Goal: Information Seeking & Learning: Learn about a topic

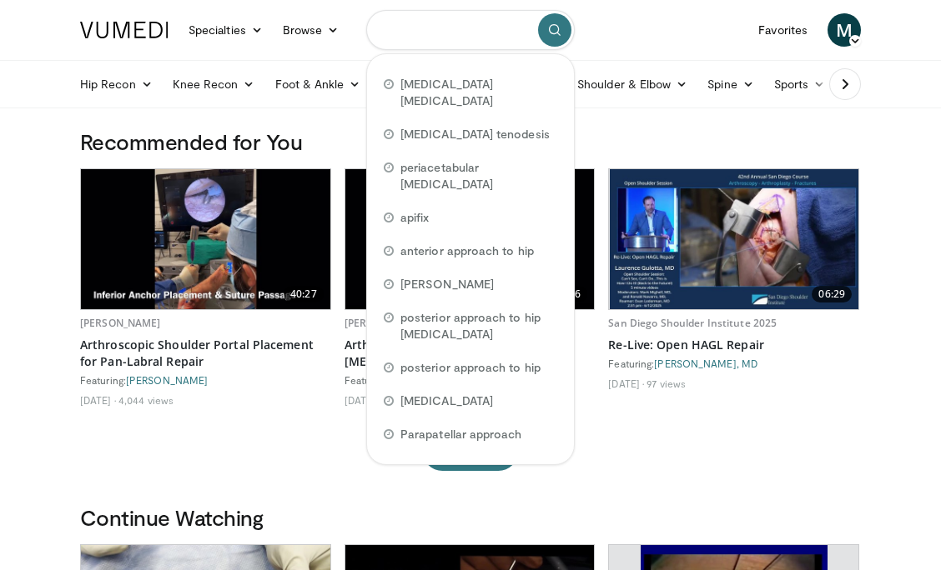
click at [462, 29] on input "Search topics, interventions" at bounding box center [470, 30] width 208 height 40
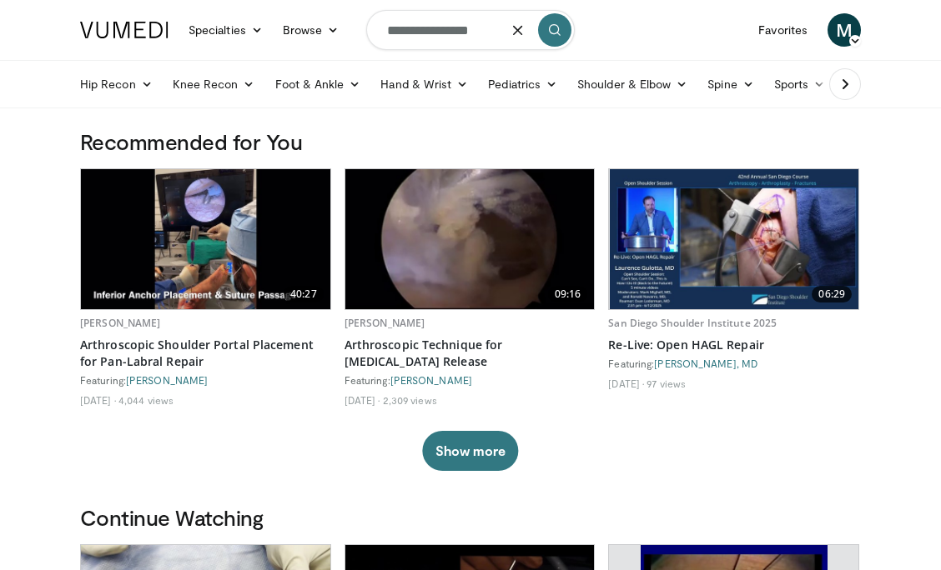
type input "**********"
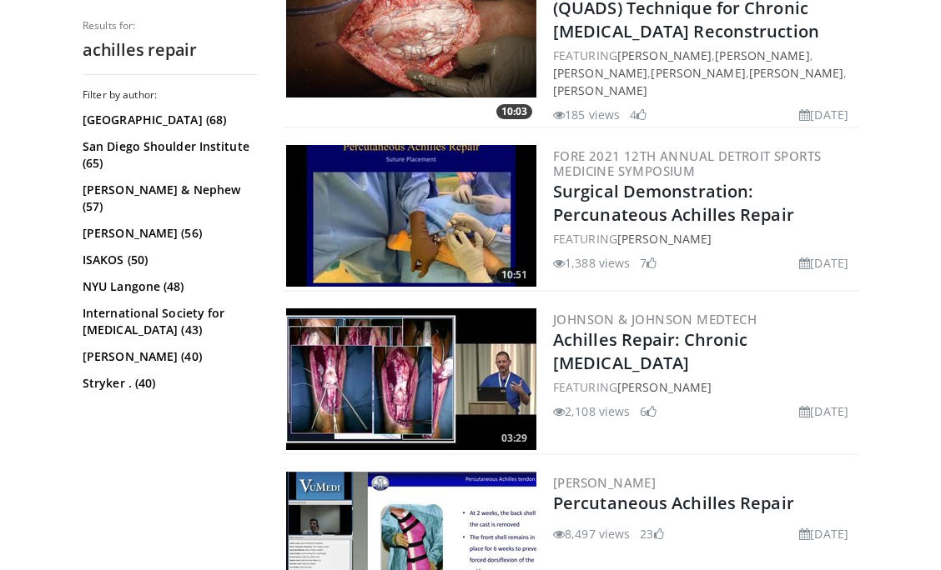
scroll to position [2143, 0]
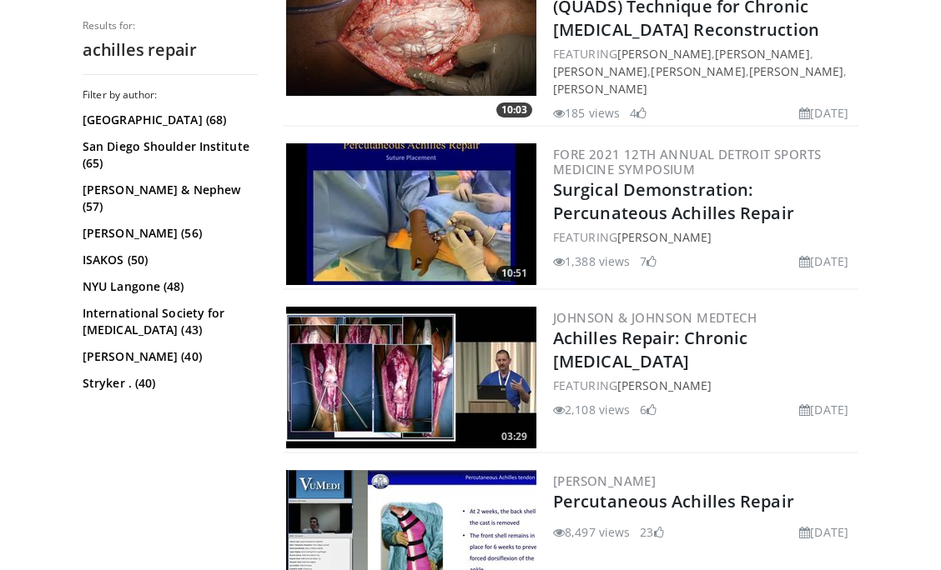
click at [431, 167] on img at bounding box center [411, 214] width 250 height 142
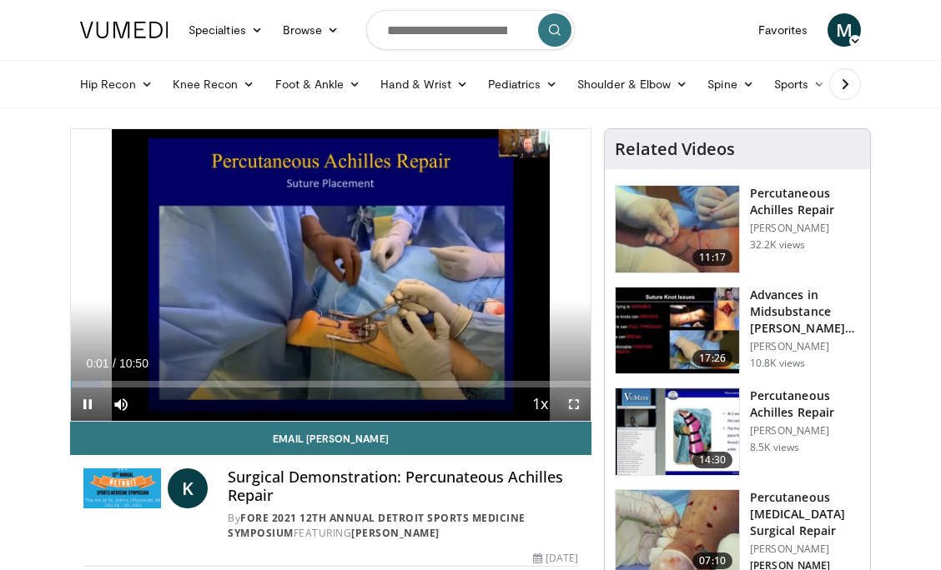
click at [581, 403] on span "Video Player" at bounding box center [573, 404] width 33 height 33
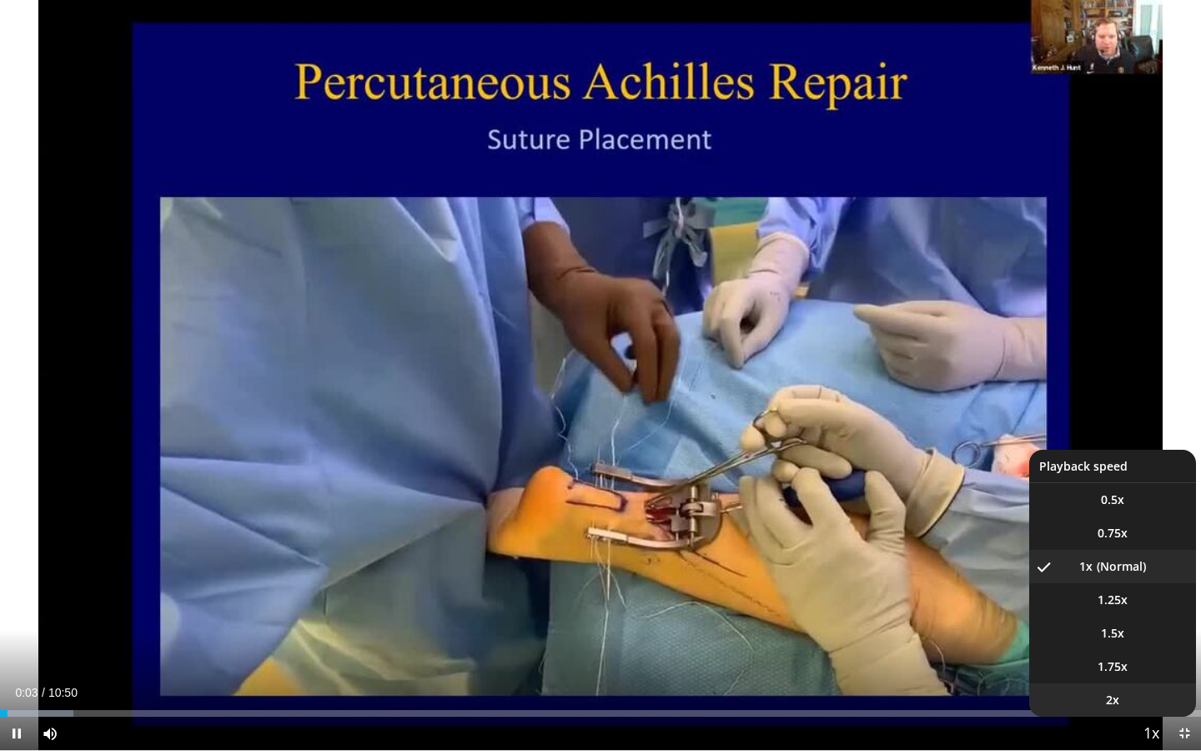
click at [940, 570] on li "2x" at bounding box center [1112, 699] width 167 height 33
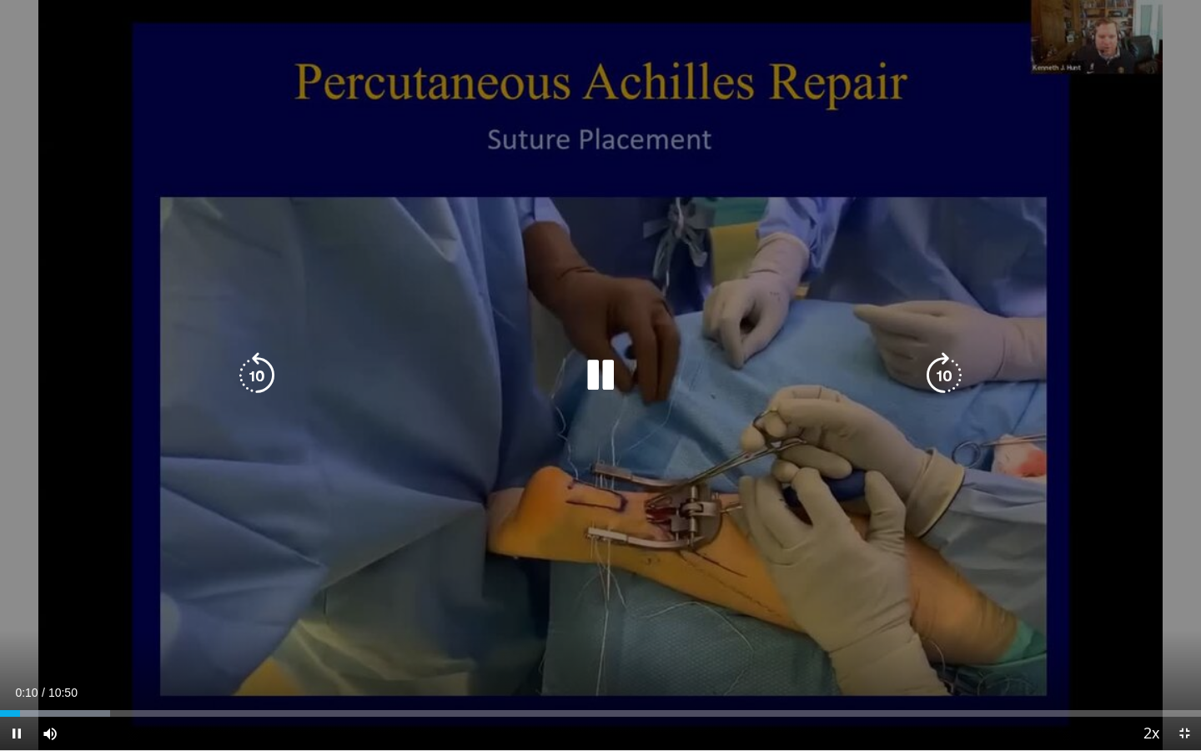
click at [940, 168] on div "10 seconds Tap to unmute" at bounding box center [600, 375] width 1201 height 750
click at [940, 342] on div "10 seconds Tap to unmute" at bounding box center [600, 375] width 1201 height 750
click at [940, 341] on div "10 seconds Tap to unmute" at bounding box center [600, 375] width 1201 height 750
click at [258, 374] on icon "Video Player" at bounding box center [257, 375] width 47 height 47
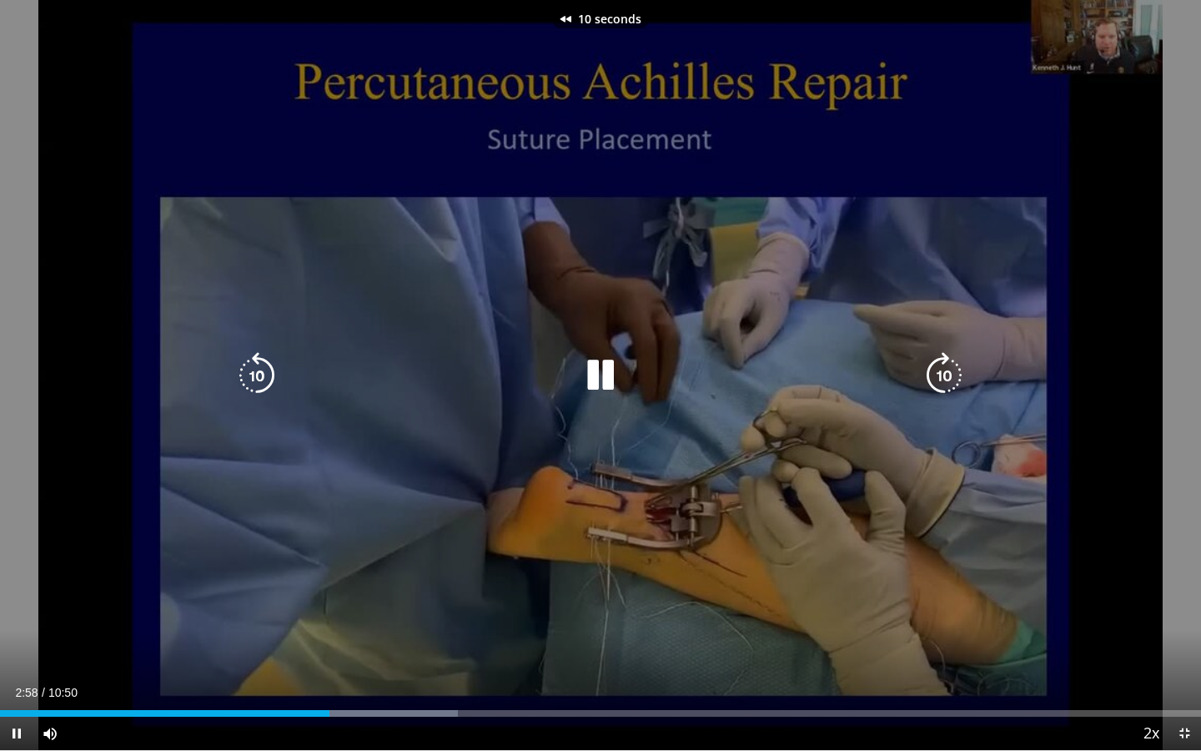
click at [258, 374] on icon "Video Player" at bounding box center [257, 375] width 47 height 47
click at [384, 264] on div "20 seconds Tap to unmute" at bounding box center [600, 375] width 1201 height 750
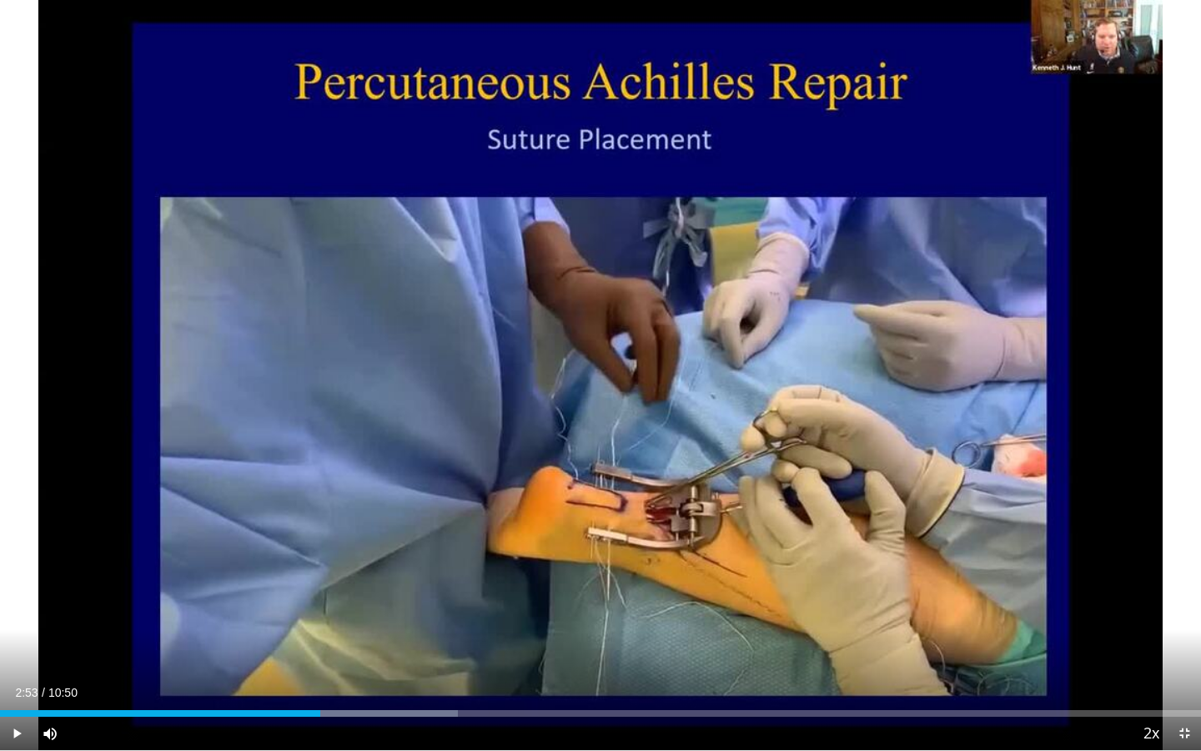
click at [371, 264] on div "20 seconds Tap to unmute" at bounding box center [600, 375] width 1201 height 750
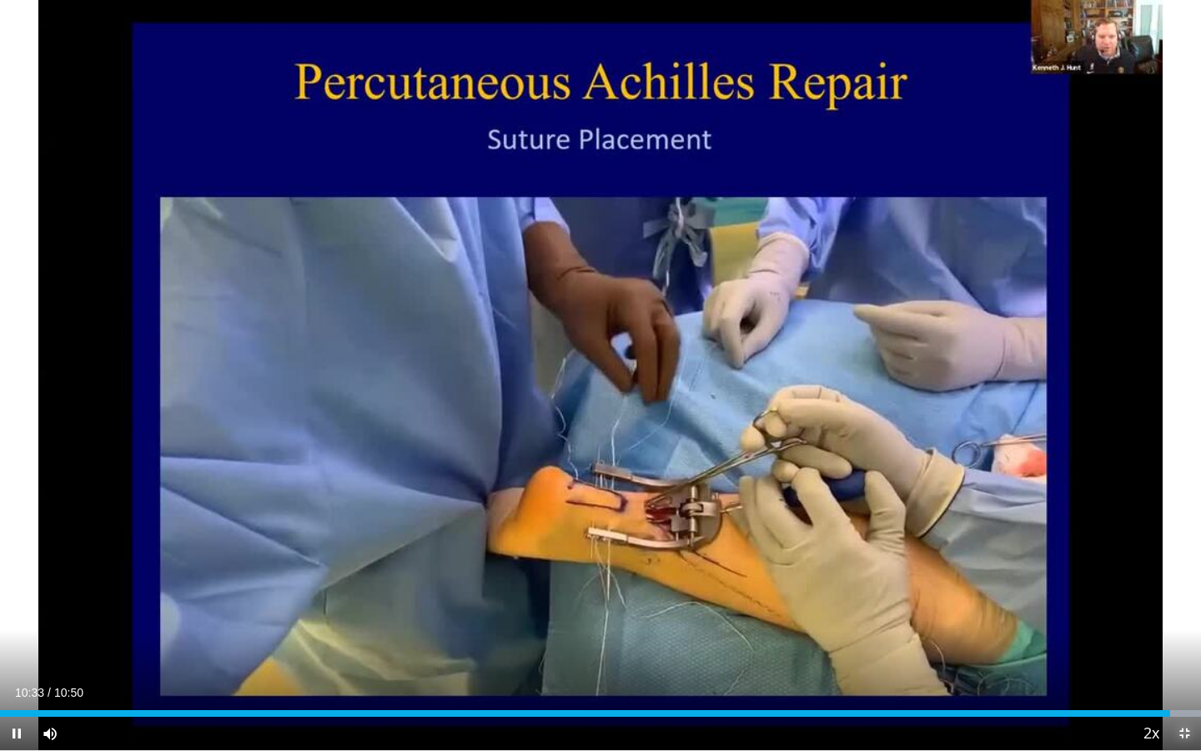
click at [940, 570] on span "Video Player" at bounding box center [1184, 732] width 33 height 33
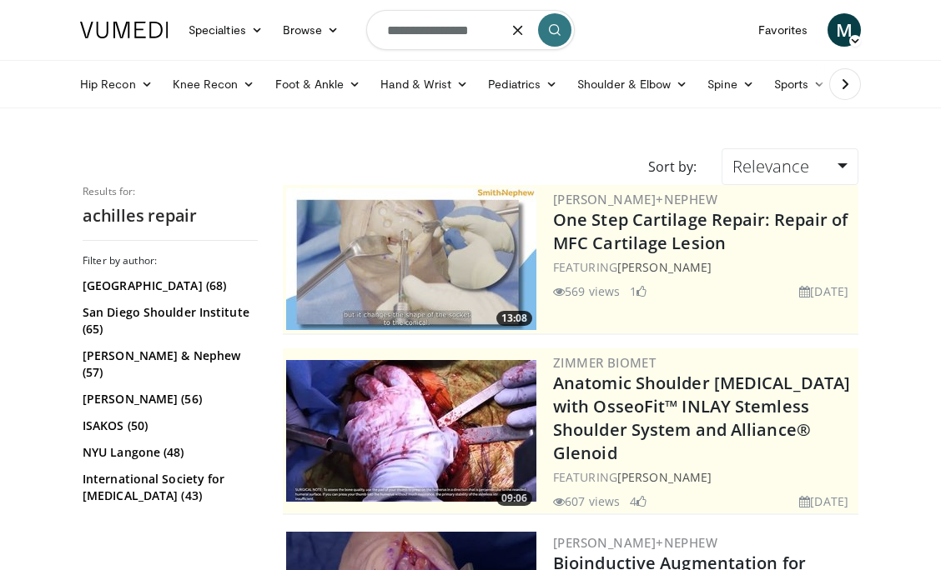
click at [477, 31] on input "**********" at bounding box center [470, 30] width 208 height 40
click at [385, 32] on input "**********" at bounding box center [470, 30] width 208 height 40
type input "**********"
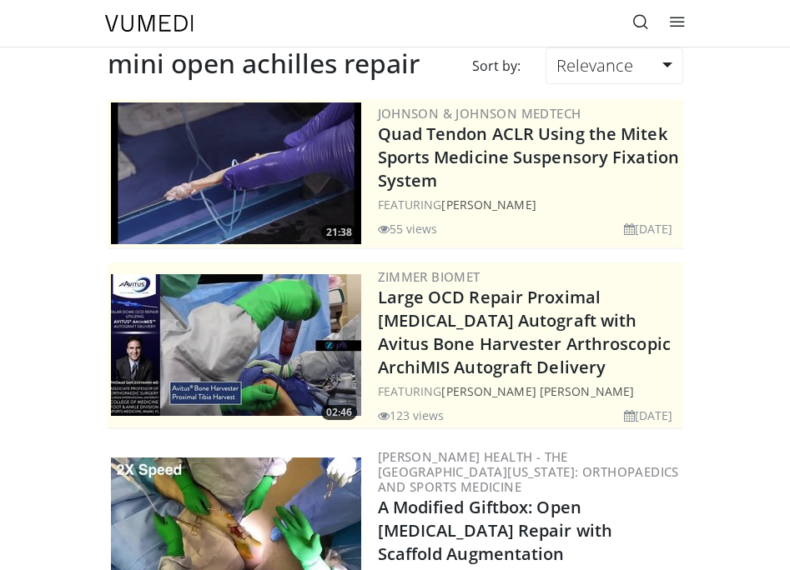
click at [632, 28] on icon at bounding box center [640, 21] width 17 height 17
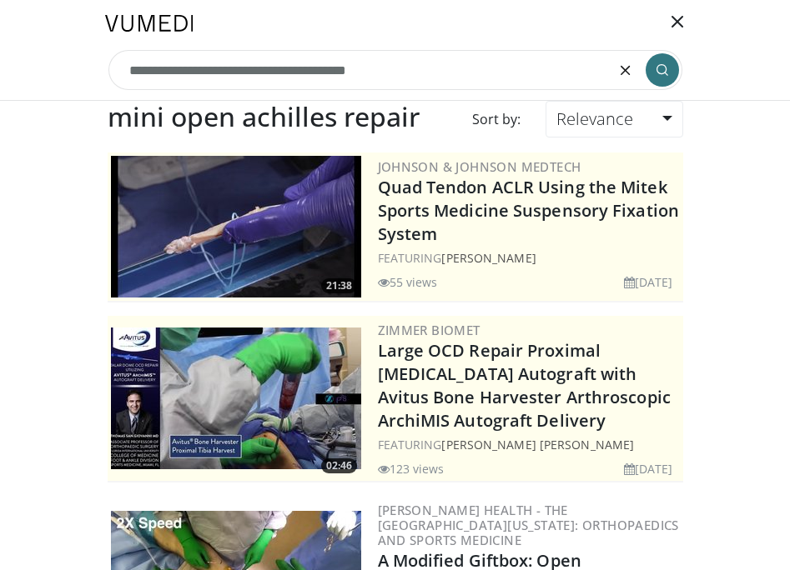
click at [391, 73] on input "**********" at bounding box center [395, 70] width 574 height 40
type input "**********"
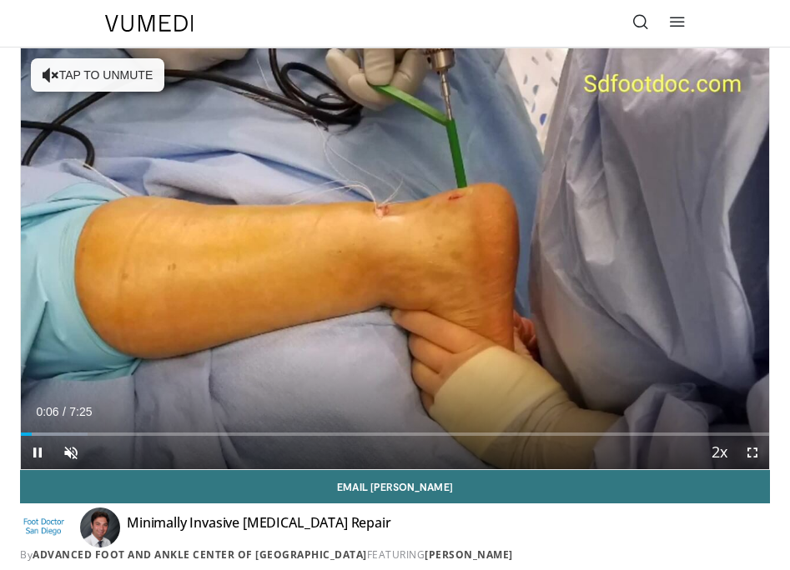
click at [755, 452] on span "Video Player" at bounding box center [752, 452] width 33 height 33
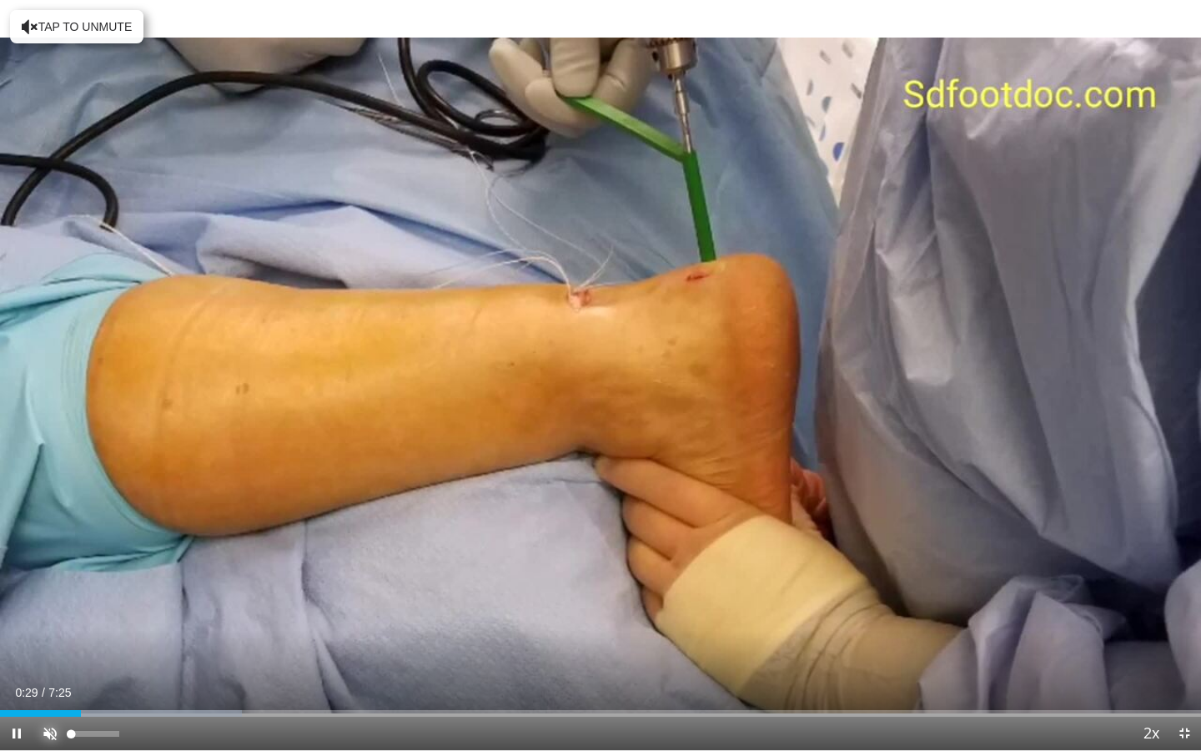
click at [42, 570] on span "Video Player" at bounding box center [49, 732] width 33 height 33
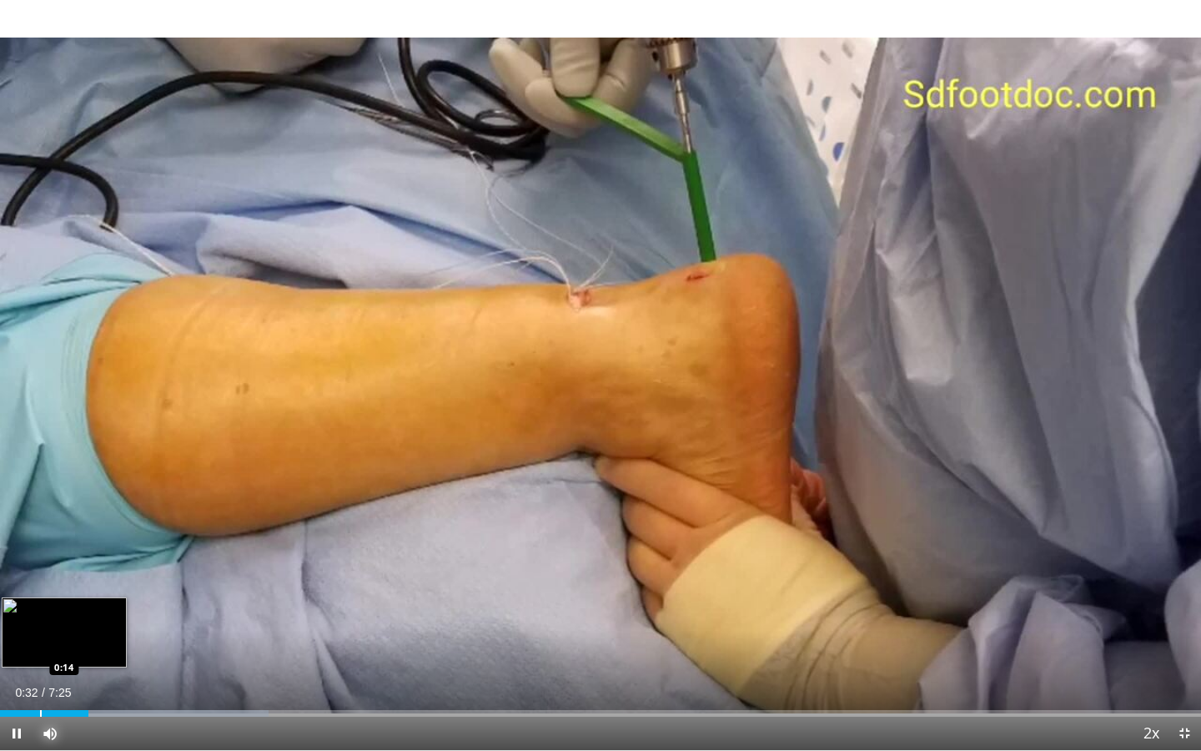
click at [40, 570] on div "Progress Bar" at bounding box center [41, 713] width 2 height 7
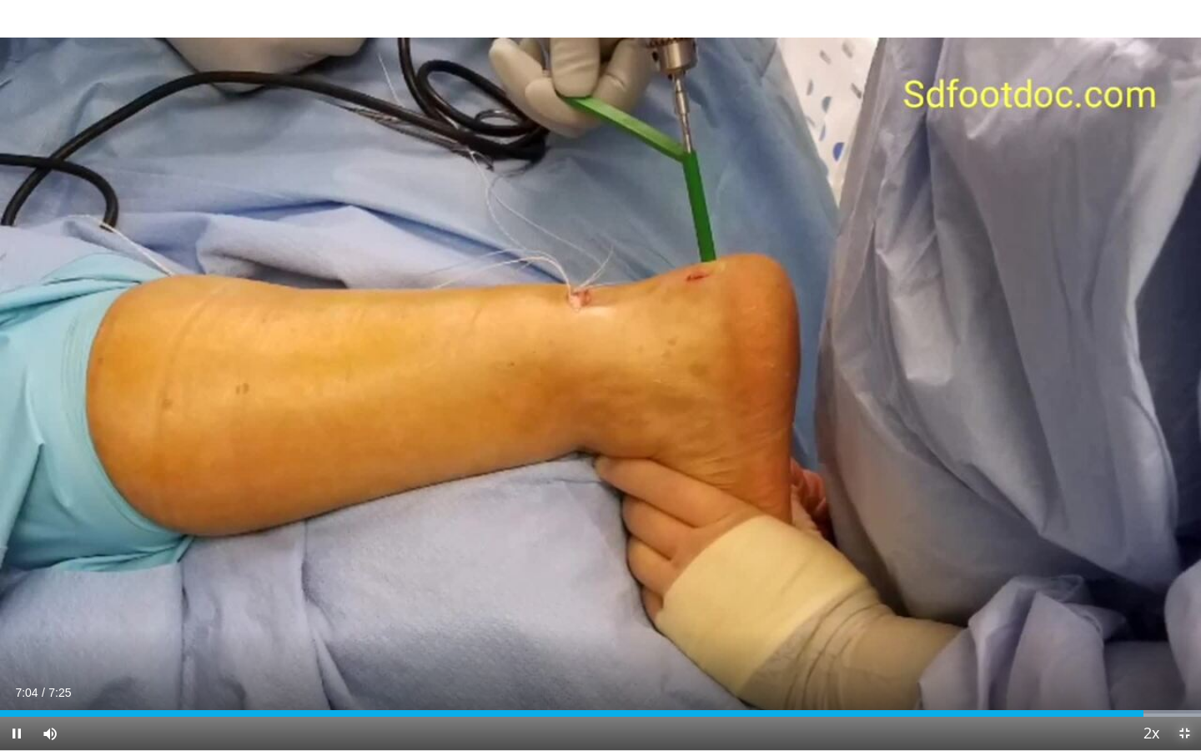
click at [789, 570] on span "Video Player" at bounding box center [1184, 732] width 33 height 33
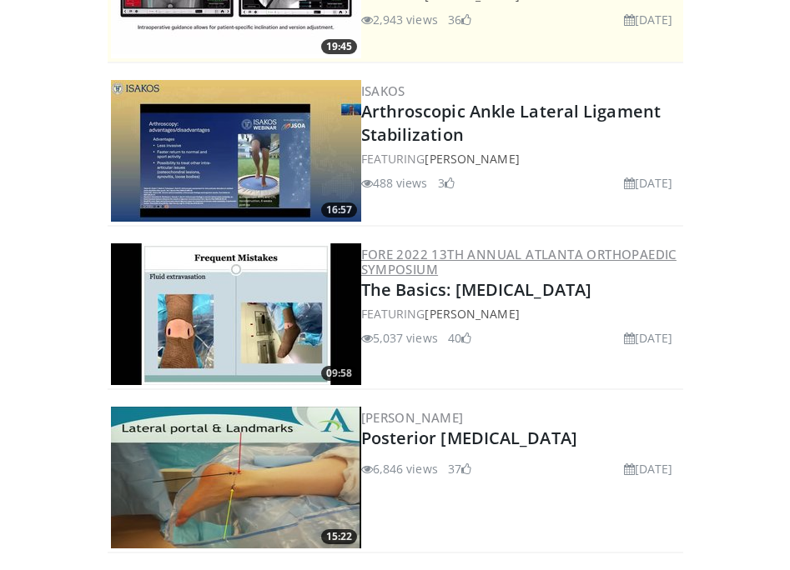
scroll to position [370, 0]
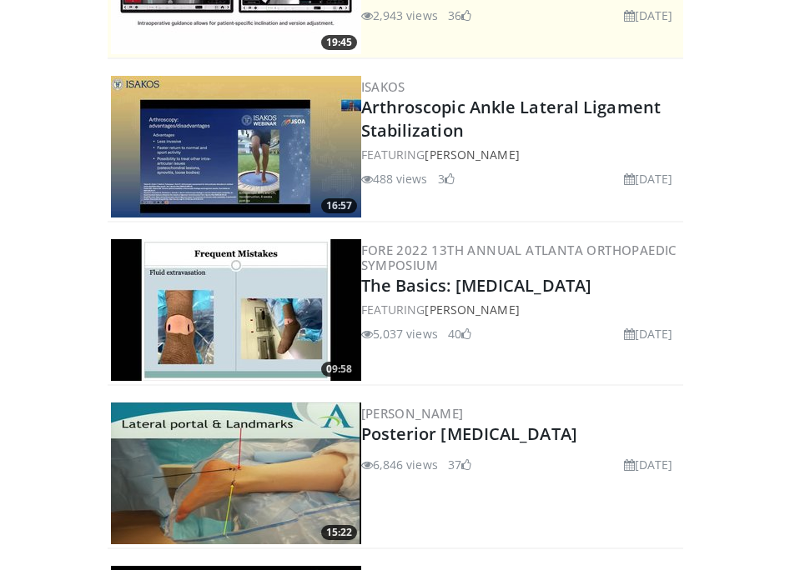
click at [287, 277] on img at bounding box center [236, 310] width 250 height 142
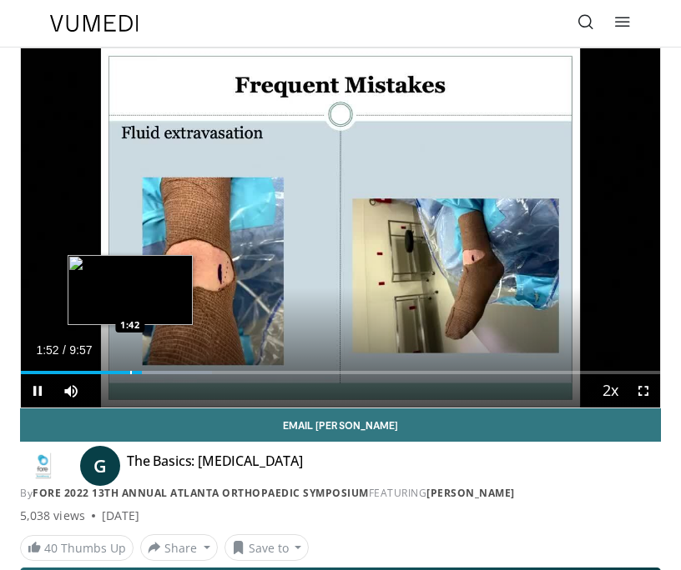
click at [129, 369] on div "Loaded : 29.91% 1:52 1:42" at bounding box center [340, 367] width 639 height 16
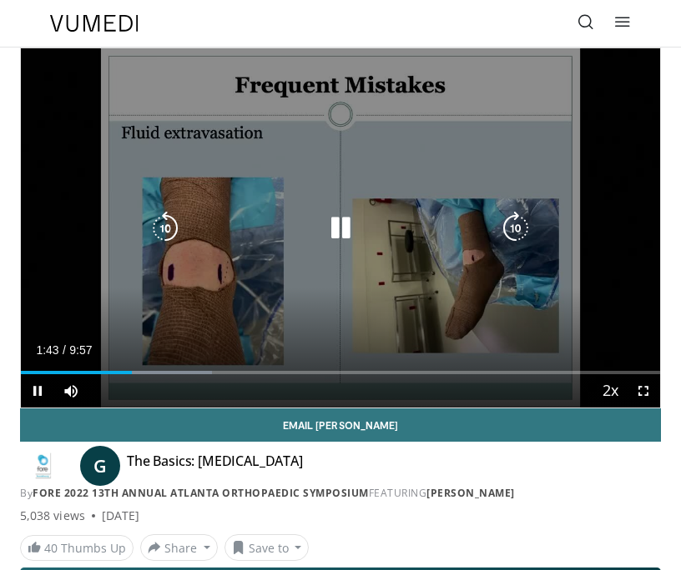
click at [476, 284] on div "10 seconds Tap to unmute" at bounding box center [340, 227] width 639 height 359
click at [350, 235] on icon "Video Player" at bounding box center [340, 228] width 33 height 33
click at [474, 301] on div "10 seconds Tap to unmute" at bounding box center [340, 227] width 639 height 359
click at [162, 227] on icon "Video Player" at bounding box center [164, 228] width 33 height 33
click at [384, 311] on div "10 seconds Tap to unmute" at bounding box center [340, 227] width 639 height 359
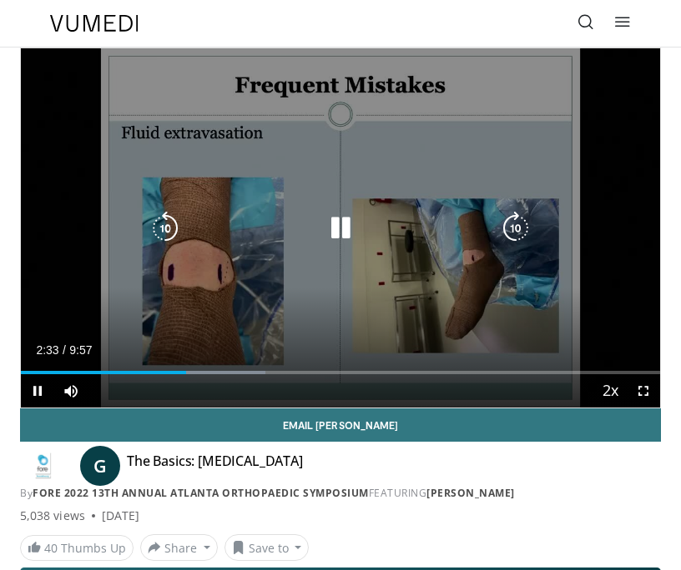
click at [383, 299] on div "10 seconds Tap to unmute" at bounding box center [340, 227] width 639 height 359
click at [375, 288] on div "10 seconds Tap to unmute" at bounding box center [340, 227] width 639 height 359
click at [550, 312] on div "10 seconds Tap to unmute" at bounding box center [340, 227] width 639 height 359
click at [428, 300] on div "10 seconds Tap to unmute" at bounding box center [340, 227] width 639 height 359
click at [588, 314] on div "10 seconds Tap to unmute" at bounding box center [340, 227] width 639 height 359
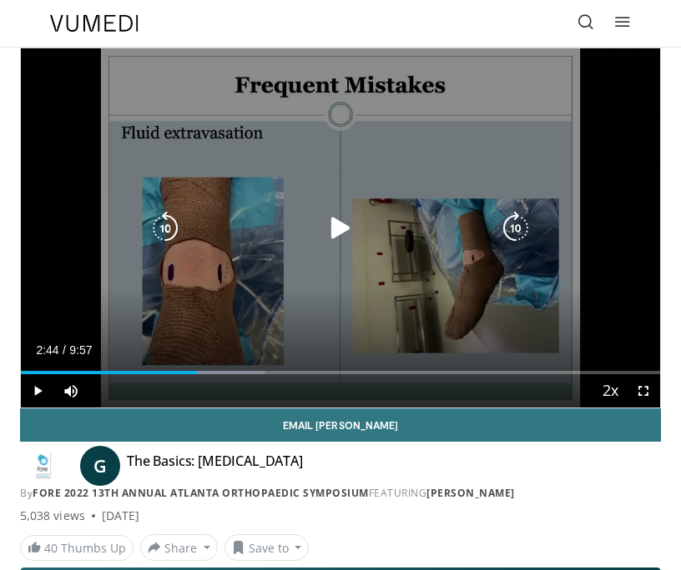
click at [433, 288] on div "10 seconds Tap to unmute" at bounding box center [340, 227] width 639 height 359
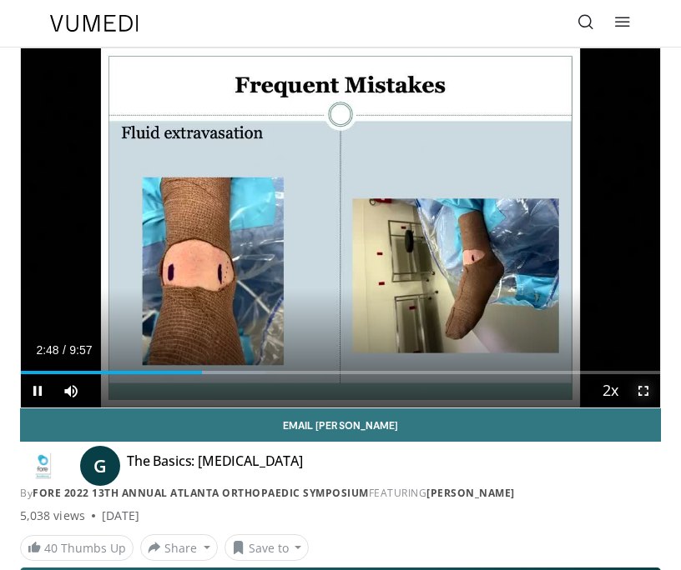
click at [645, 387] on span "Video Player" at bounding box center [642, 390] width 33 height 33
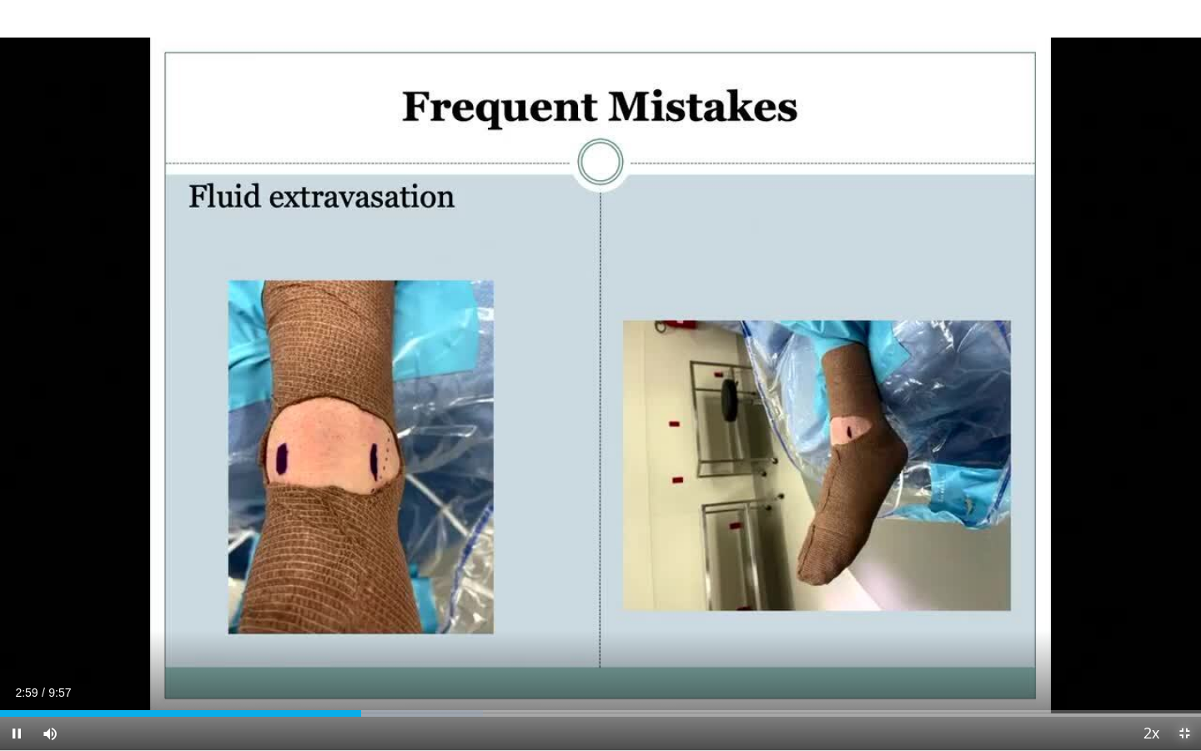
click at [789, 570] on span "Video Player" at bounding box center [1184, 732] width 33 height 33
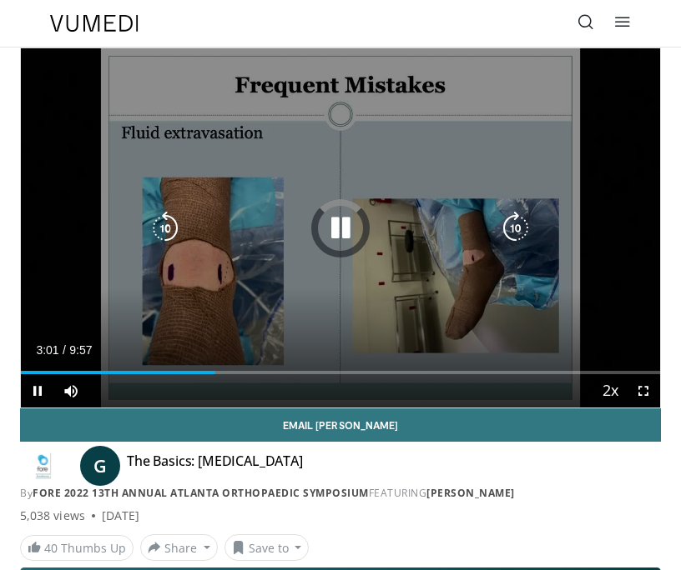
click at [450, 294] on div "10 seconds Tap to unmute" at bounding box center [340, 227] width 639 height 359
click at [455, 319] on div "10 seconds Tap to unmute" at bounding box center [340, 227] width 639 height 359
click at [514, 329] on div "10 seconds Tap to unmute" at bounding box center [340, 227] width 639 height 359
click at [515, 331] on div "10 seconds Tap to unmute" at bounding box center [340, 227] width 639 height 359
click at [505, 330] on div "10 seconds Tap to unmute" at bounding box center [340, 227] width 639 height 359
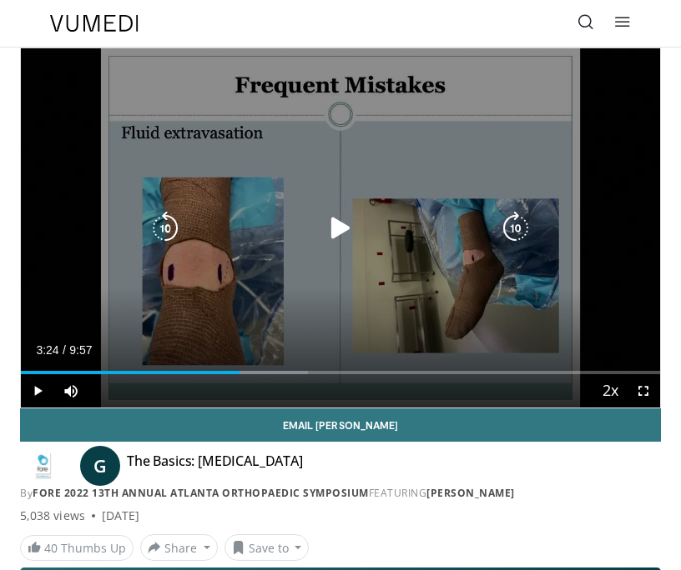
click at [445, 333] on div "10 seconds Tap to unmute" at bounding box center [340, 227] width 639 height 359
click at [575, 301] on div "10 seconds Tap to unmute" at bounding box center [340, 227] width 639 height 359
click at [375, 334] on div "10 seconds Tap to unmute" at bounding box center [340, 227] width 639 height 359
click at [615, 340] on div "10 seconds Tap to unmute" at bounding box center [340, 227] width 639 height 359
click at [481, 313] on div "10 seconds Tap to unmute" at bounding box center [340, 227] width 639 height 359
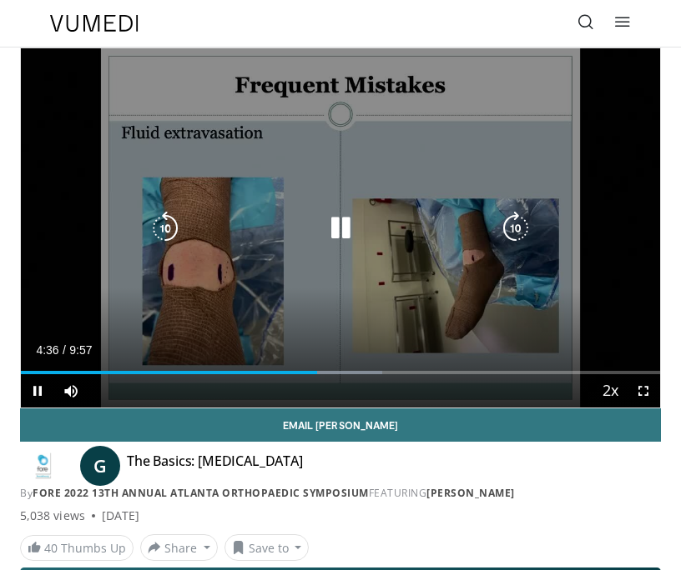
click at [631, 289] on div "10 seconds Tap to unmute" at bounding box center [340, 227] width 639 height 359
click at [478, 329] on div "10 seconds Tap to unmute" at bounding box center [340, 227] width 639 height 359
click at [622, 323] on div "10 seconds Tap to unmute" at bounding box center [340, 227] width 639 height 359
click at [553, 319] on div "10 seconds Tap to unmute" at bounding box center [340, 227] width 639 height 359
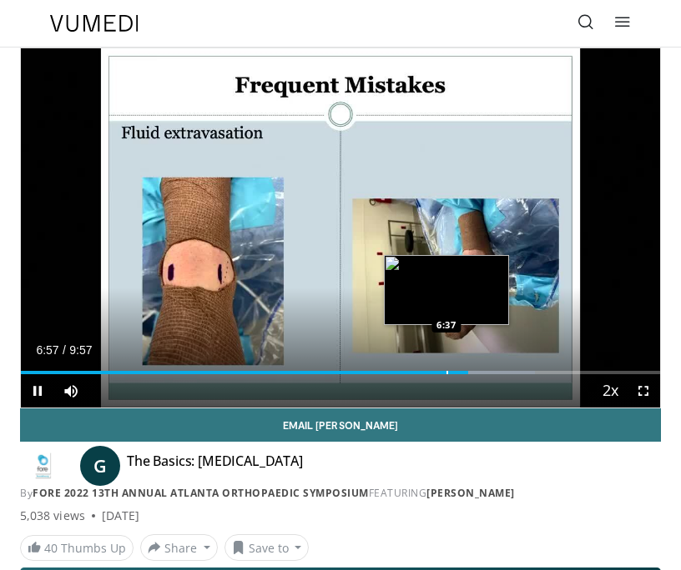
click at [445, 368] on div "Loaded : 80.39% 6:58 6:37" at bounding box center [340, 367] width 639 height 16
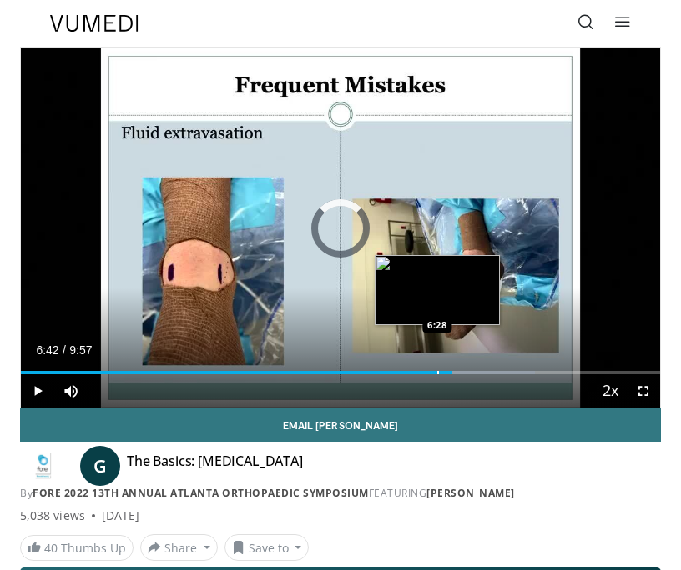
click at [437, 374] on div "Progress Bar" at bounding box center [438, 372] width 2 height 3
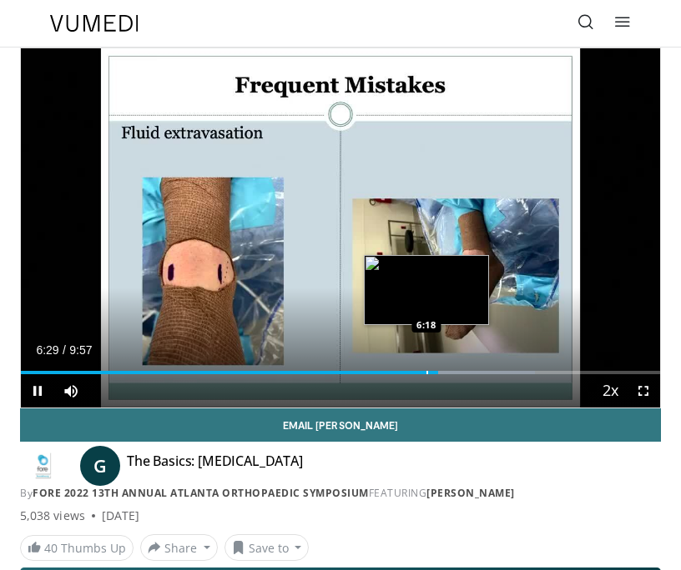
click at [426, 373] on div "Progress Bar" at bounding box center [427, 372] width 2 height 3
click at [411, 371] on div "Progress Bar" at bounding box center [412, 372] width 2 height 3
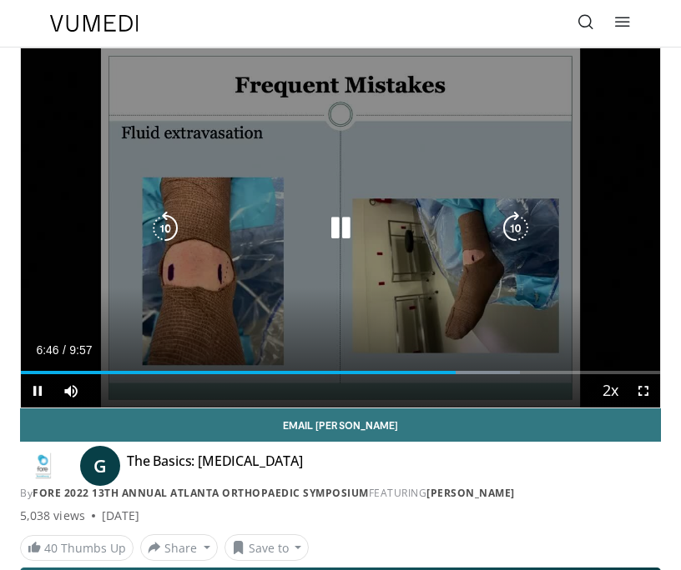
click at [171, 224] on icon "Video Player" at bounding box center [164, 228] width 33 height 33
click at [492, 295] on div "20 seconds Tap to unmute" at bounding box center [340, 227] width 639 height 359
click at [166, 225] on icon "Video Player" at bounding box center [164, 228] width 33 height 33
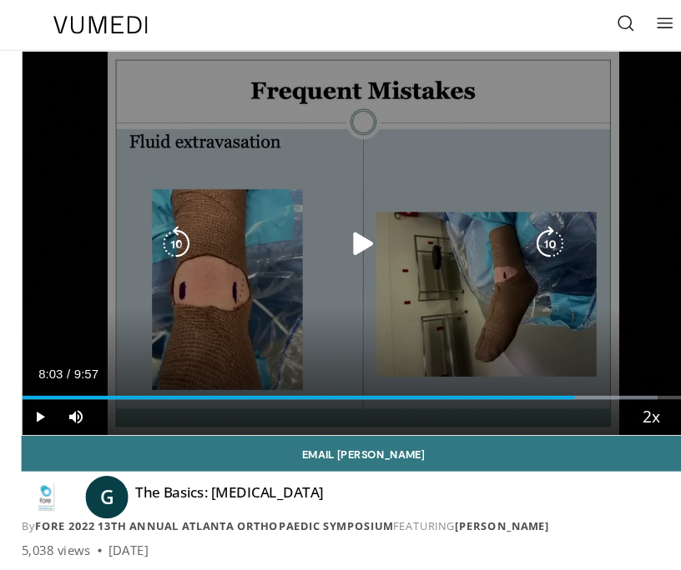
click at [514, 293] on div "10 seconds Tap to unmute" at bounding box center [340, 227] width 639 height 359
click at [570, 305] on div "10 seconds Tap to unmute" at bounding box center [340, 227] width 639 height 359
click at [129, 287] on div "10 seconds Tap to unmute" at bounding box center [340, 227] width 639 height 359
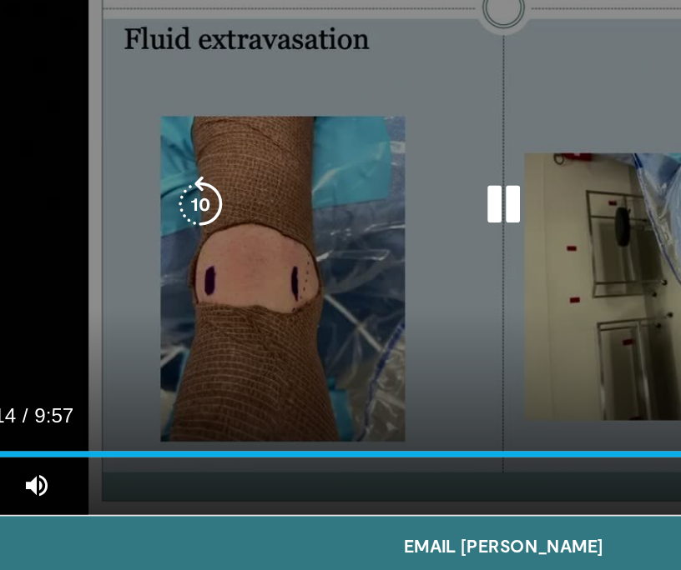
click at [129, 287] on div "10 seconds Tap to unmute" at bounding box center [340, 227] width 639 height 359
click at [153, 225] on icon "Video Player" at bounding box center [164, 228] width 33 height 33
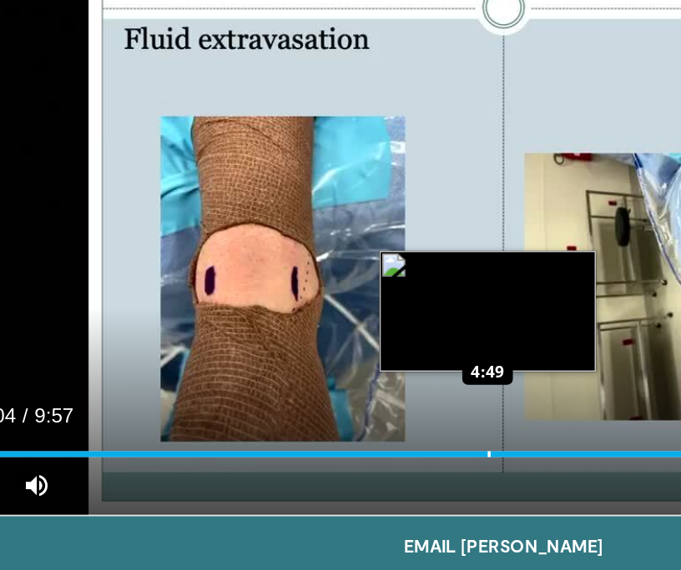
click at [330, 364] on div "Loaded : 93.04% 8:04 4:49" at bounding box center [340, 367] width 639 height 16
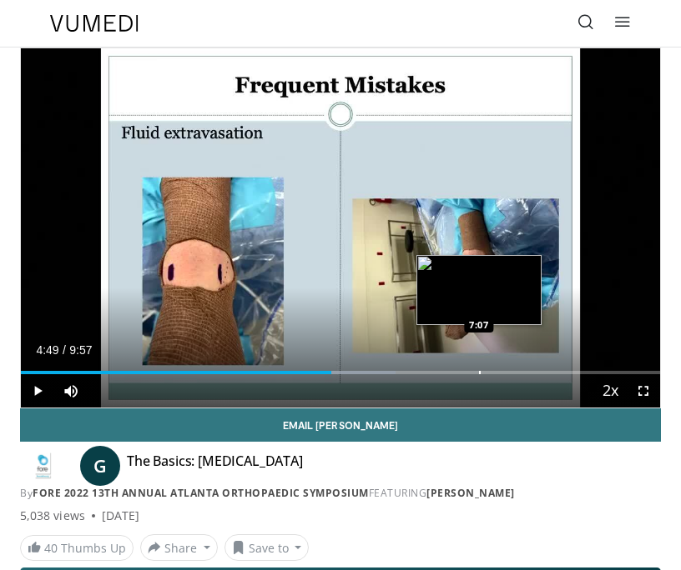
click at [478, 369] on div "Loaded : 58.62% 4:49 7:07" at bounding box center [340, 367] width 639 height 16
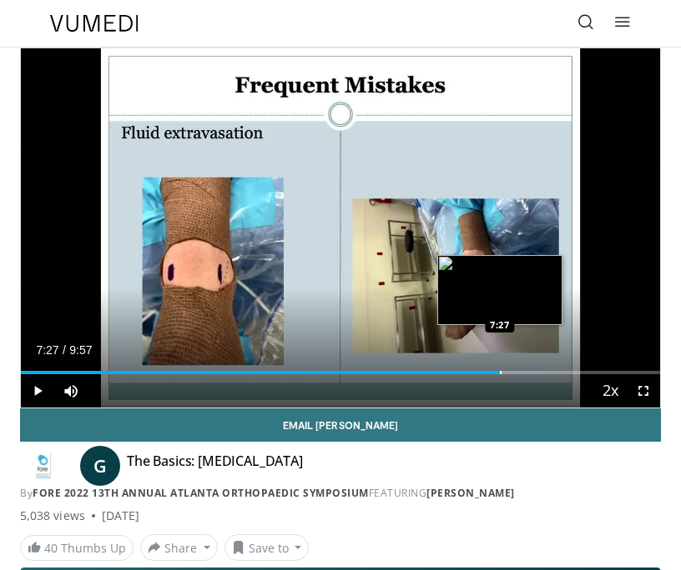
click at [500, 370] on div "Loaded : 82.07% 7:27 7:27" at bounding box center [340, 367] width 639 height 16
click at [513, 370] on div "Loaded : 82.07% 7:27 7:39" at bounding box center [340, 367] width 639 height 16
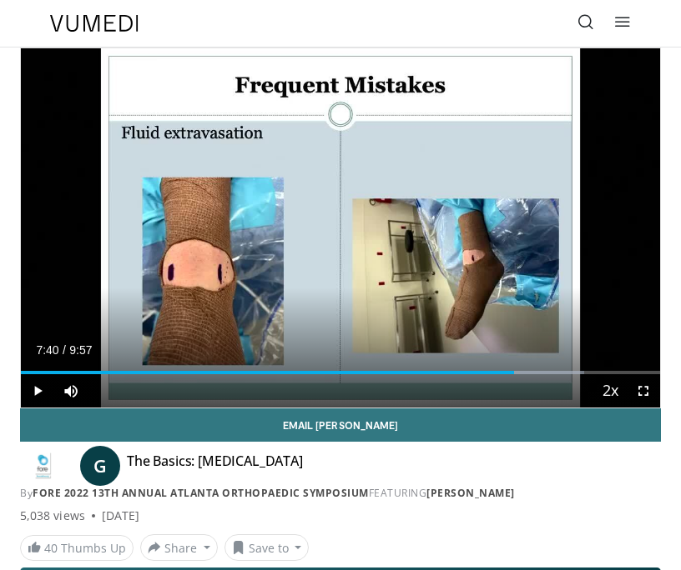
click at [521, 370] on div "Loaded : 88.06% 7:40 7:46" at bounding box center [340, 367] width 639 height 16
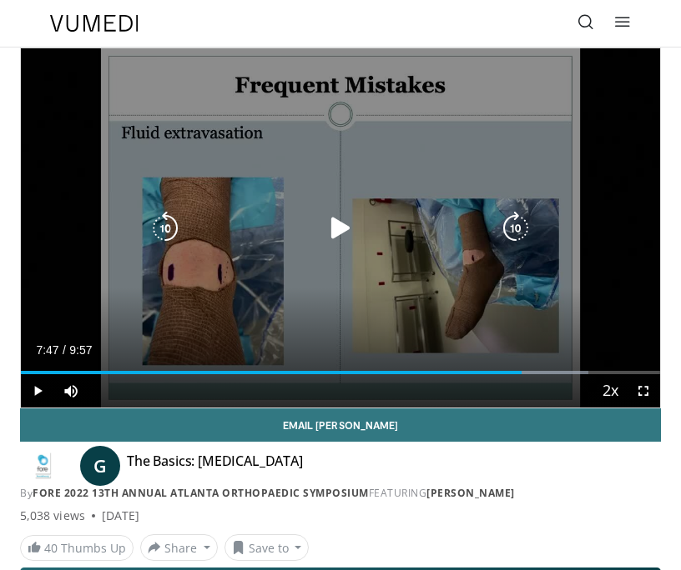
click at [321, 323] on div "10 seconds Tap to unmute" at bounding box center [340, 227] width 639 height 359
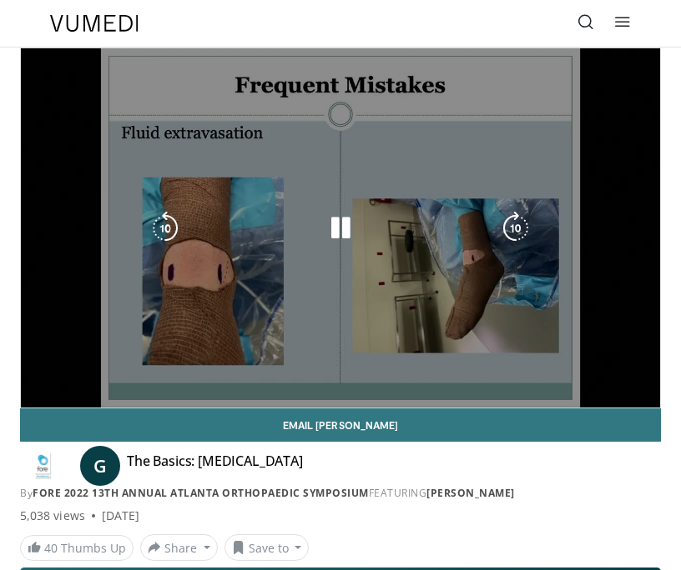
click at [588, 293] on div "10 seconds Tap to unmute" at bounding box center [340, 227] width 639 height 359
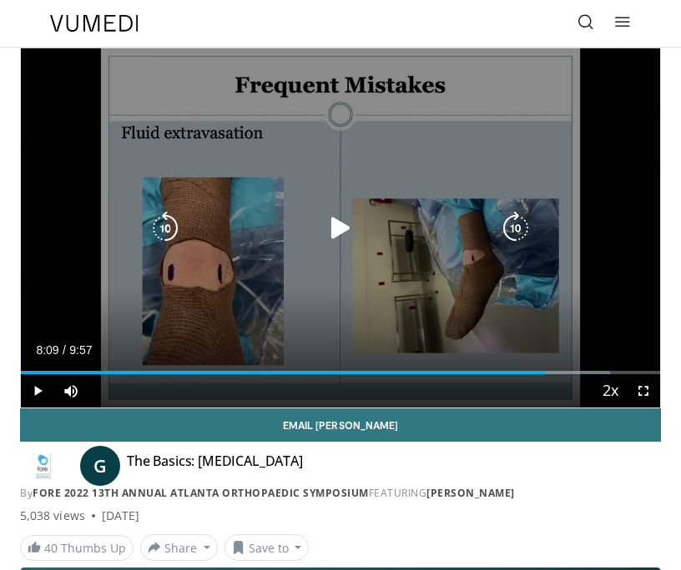
click at [544, 315] on div "10 seconds Tap to unmute" at bounding box center [340, 227] width 639 height 359
click at [619, 329] on div "10 seconds Tap to unmute" at bounding box center [340, 227] width 639 height 359
click at [555, 308] on div "10 seconds Tap to unmute" at bounding box center [340, 227] width 639 height 359
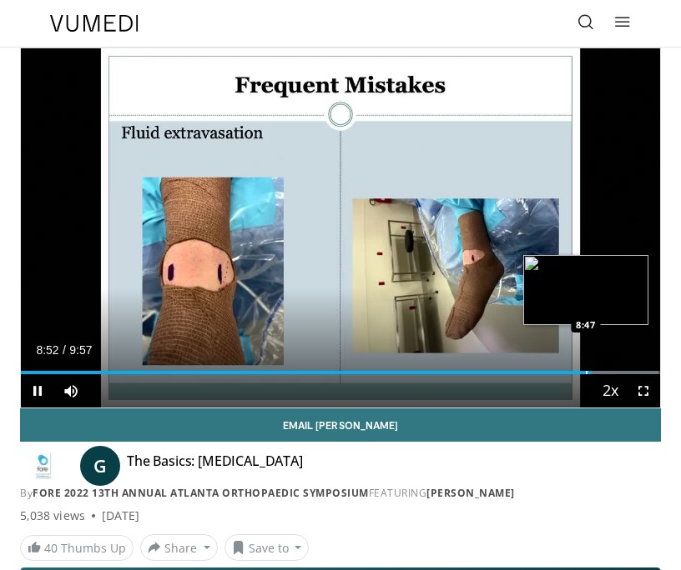
click at [585, 374] on div "Progress Bar" at bounding box center [586, 372] width 2 height 3
click at [580, 370] on div "Loaded : 99.69% 8:43 8:43" at bounding box center [340, 367] width 639 height 16
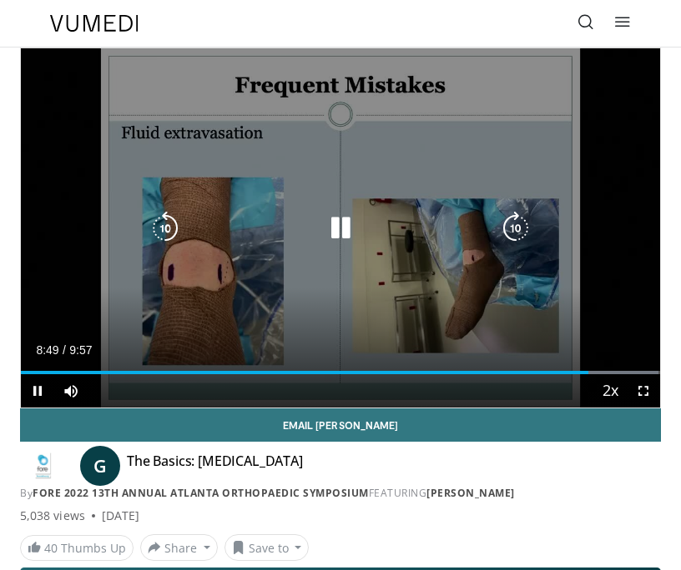
click at [168, 216] on icon "Video Player" at bounding box center [164, 228] width 33 height 33
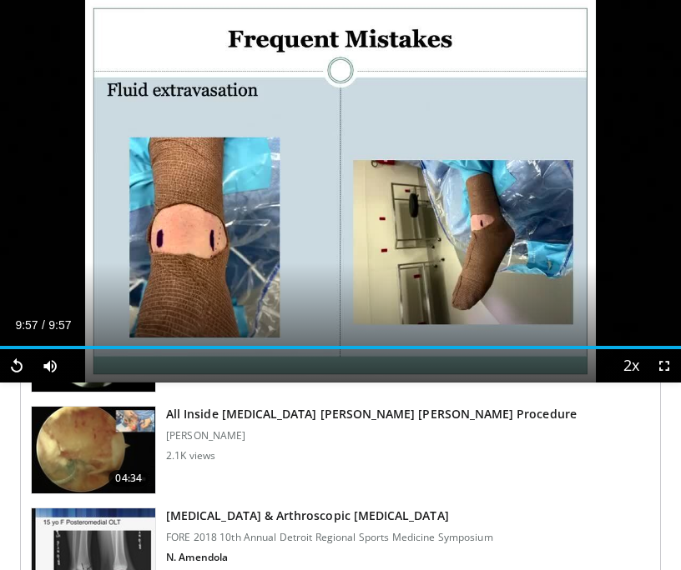
scroll to position [899, 0]
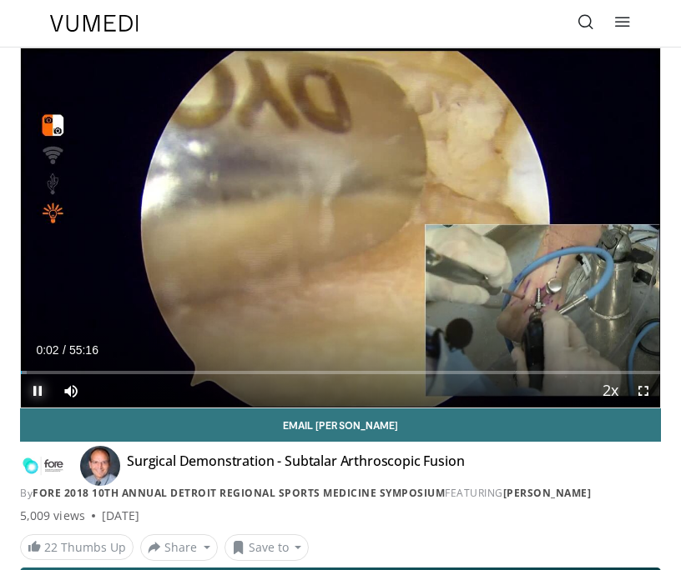
click at [42, 388] on span "Video Player" at bounding box center [37, 390] width 33 height 33
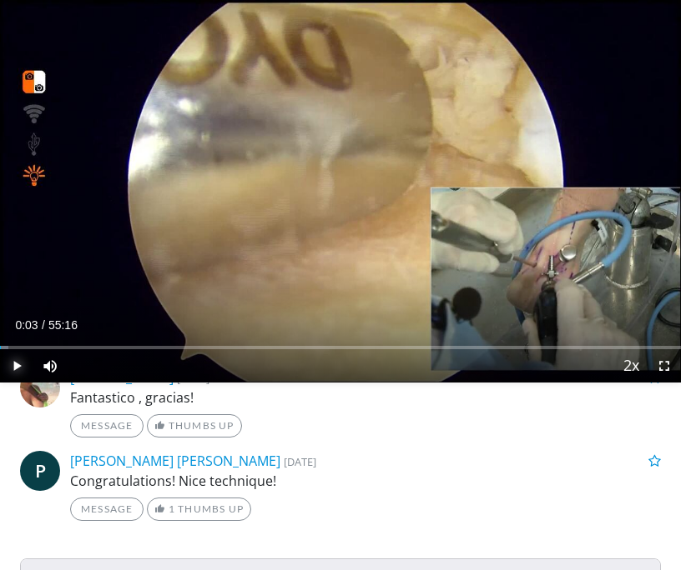
scroll to position [314, 0]
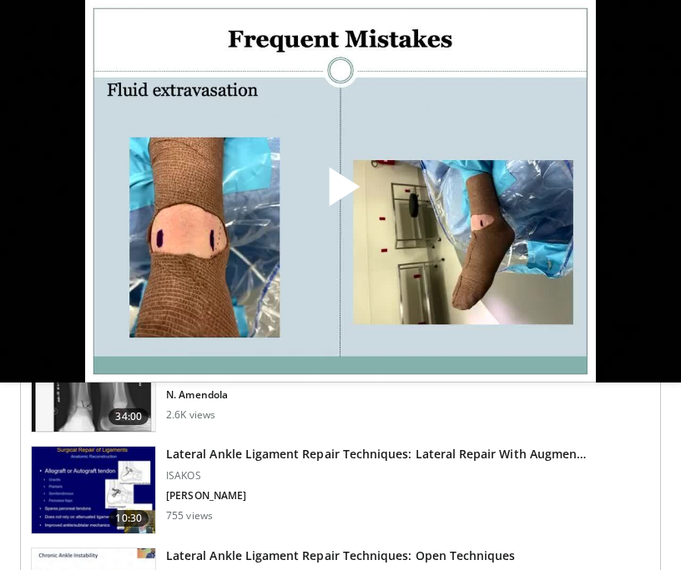
scroll to position [1058, 0]
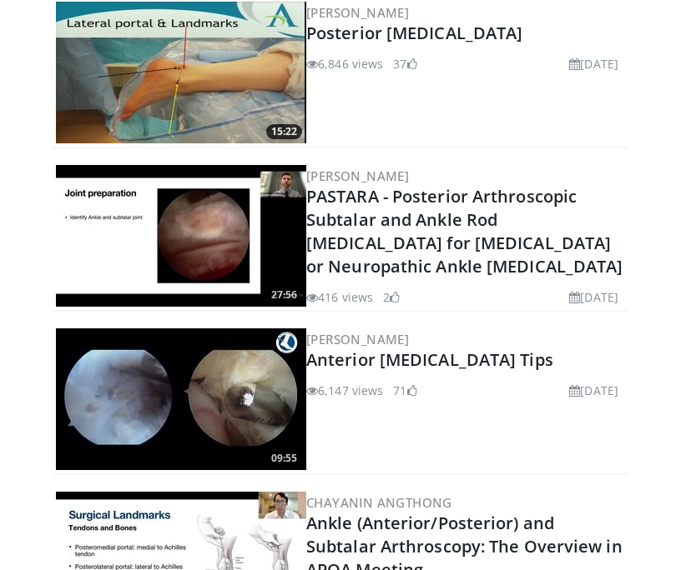
scroll to position [758, 0]
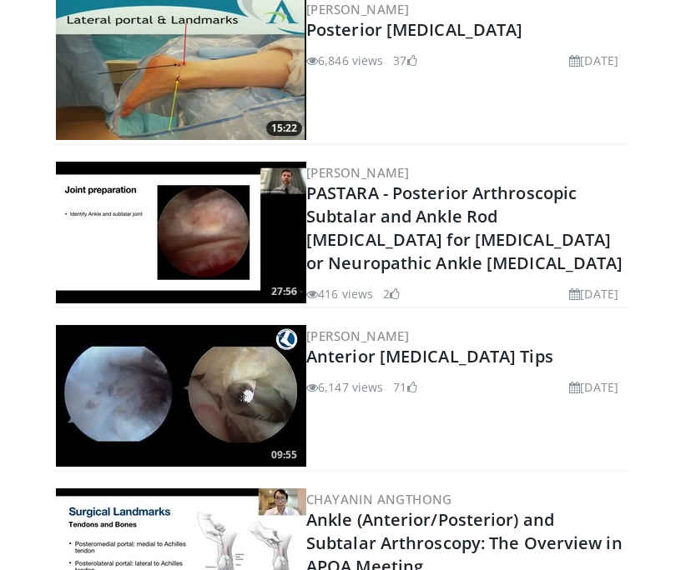
click at [212, 401] on img at bounding box center [181, 396] width 250 height 142
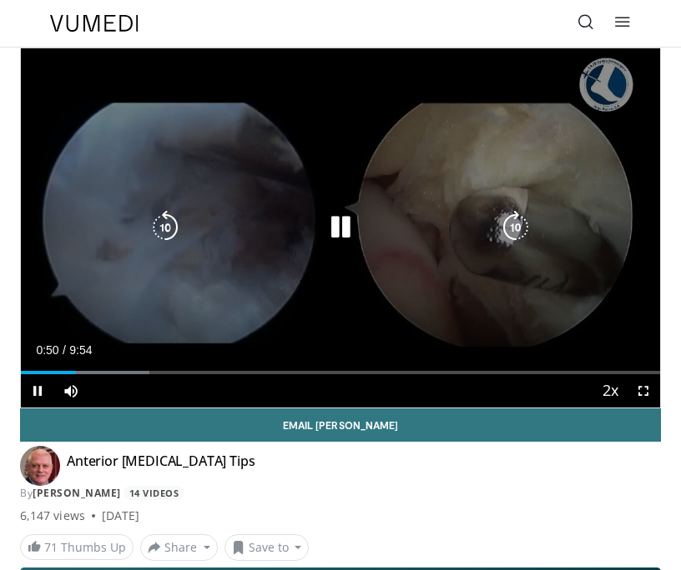
click at [560, 338] on div "10 seconds Tap to unmute" at bounding box center [340, 227] width 639 height 359
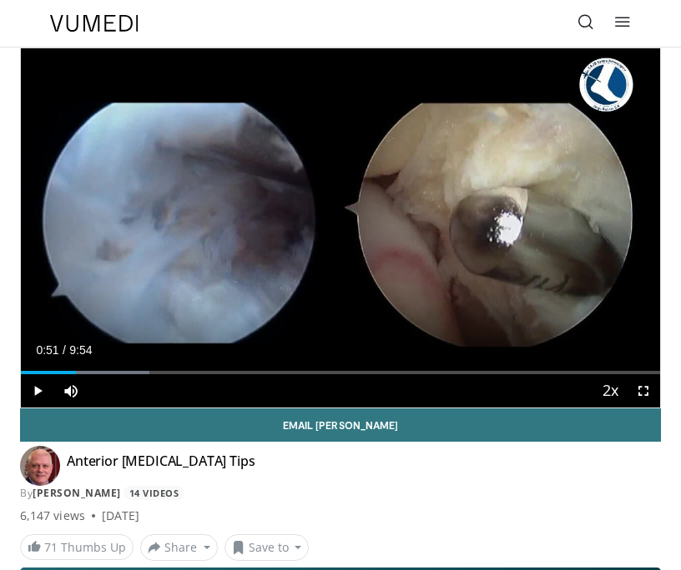
click at [500, 300] on div "10 seconds Tap to unmute" at bounding box center [340, 227] width 639 height 359
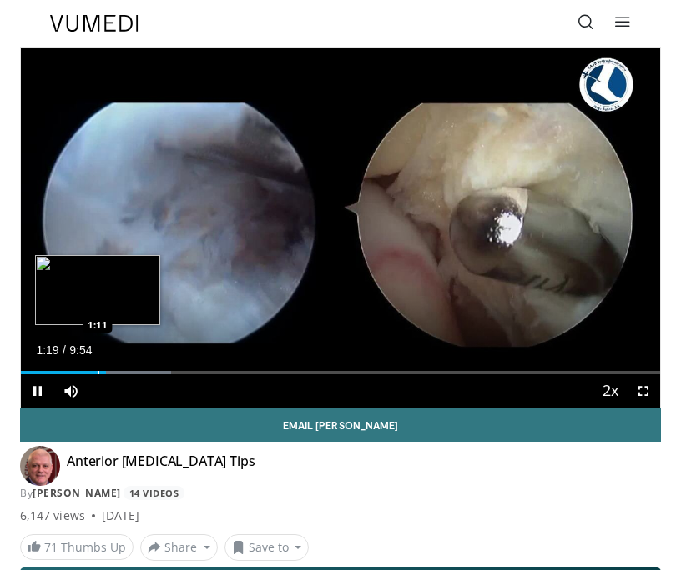
click at [98, 371] on div "Progress Bar" at bounding box center [99, 372] width 2 height 3
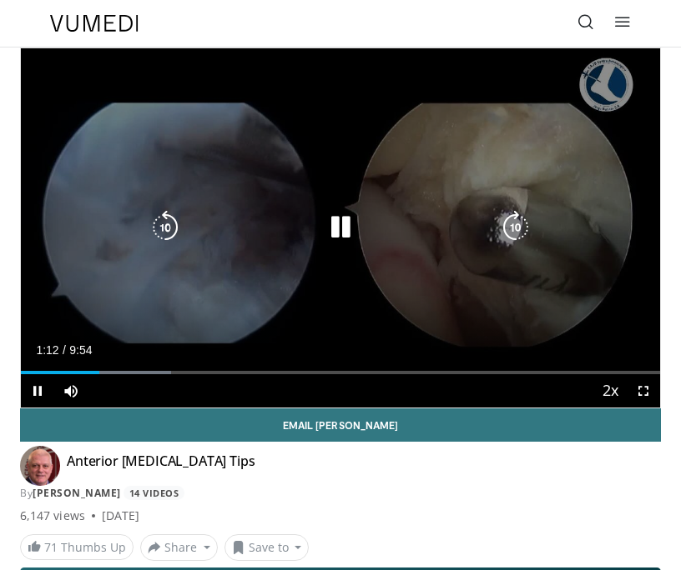
click at [433, 317] on div "10 seconds Tap to unmute" at bounding box center [340, 227] width 639 height 359
click at [423, 327] on div "10 seconds Tap to unmute" at bounding box center [340, 227] width 639 height 359
click at [168, 212] on icon "Video Player" at bounding box center [164, 227] width 33 height 33
click at [605, 301] on div "20 seconds Tap to unmute" at bounding box center [340, 227] width 639 height 359
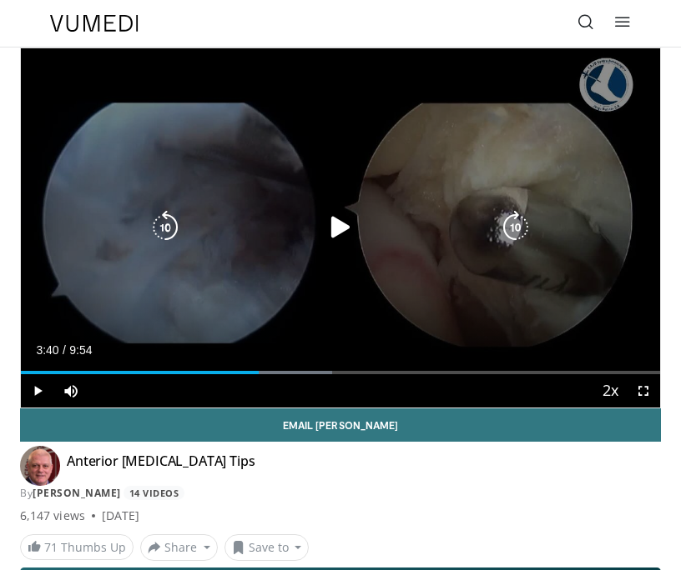
click at [392, 298] on div "20 seconds Tap to unmute" at bounding box center [340, 227] width 639 height 359
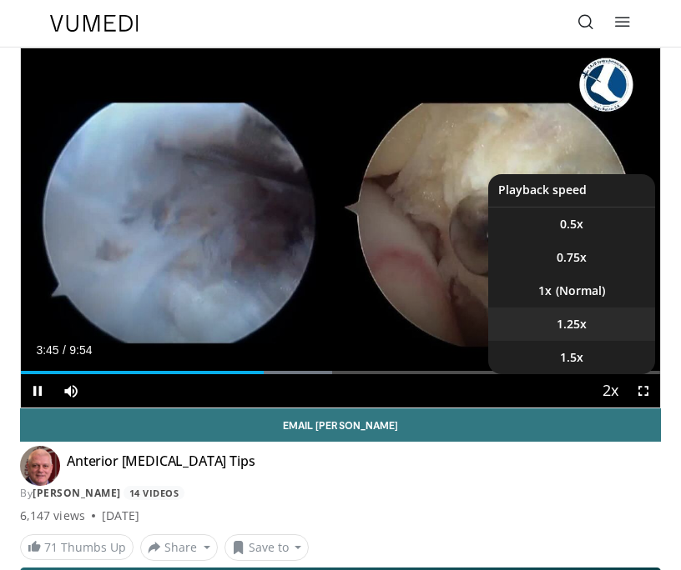
click at [628, 317] on li "1.25x" at bounding box center [571, 324] width 167 height 33
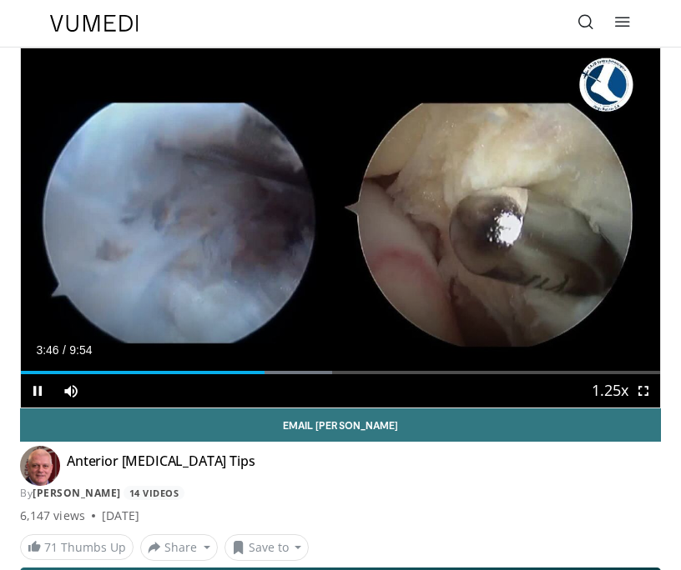
click at [628, 317] on div "20 seconds Tap to unmute" at bounding box center [340, 227] width 639 height 359
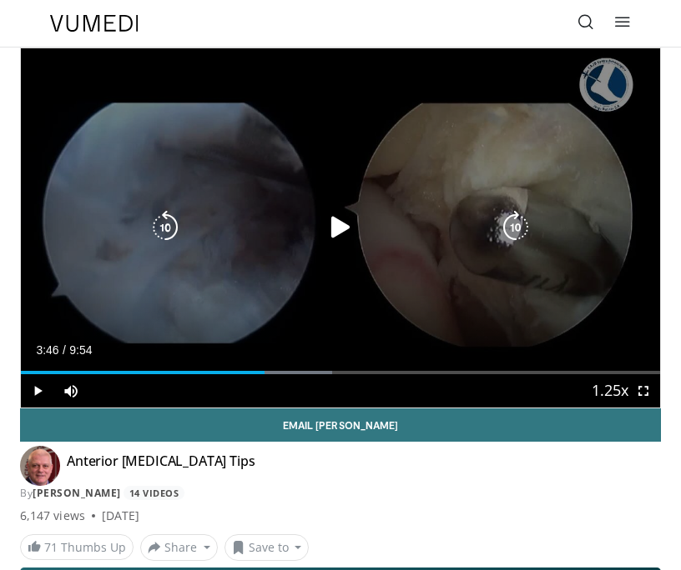
click at [461, 291] on div "20 seconds Tap to unmute" at bounding box center [340, 227] width 639 height 359
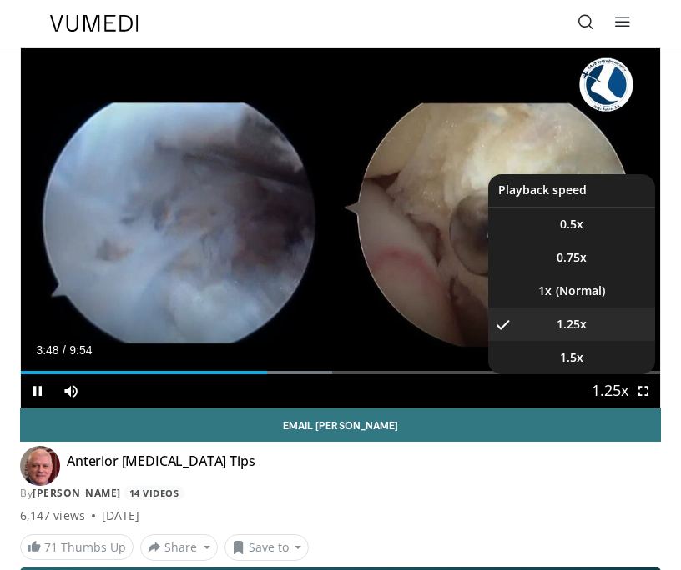
scroll to position [67, 0]
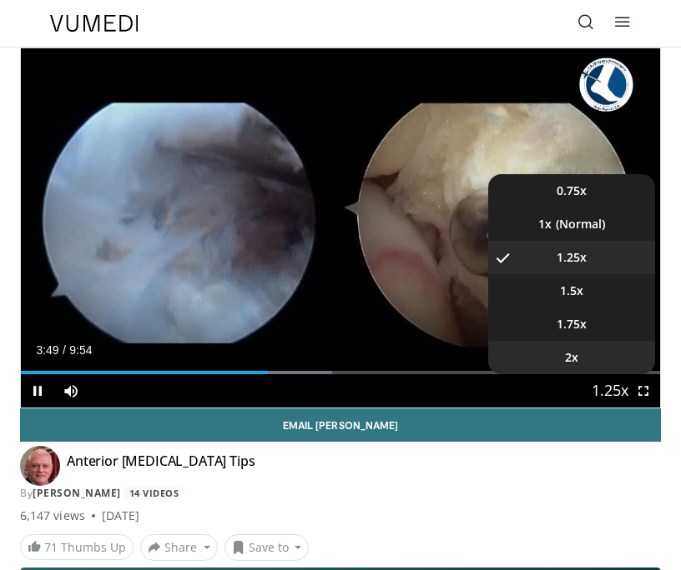
click at [575, 354] on span "2x" at bounding box center [571, 357] width 13 height 17
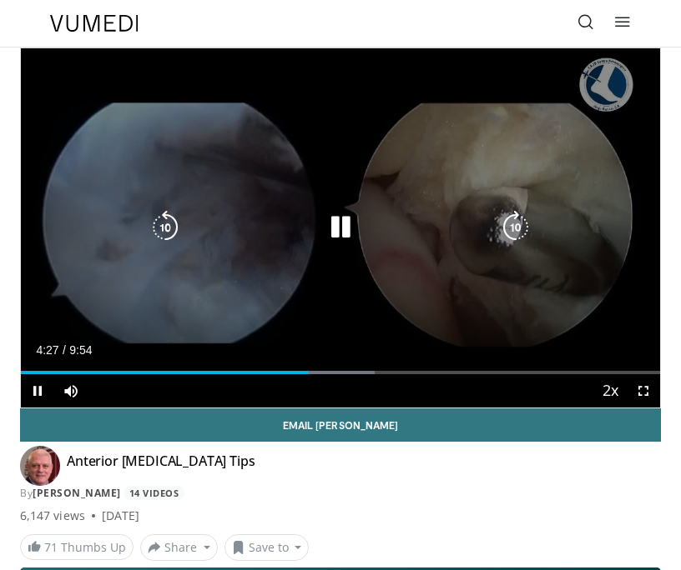
click at [159, 233] on icon "Video Player" at bounding box center [164, 227] width 33 height 33
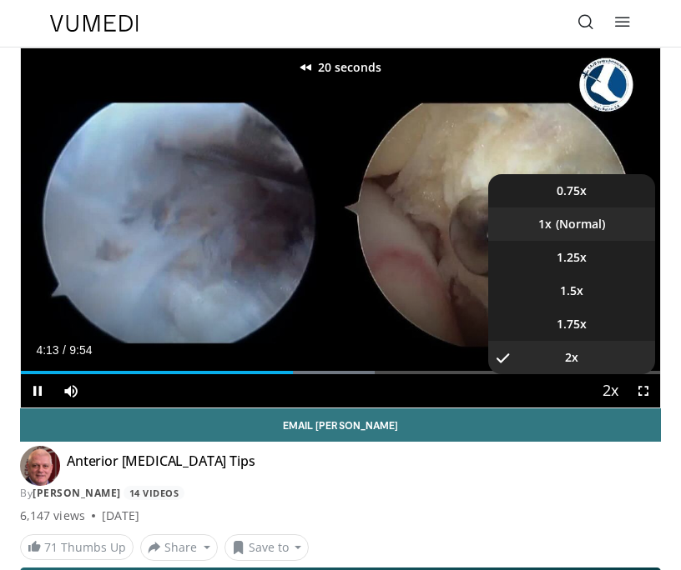
click at [597, 230] on li "1x" at bounding box center [571, 224] width 167 height 33
click at [600, 359] on li "2x" at bounding box center [571, 357] width 167 height 33
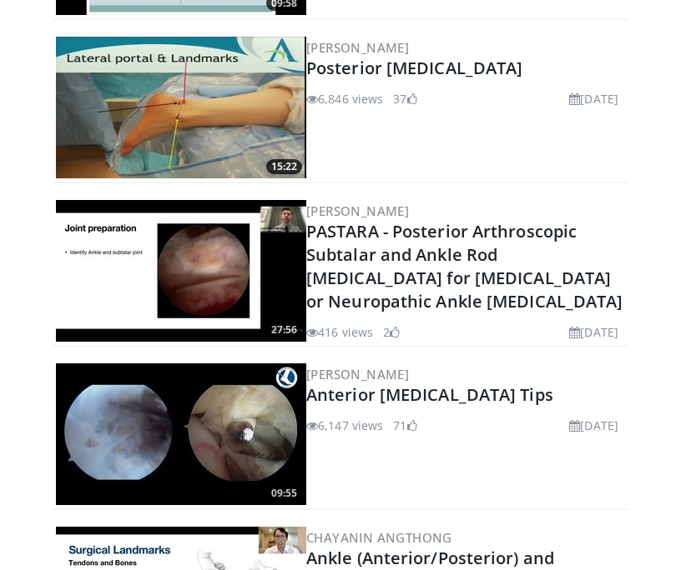
scroll to position [625, 0]
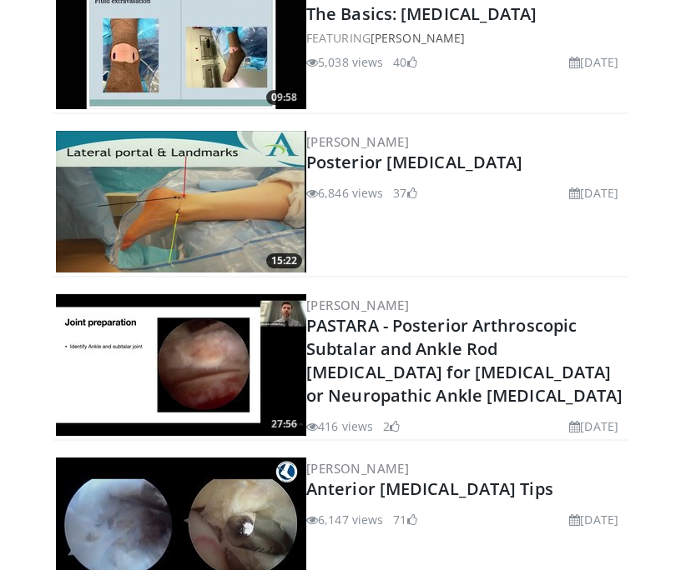
click at [213, 215] on img at bounding box center [181, 202] width 250 height 142
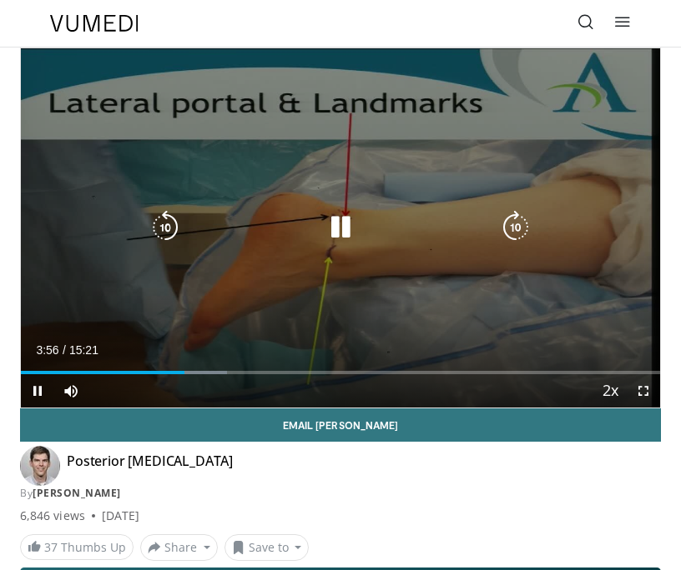
click at [602, 308] on div "10 seconds Tap to unmute" at bounding box center [340, 227] width 639 height 359
click at [595, 309] on div "10 seconds Tap to unmute" at bounding box center [340, 227] width 639 height 359
click at [564, 267] on div "10 seconds Tap to unmute" at bounding box center [340, 227] width 639 height 359
click at [450, 307] on div "10 seconds Tap to unmute" at bounding box center [340, 227] width 639 height 359
click at [562, 294] on div "10 seconds Tap to unmute" at bounding box center [340, 227] width 639 height 359
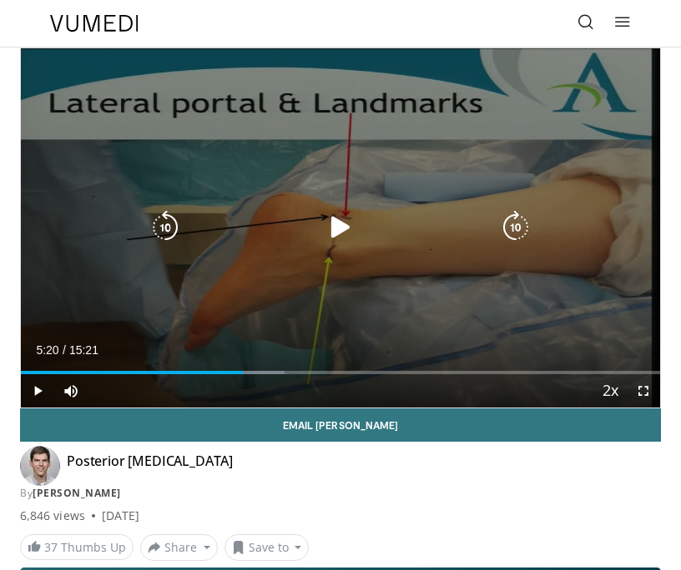
click at [456, 244] on div "Video Player" at bounding box center [340, 227] width 384 height 33
click at [334, 233] on icon "Video Player" at bounding box center [340, 227] width 33 height 33
click at [566, 269] on div "10 seconds Tap to unmute" at bounding box center [340, 227] width 639 height 359
click at [320, 255] on div "10 seconds Tap to unmute" at bounding box center [340, 227] width 639 height 359
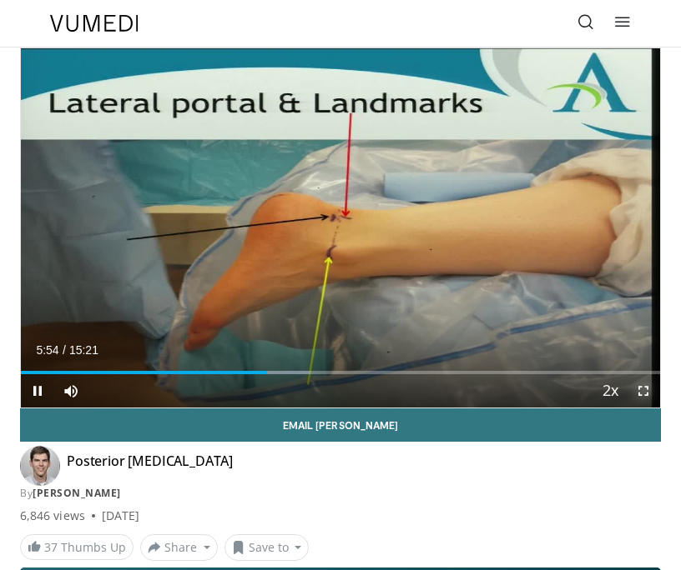
click at [645, 385] on span "Video Player" at bounding box center [642, 390] width 33 height 33
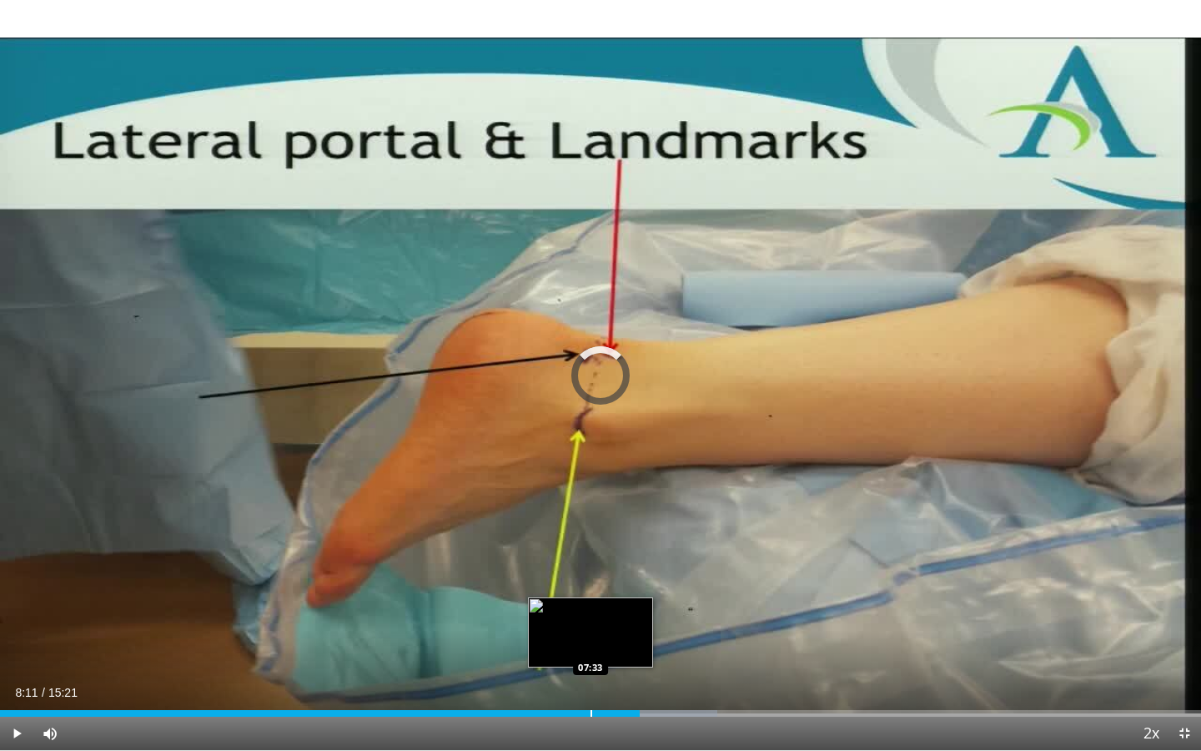
click at [590, 570] on div "Progress Bar" at bounding box center [591, 713] width 2 height 7
click at [582, 570] on div "Progress Bar" at bounding box center [583, 713] width 2 height 7
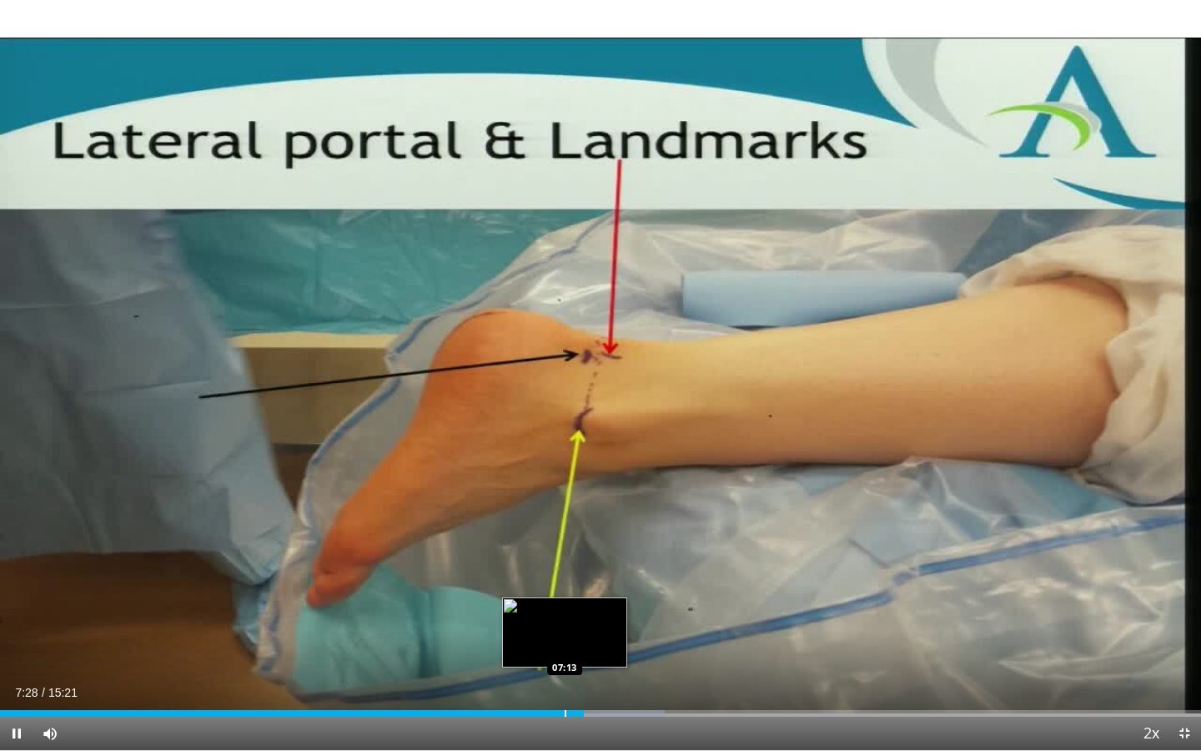
click at [565, 570] on div "Progress Bar" at bounding box center [566, 713] width 2 height 7
click at [542, 570] on div "Progress Bar" at bounding box center [543, 713] width 2 height 7
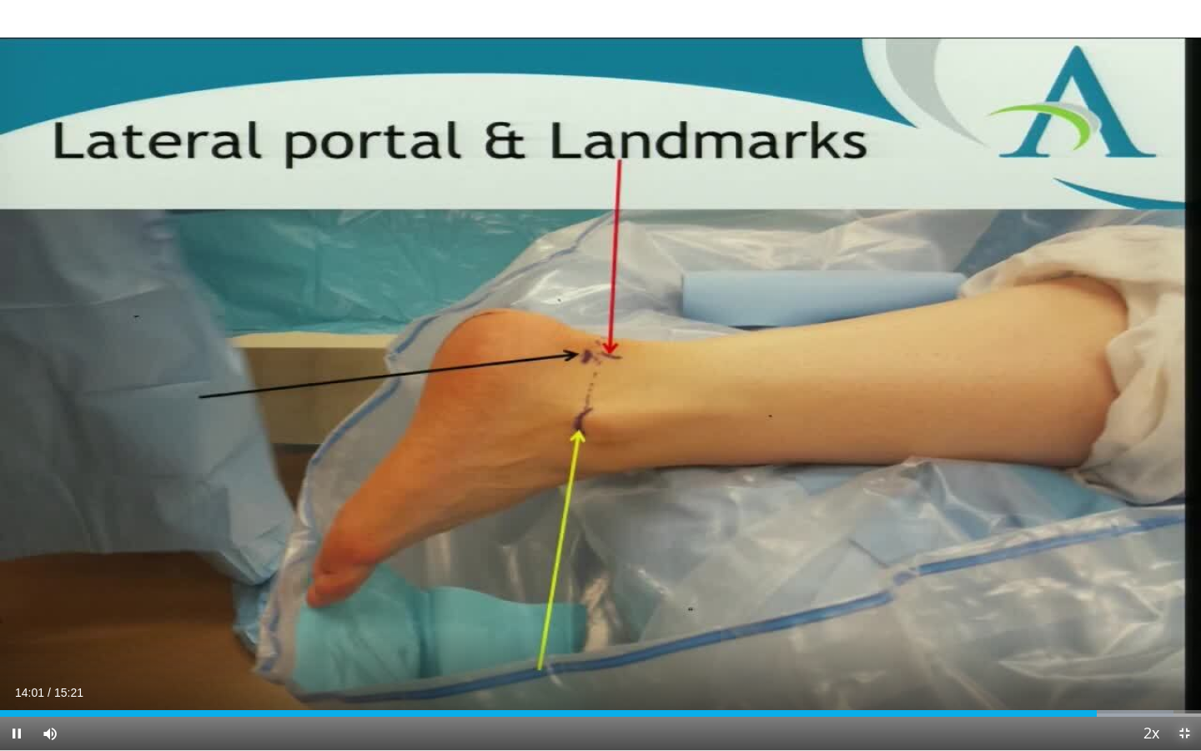
click at [680, 570] on span "Video Player" at bounding box center [1184, 732] width 33 height 33
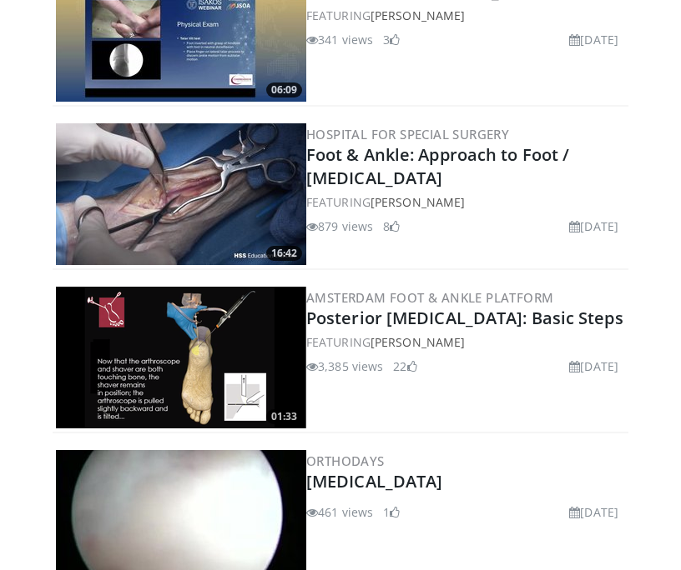
scroll to position [1453, 0]
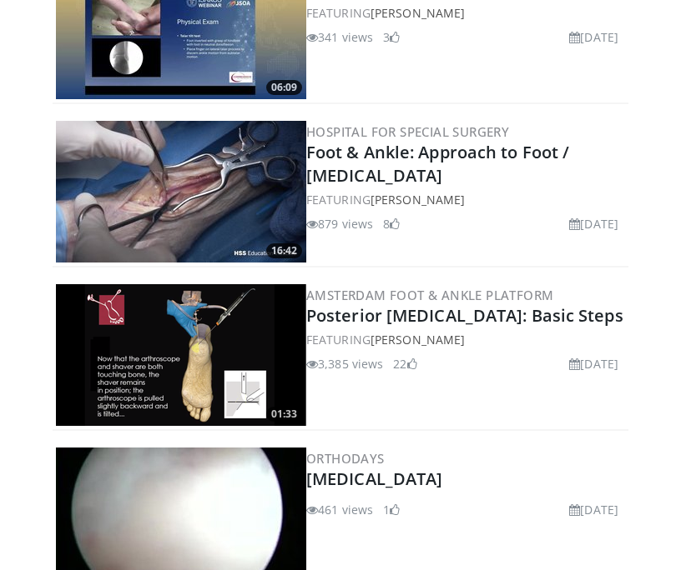
click at [219, 367] on img at bounding box center [181, 355] width 250 height 142
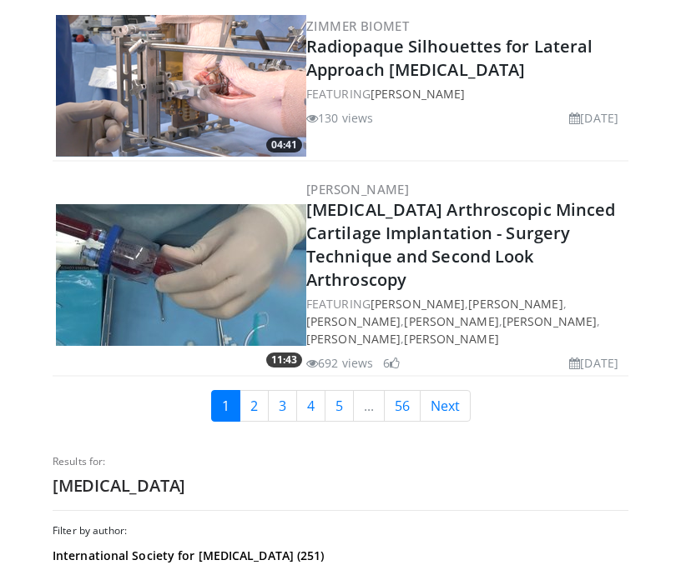
scroll to position [4154, 0]
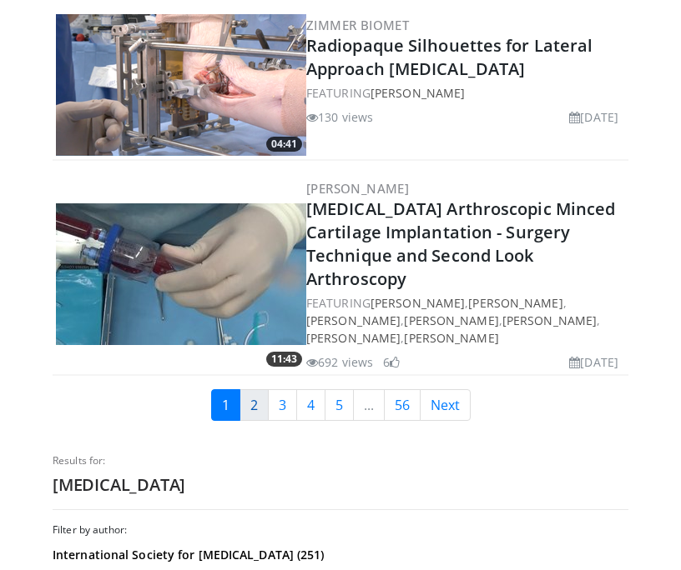
click at [255, 421] on link "2" at bounding box center [253, 405] width 29 height 32
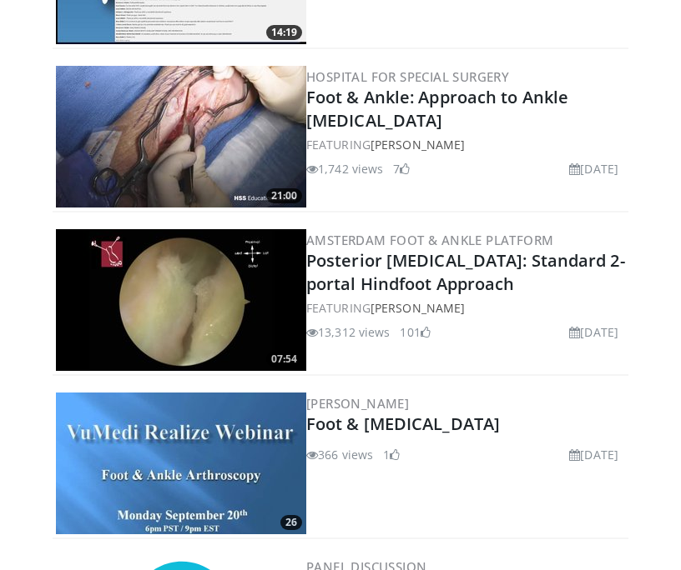
scroll to position [696, 0]
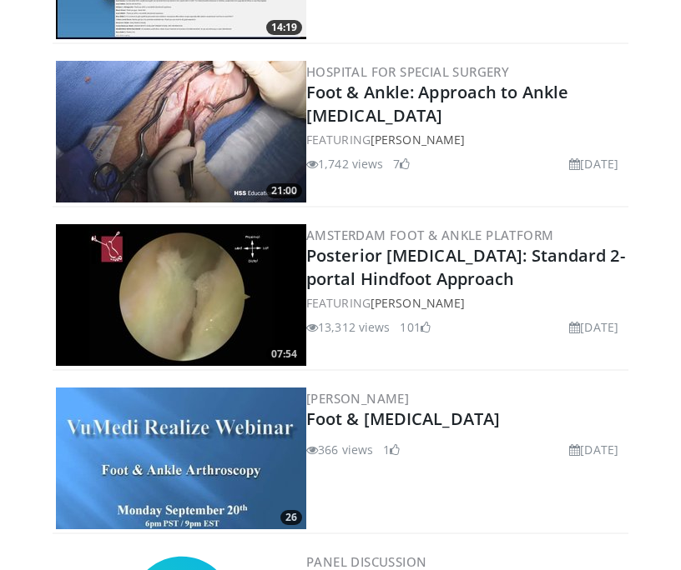
click at [223, 306] on img at bounding box center [181, 295] width 250 height 142
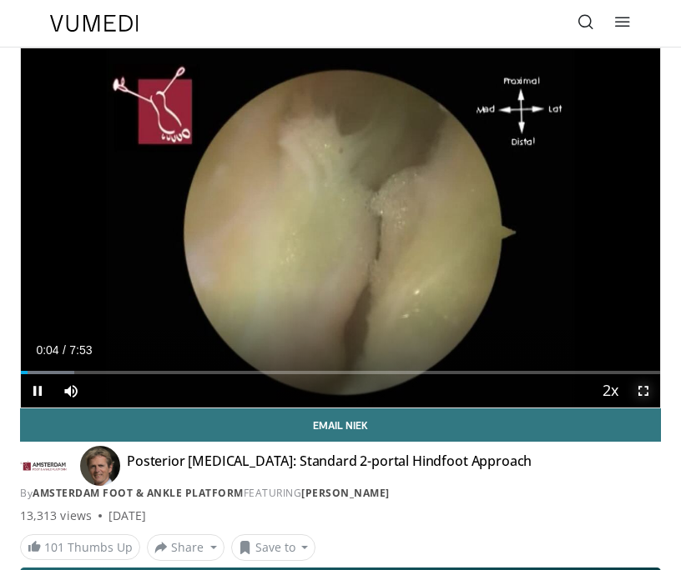
click at [642, 394] on span "Video Player" at bounding box center [642, 390] width 33 height 33
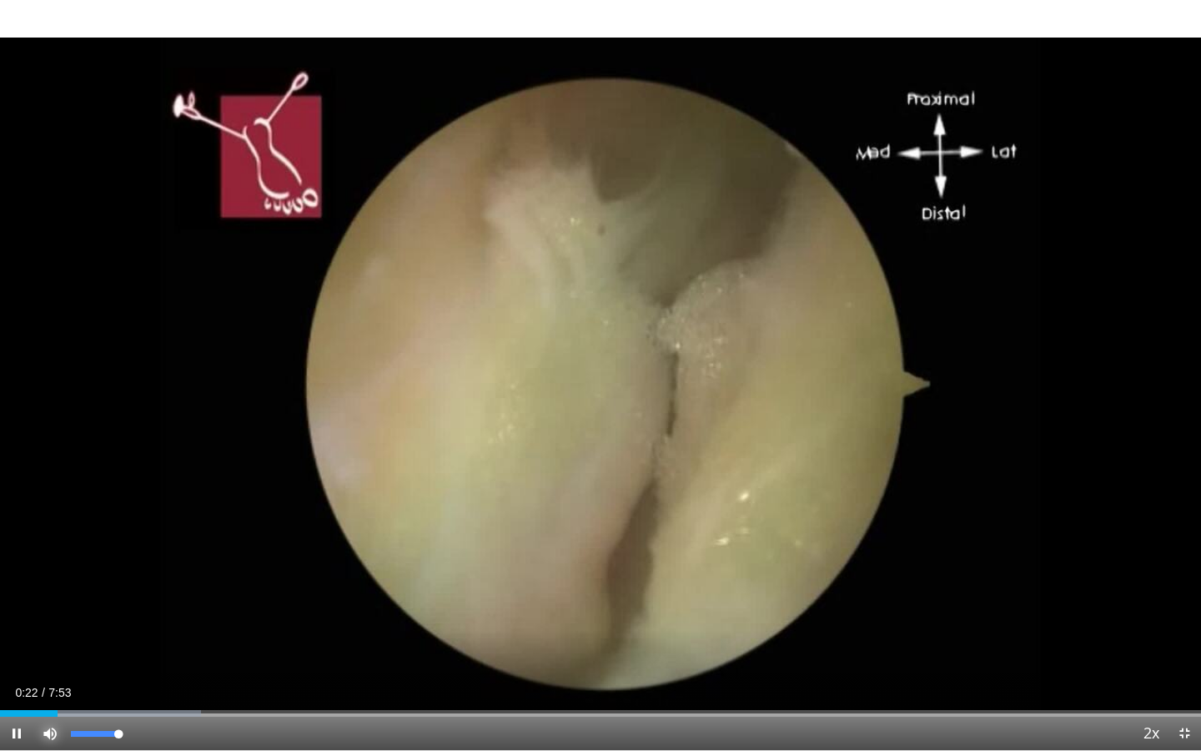
click at [48, 570] on span "Video Player" at bounding box center [49, 732] width 33 height 33
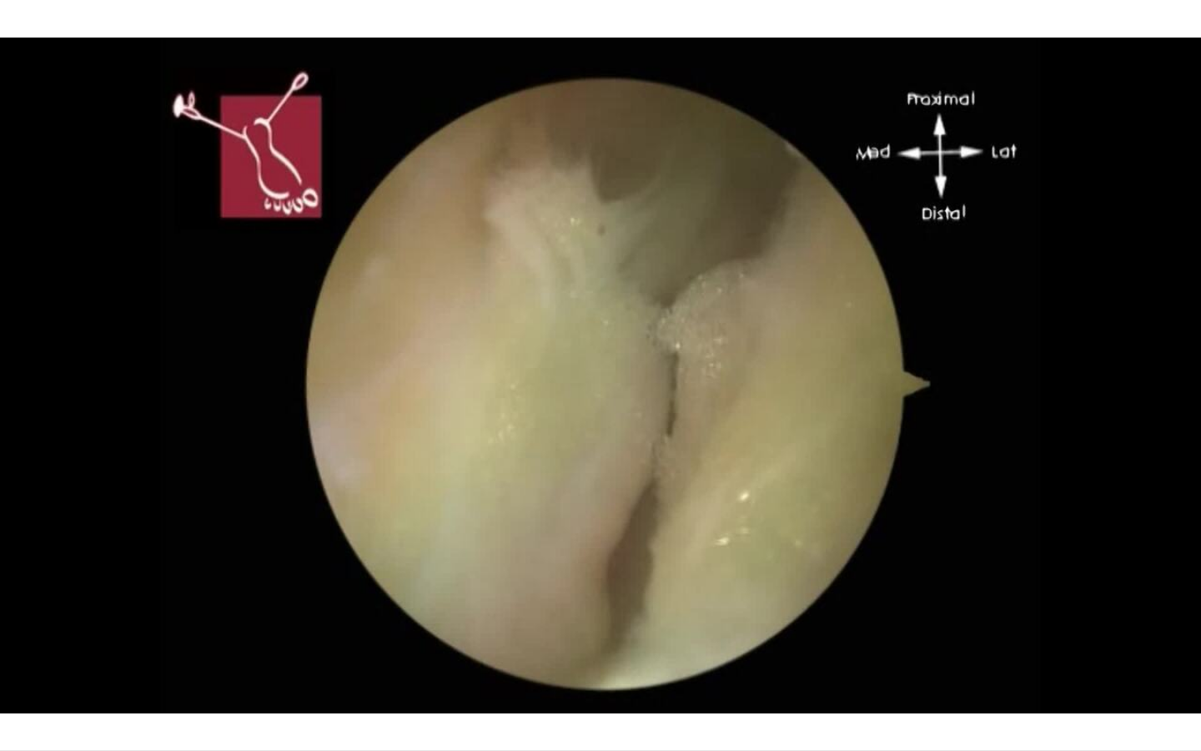
click at [48, 570] on div "10 seconds Tap to unmute" at bounding box center [600, 375] width 1201 height 750
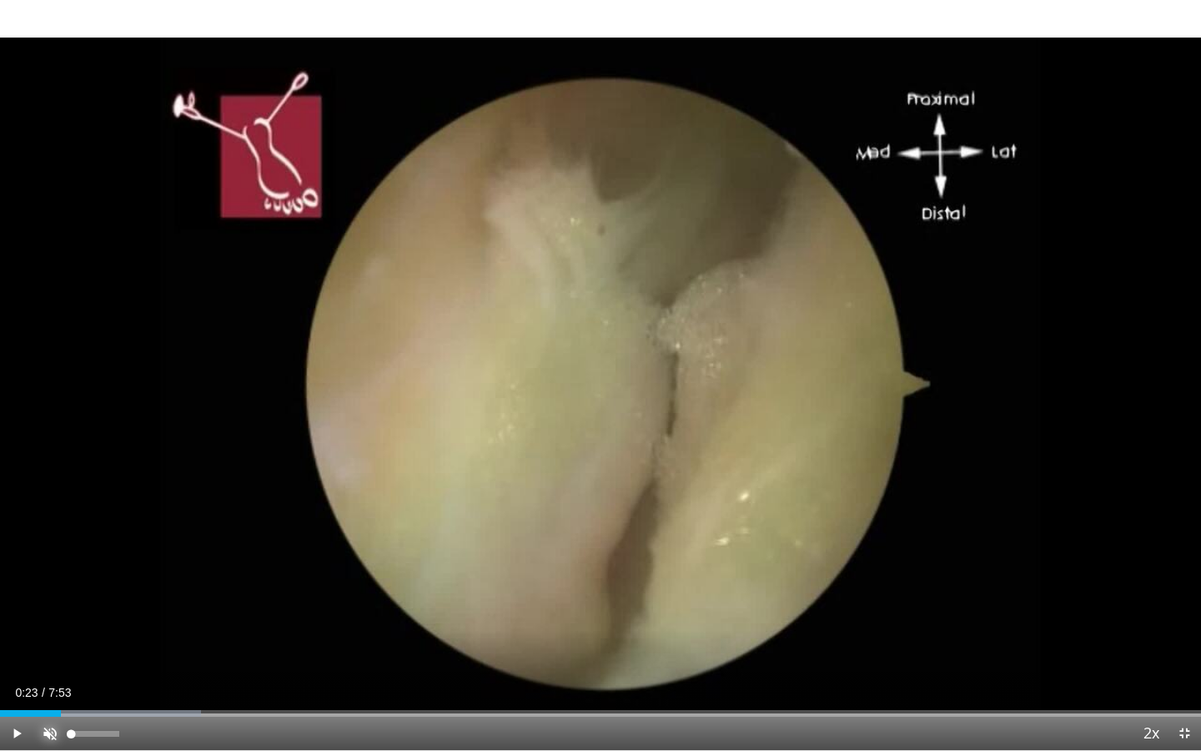
click at [48, 570] on span "Video Player" at bounding box center [49, 732] width 33 height 33
click at [121, 570] on div "10 seconds Tap to unmute" at bounding box center [600, 375] width 1201 height 750
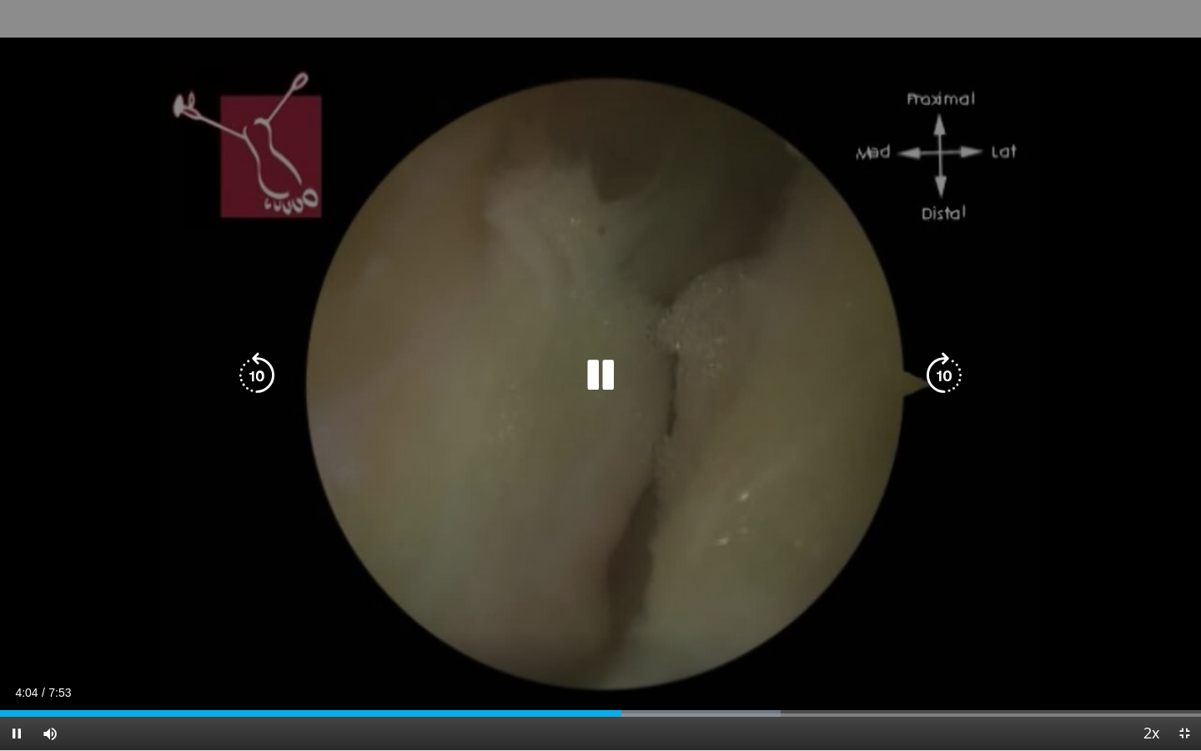
click at [268, 369] on icon "Video Player" at bounding box center [257, 375] width 47 height 47
click at [680, 485] on div "30 seconds Tap to unmute" at bounding box center [600, 375] width 1201 height 750
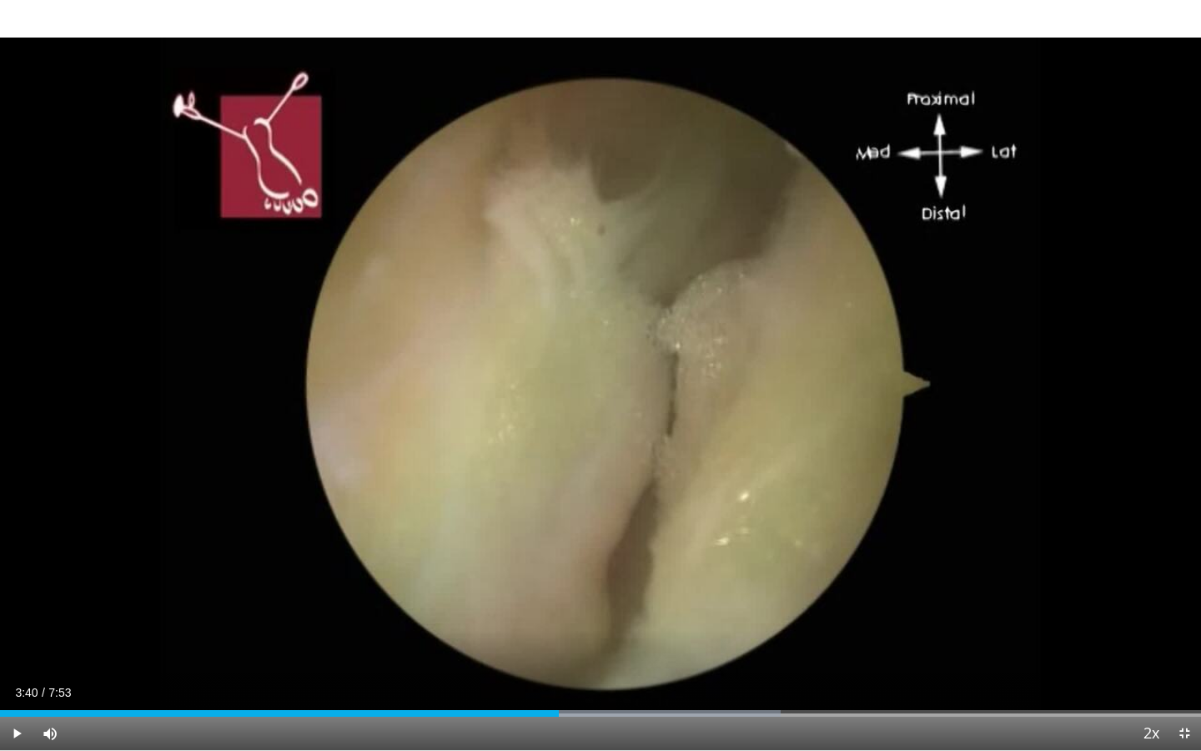
click at [680, 471] on div "30 seconds Tap to unmute" at bounding box center [600, 375] width 1201 height 750
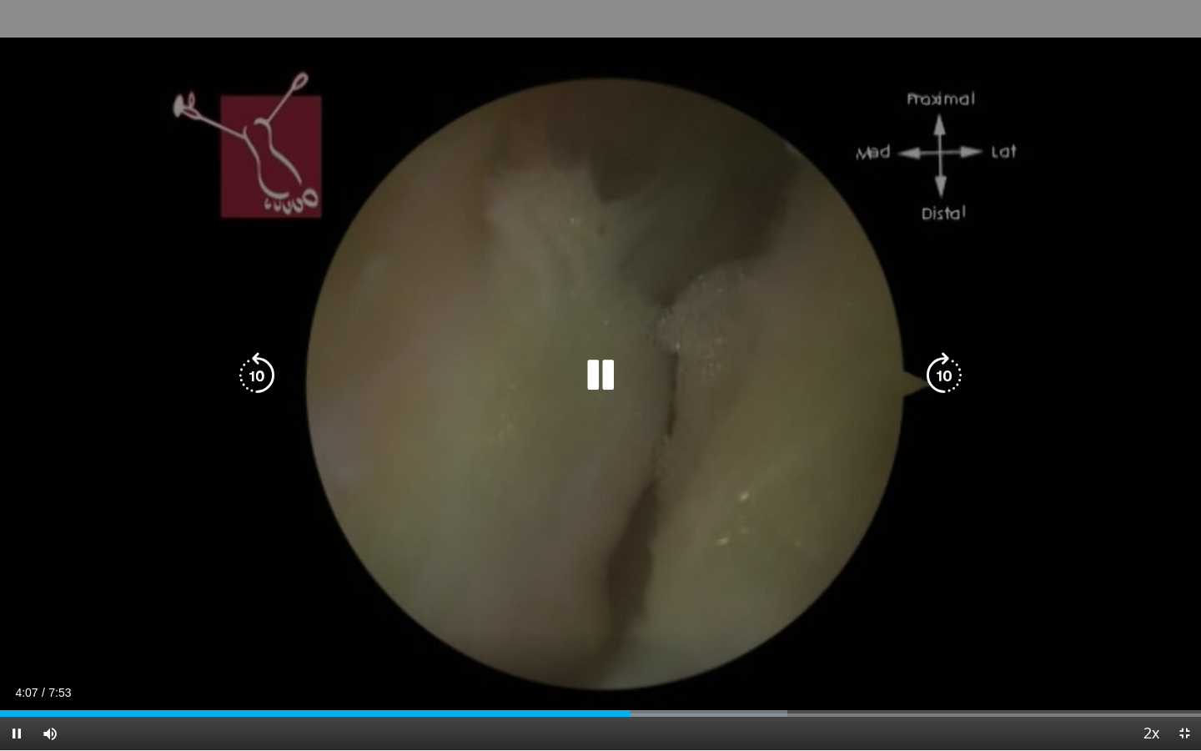
click at [680, 476] on div "30 seconds Tap to unmute" at bounding box center [600, 375] width 1201 height 750
click at [680, 528] on div "30 seconds Tap to unmute" at bounding box center [600, 375] width 1201 height 750
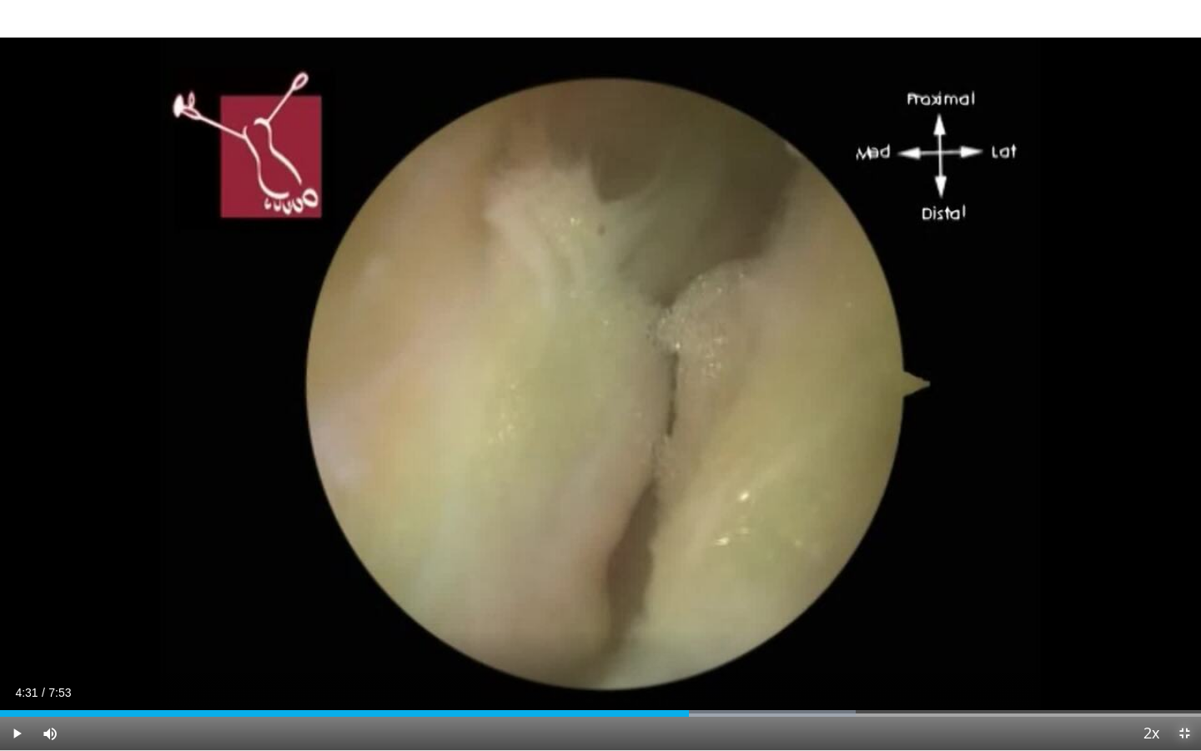
click at [680, 570] on span "Video Player" at bounding box center [1184, 732] width 33 height 33
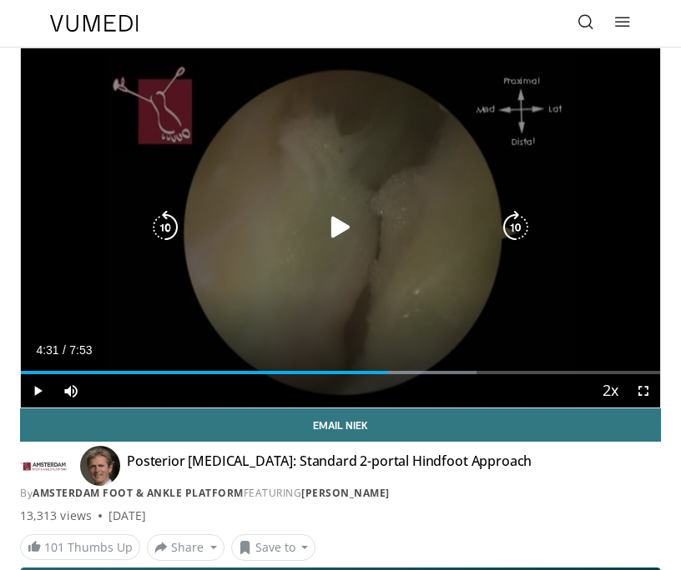
click at [434, 288] on div "30 seconds Tap to unmute" at bounding box center [340, 227] width 639 height 359
click at [620, 301] on div "30 seconds Tap to unmute" at bounding box center [340, 227] width 639 height 359
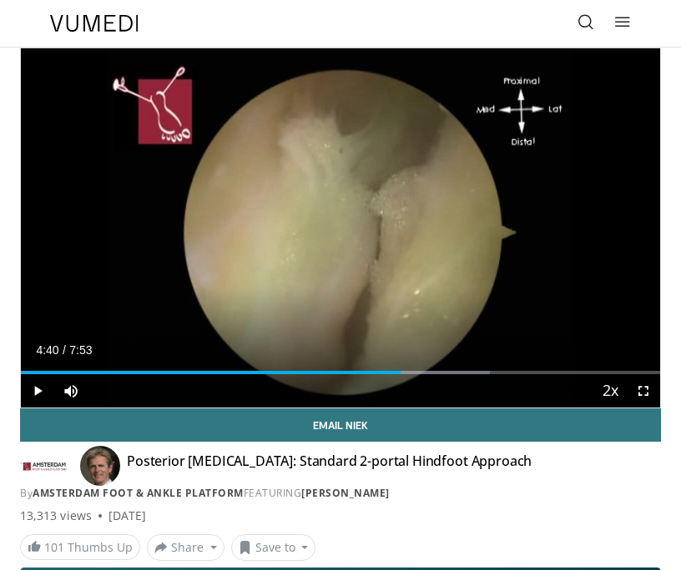
click at [600, 269] on div "30 seconds Tap to unmute" at bounding box center [340, 227] width 639 height 359
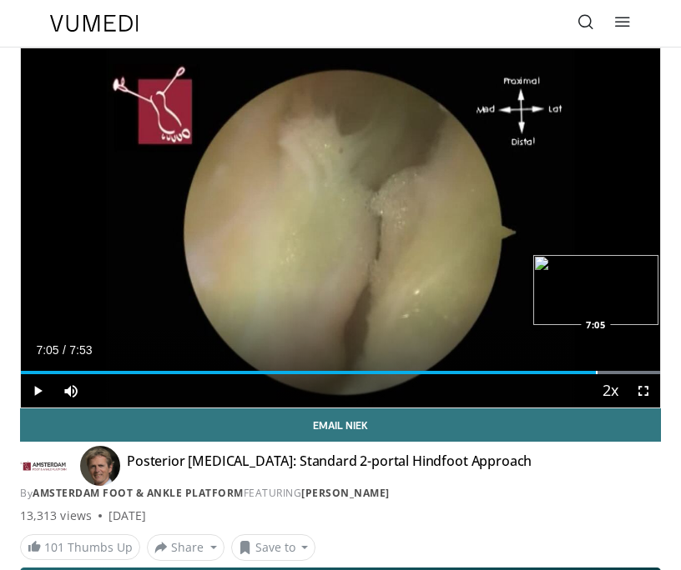
click at [595, 369] on div "Loaded : 100.00% 7:05 7:05" at bounding box center [340, 367] width 639 height 16
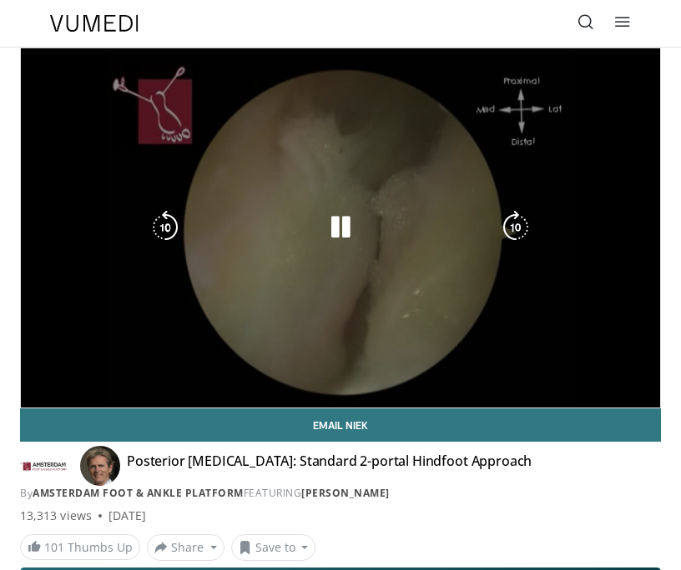
click at [605, 306] on div "30 seconds Tap to unmute" at bounding box center [340, 227] width 639 height 359
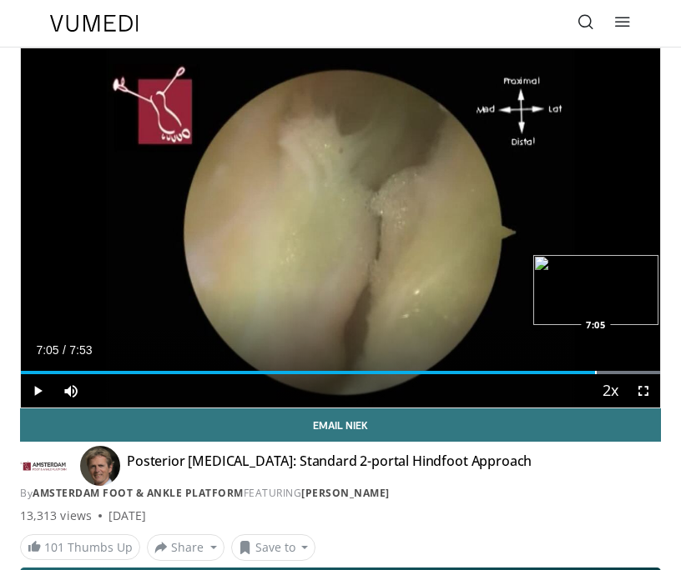
click at [595, 374] on div "Progress Bar" at bounding box center [596, 372] width 2 height 3
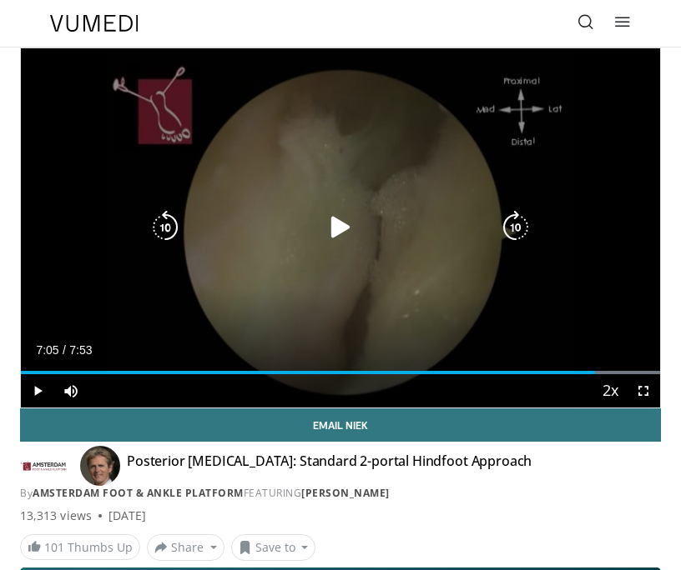
click at [525, 324] on div "30 seconds Tap to unmute" at bounding box center [340, 227] width 639 height 359
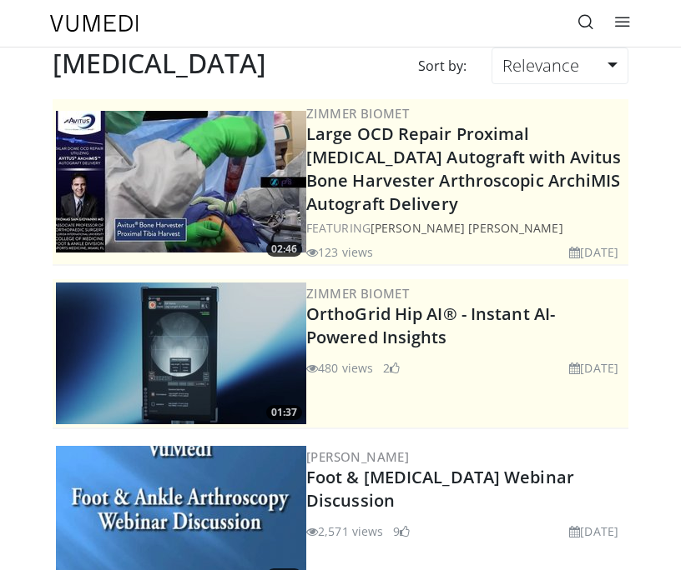
scroll to position [696, 0]
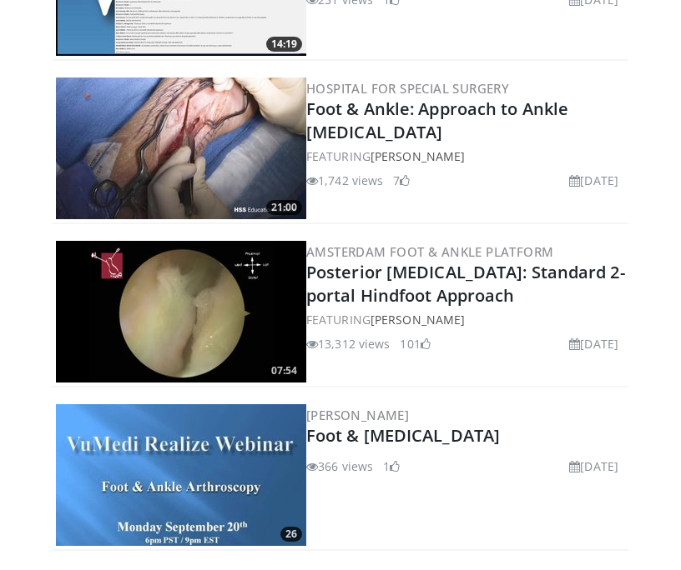
click at [227, 155] on img at bounding box center [181, 149] width 250 height 142
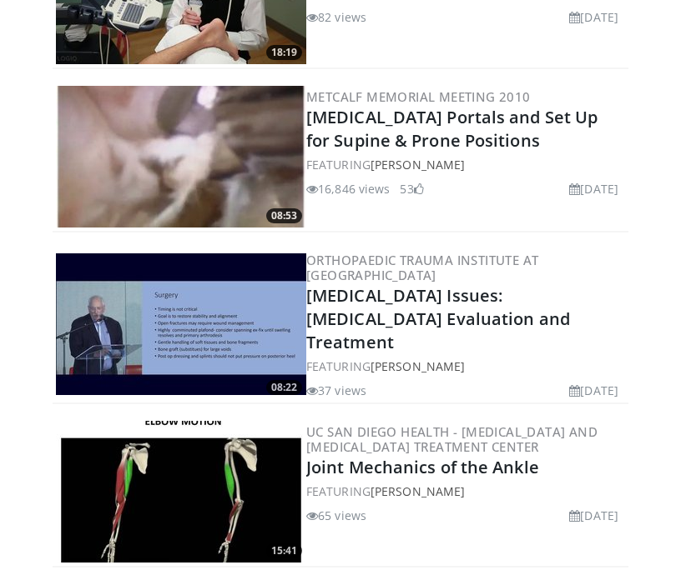
scroll to position [3415, 0]
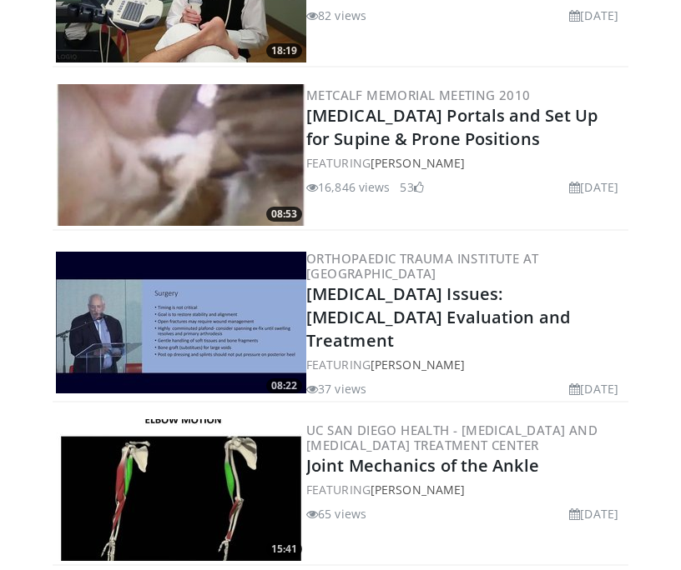
click at [219, 147] on img at bounding box center [181, 155] width 250 height 142
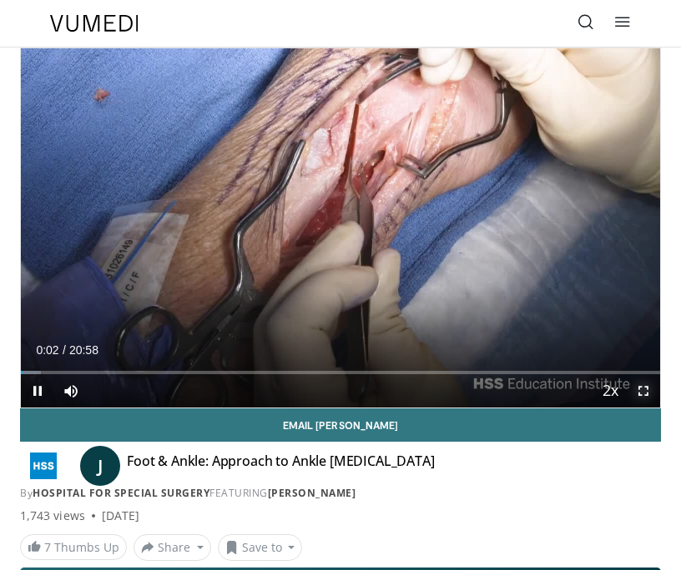
click at [644, 386] on span "Video Player" at bounding box center [642, 390] width 33 height 33
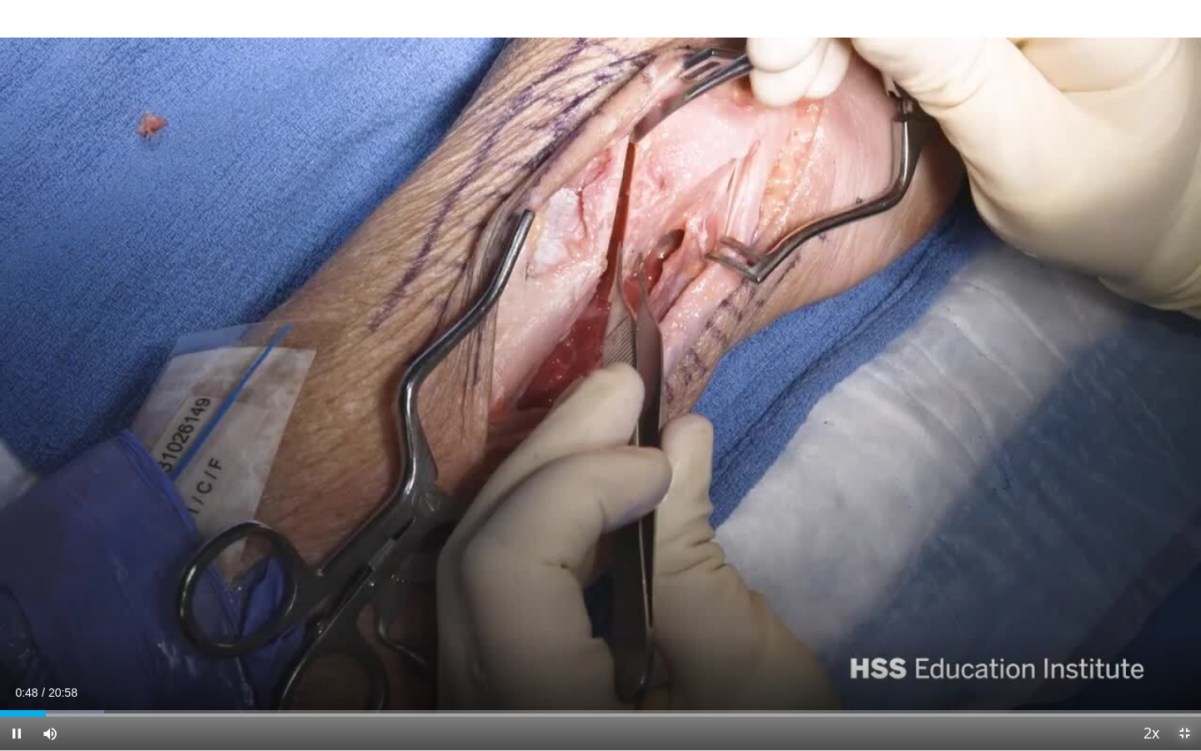
click at [680, 570] on span "Video Player" at bounding box center [1184, 732] width 33 height 33
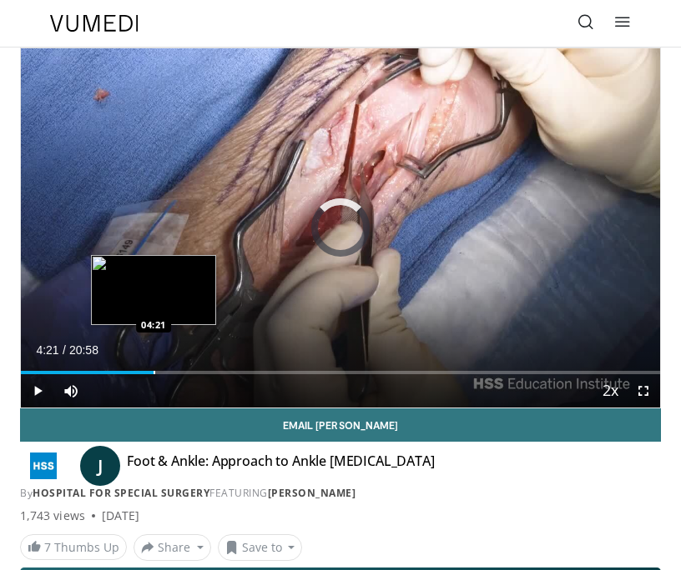
click at [153, 368] on div "Loaded : 0.00% 04:21 04:21" at bounding box center [340, 367] width 639 height 16
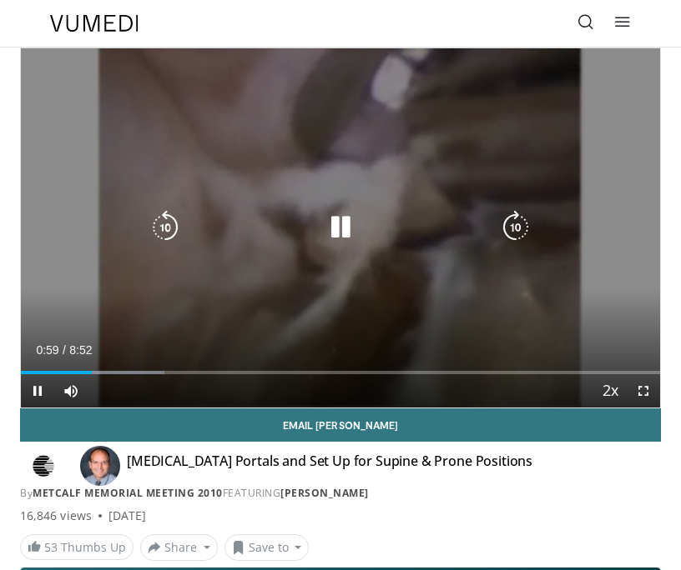
click at [169, 224] on icon "Video Player" at bounding box center [164, 227] width 33 height 33
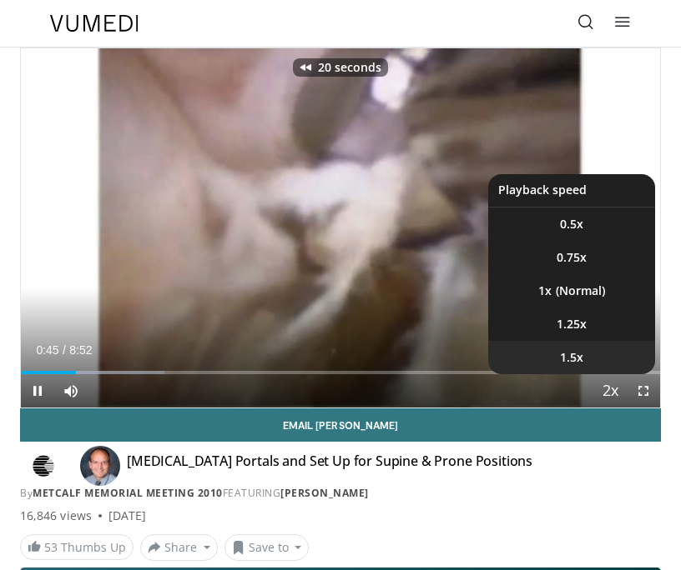
click at [595, 354] on li "1.5x" at bounding box center [571, 357] width 167 height 33
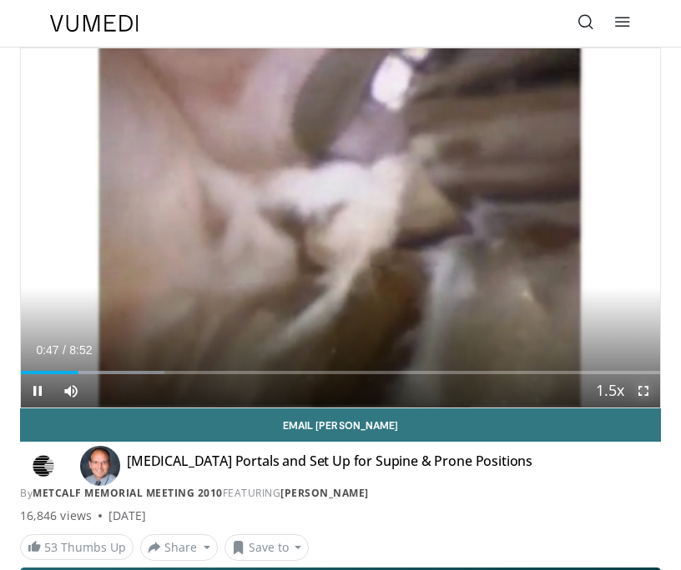
click at [640, 392] on span "Video Player" at bounding box center [642, 390] width 33 height 33
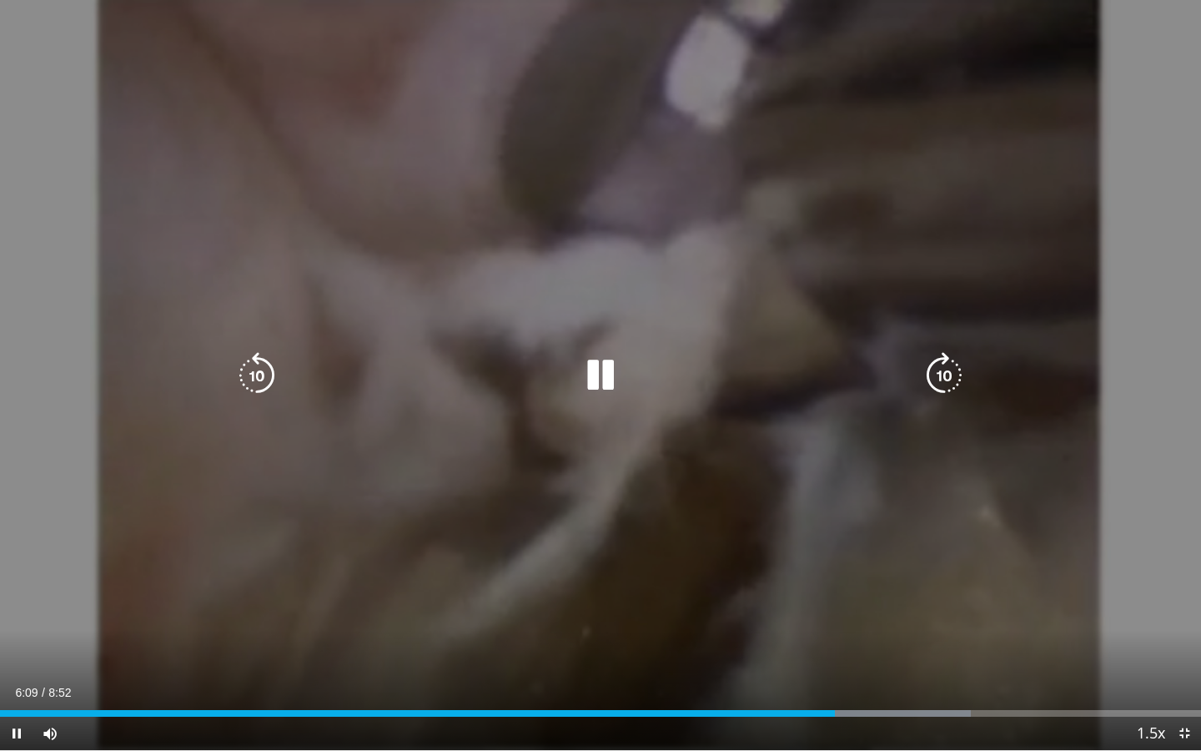
click at [259, 369] on icon "Video Player" at bounding box center [257, 375] width 47 height 47
click at [261, 371] on icon "Video Player" at bounding box center [257, 375] width 47 height 47
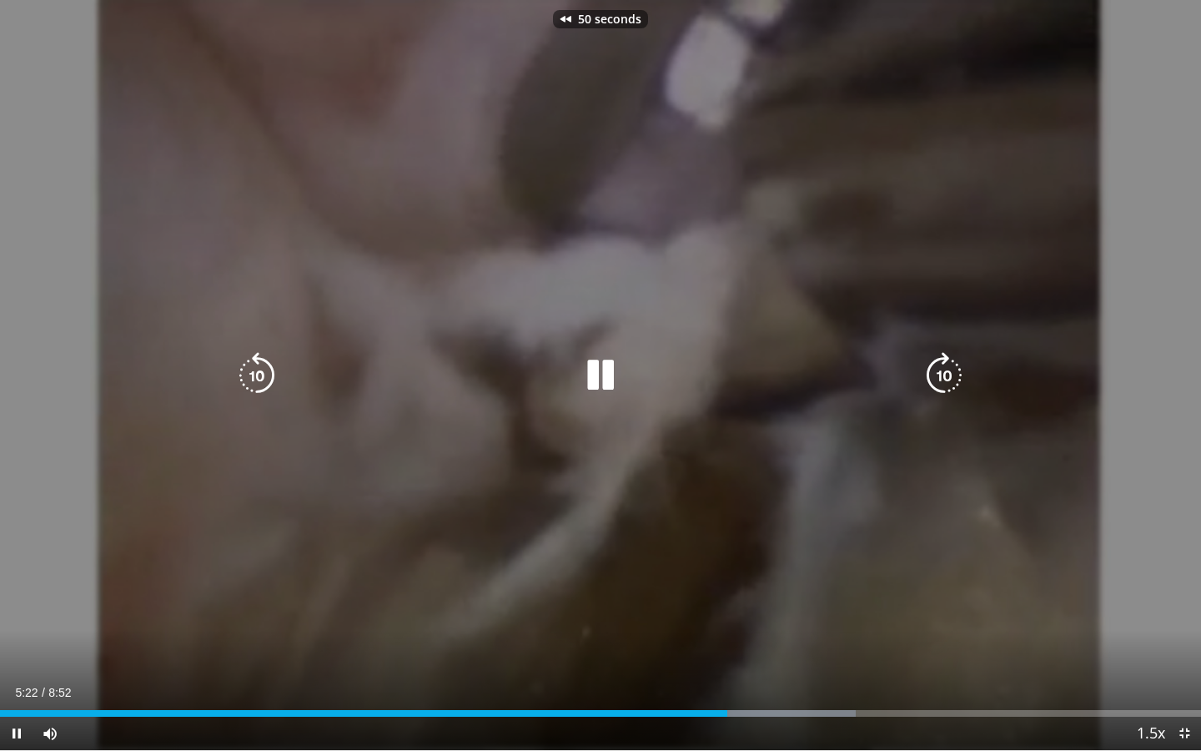
click at [261, 371] on icon "Video Player" at bounding box center [257, 375] width 47 height 47
click at [257, 362] on icon "Video Player" at bounding box center [257, 375] width 47 height 47
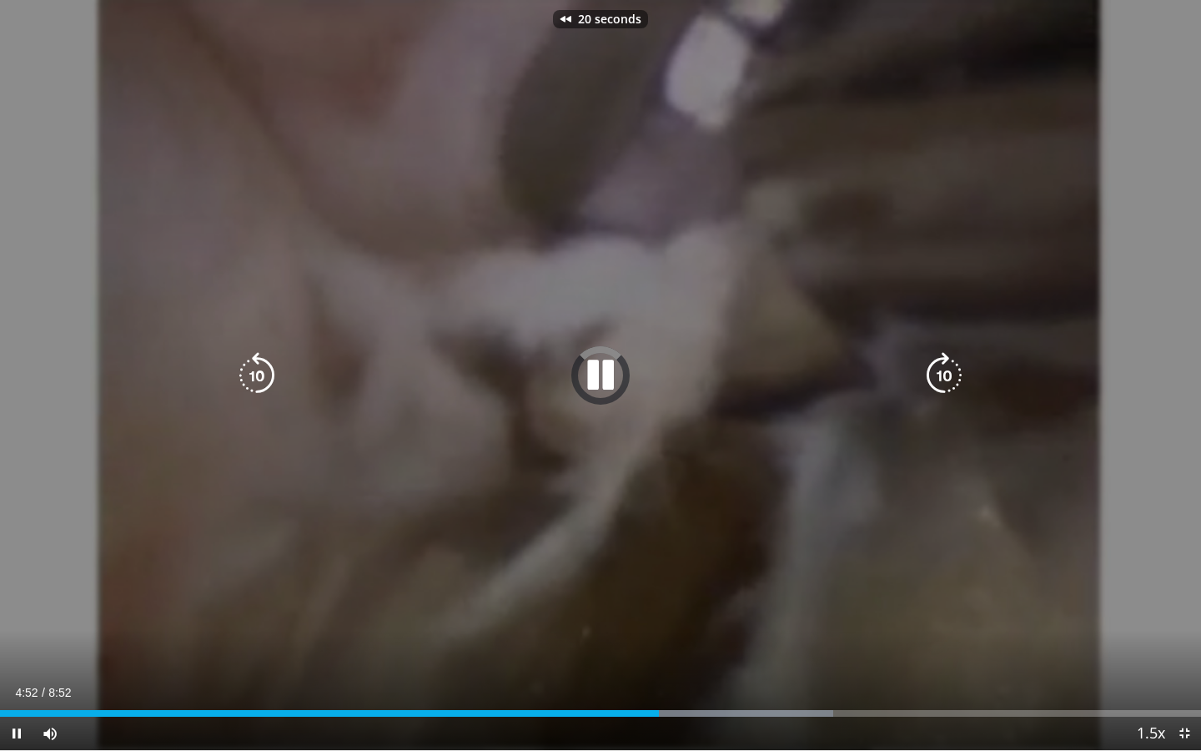
click at [257, 362] on icon "Video Player" at bounding box center [257, 375] width 47 height 47
click at [258, 362] on icon "Video Player" at bounding box center [257, 375] width 47 height 47
click at [680, 570] on div "50 seconds Tap to unmute" at bounding box center [600, 375] width 1201 height 750
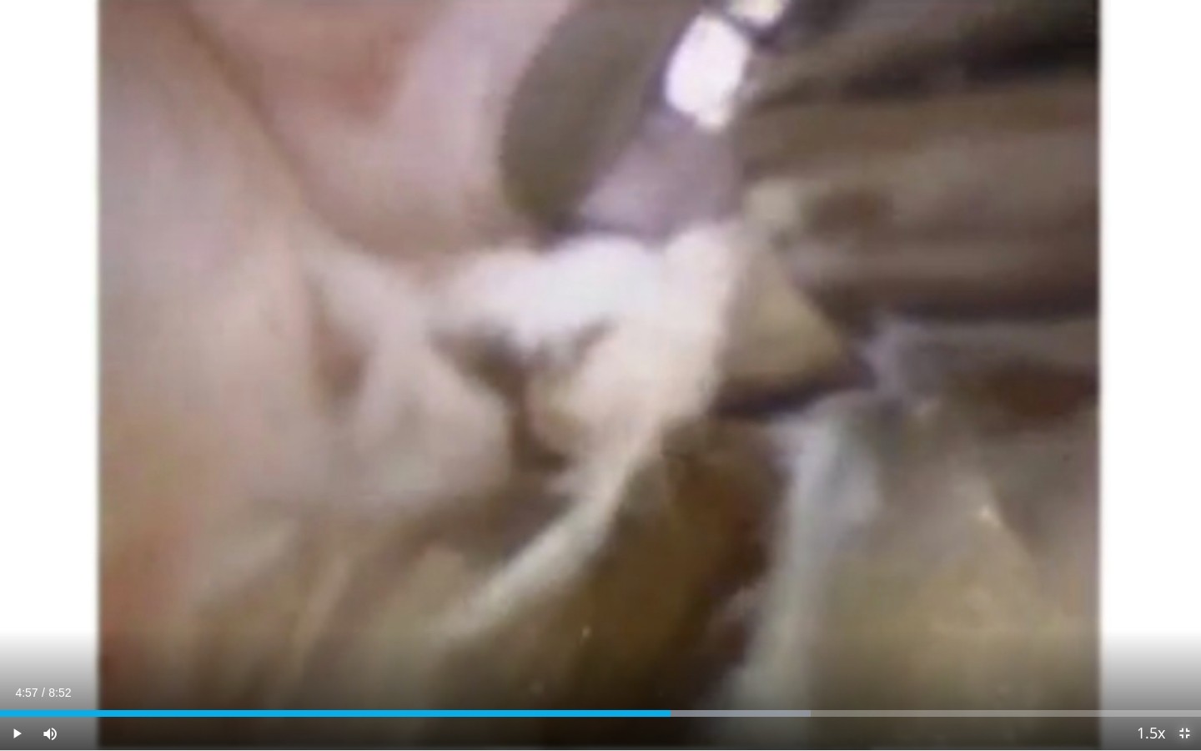
click at [680, 570] on span "Video Player" at bounding box center [1184, 732] width 33 height 33
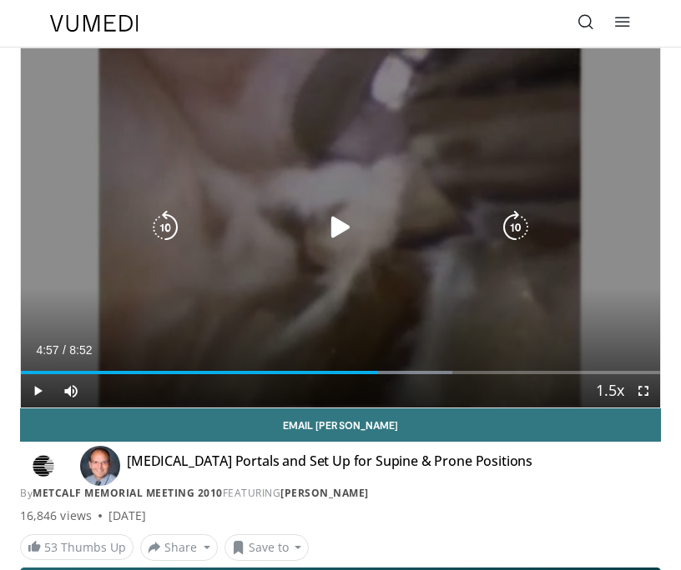
click at [565, 267] on div "50 seconds Tap to unmute" at bounding box center [340, 227] width 639 height 359
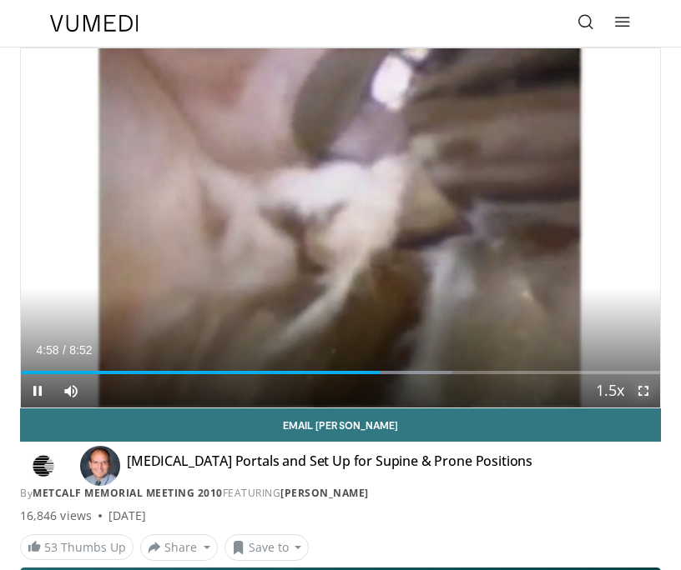
click at [649, 389] on span "Video Player" at bounding box center [642, 390] width 33 height 33
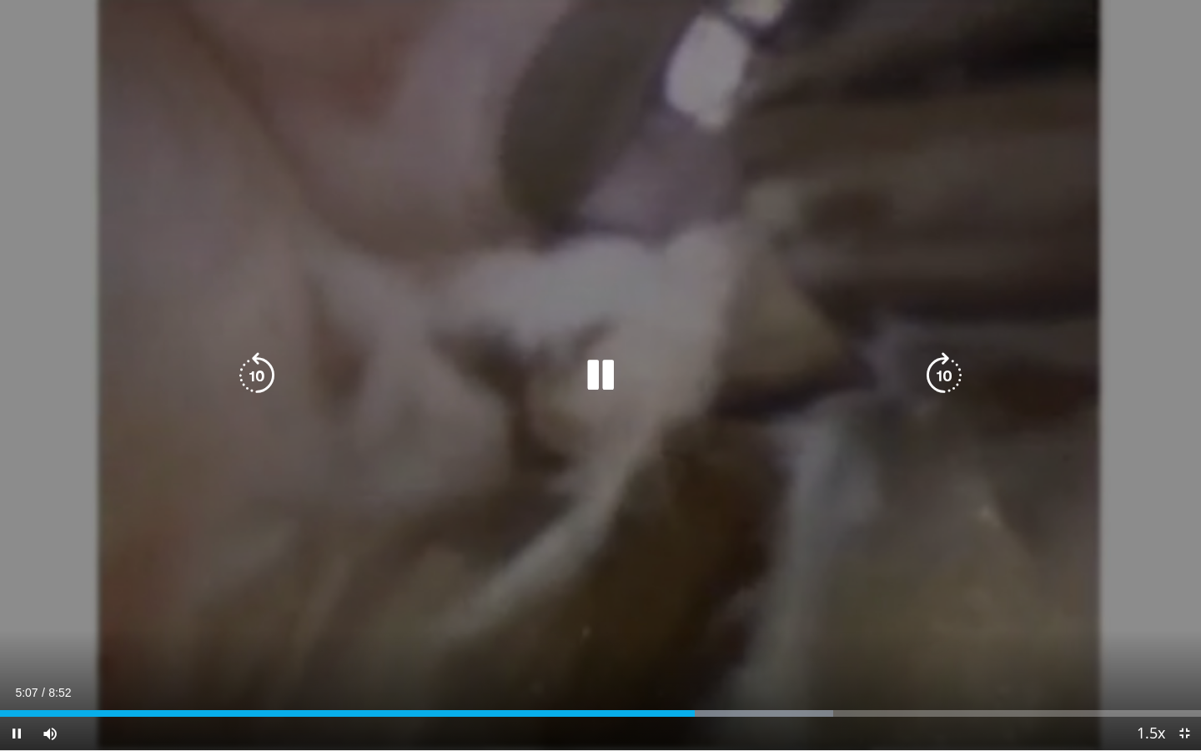
click at [680, 535] on div "50 seconds Tap to unmute" at bounding box center [600, 375] width 1201 height 750
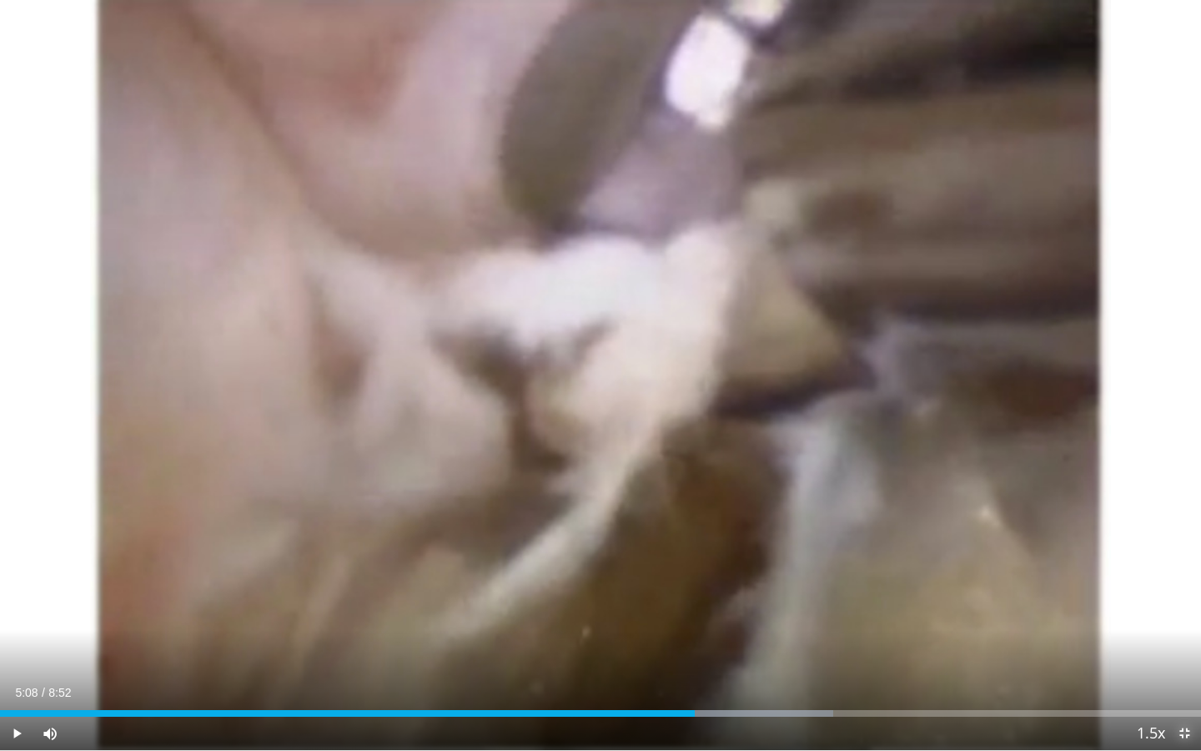
click at [680, 570] on span "Video Player" at bounding box center [1184, 732] width 33 height 33
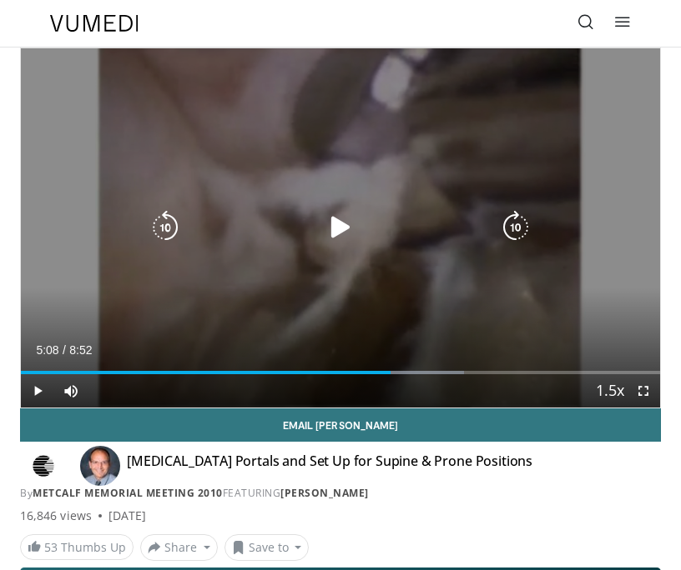
click at [478, 197] on div "50 seconds Tap to unmute" at bounding box center [340, 227] width 639 height 359
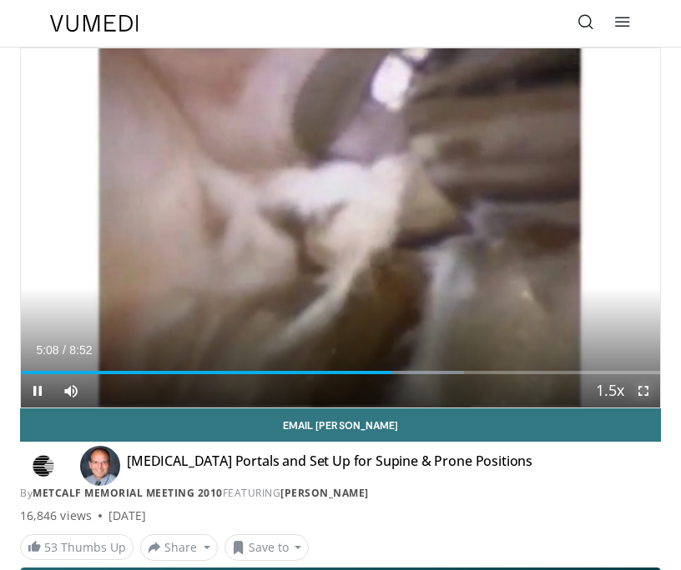
click at [645, 390] on span "Video Player" at bounding box center [642, 390] width 33 height 33
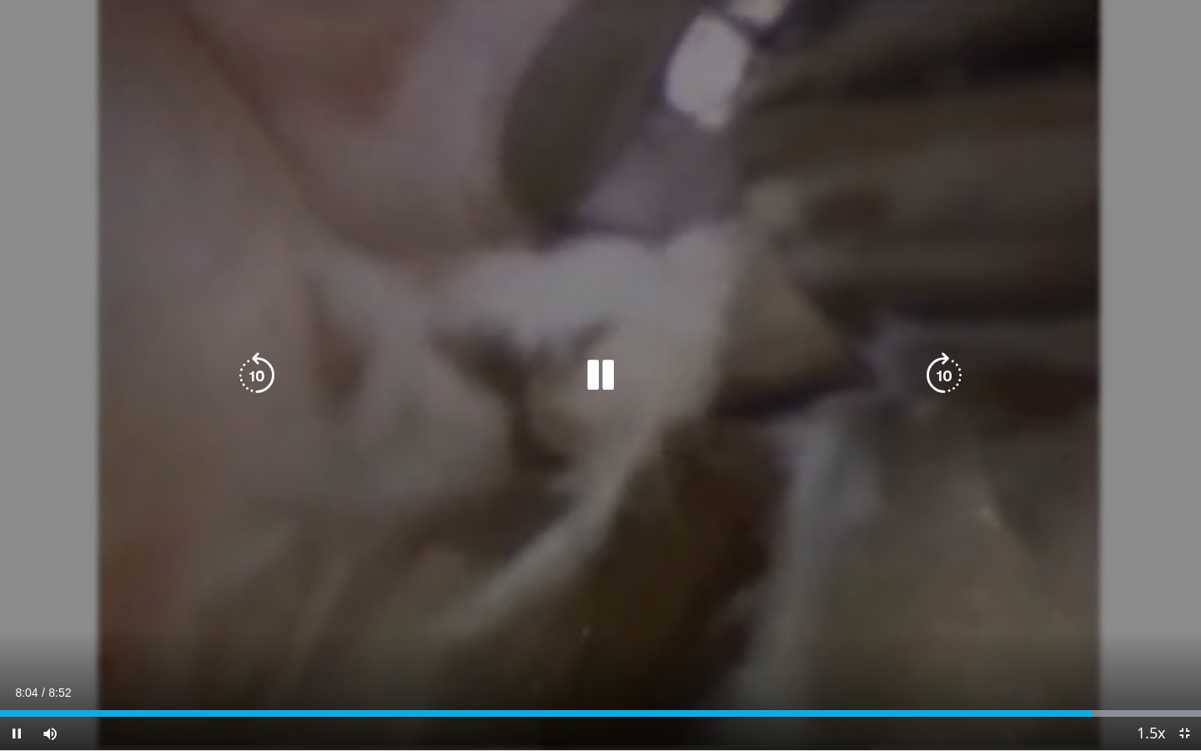
click at [680, 465] on div "50 seconds Tap to unmute" at bounding box center [600, 375] width 1201 height 750
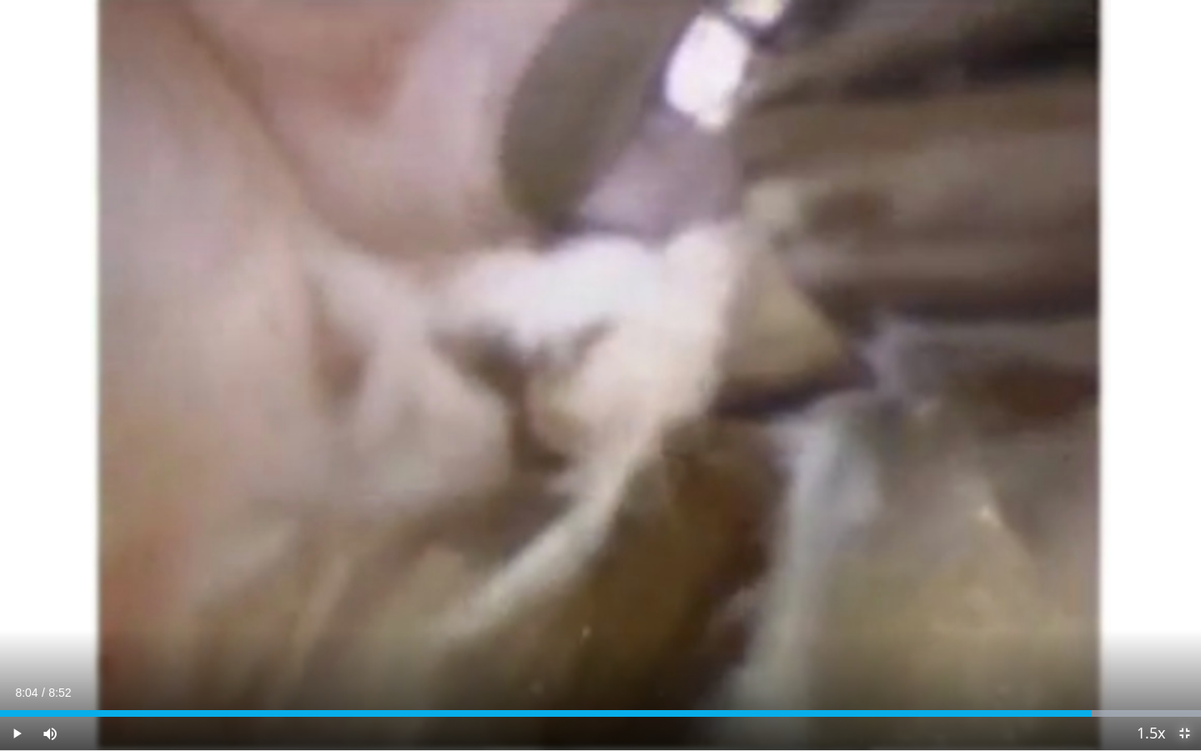
click at [680, 570] on span "Video Player" at bounding box center [1184, 732] width 33 height 33
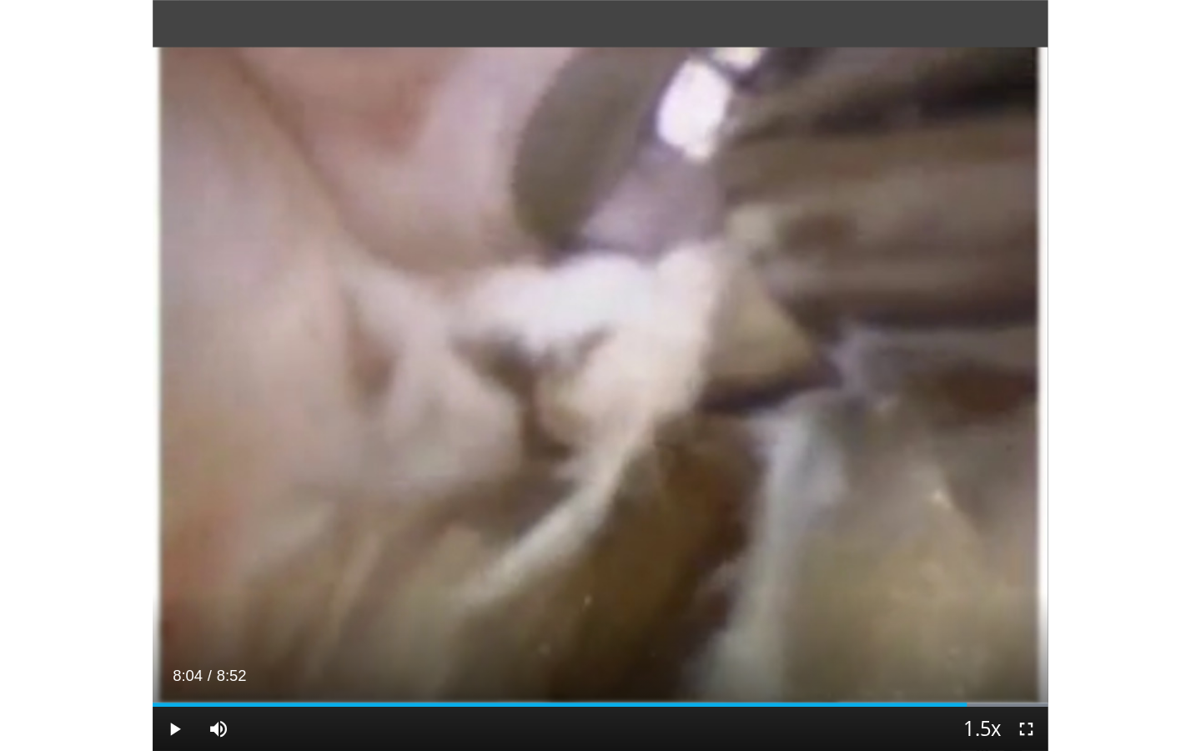
scroll to position [36, 0]
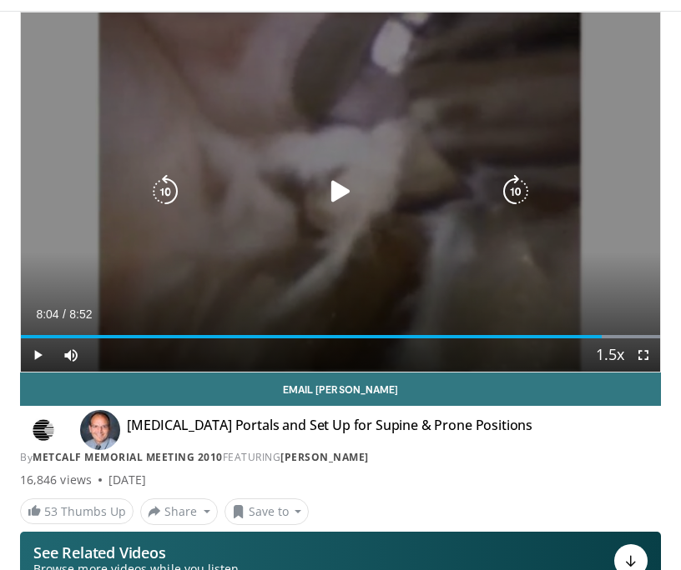
click at [549, 281] on div "50 seconds Tap to unmute" at bounding box center [340, 192] width 639 height 359
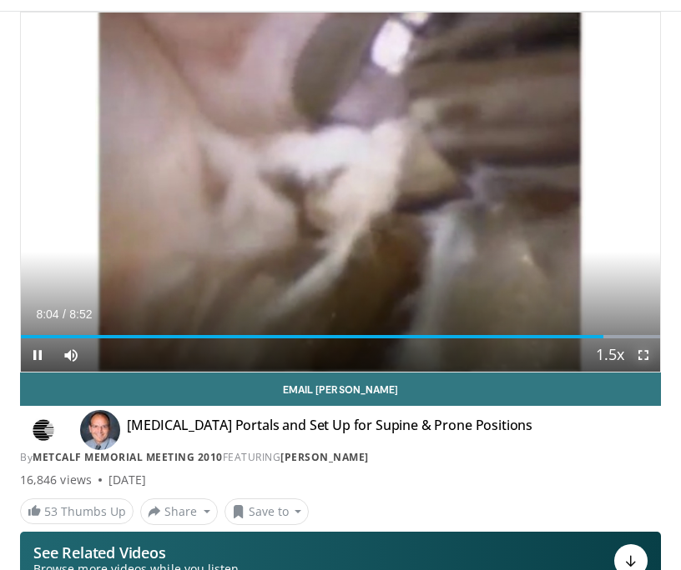
click at [638, 357] on span "Video Player" at bounding box center [642, 355] width 33 height 33
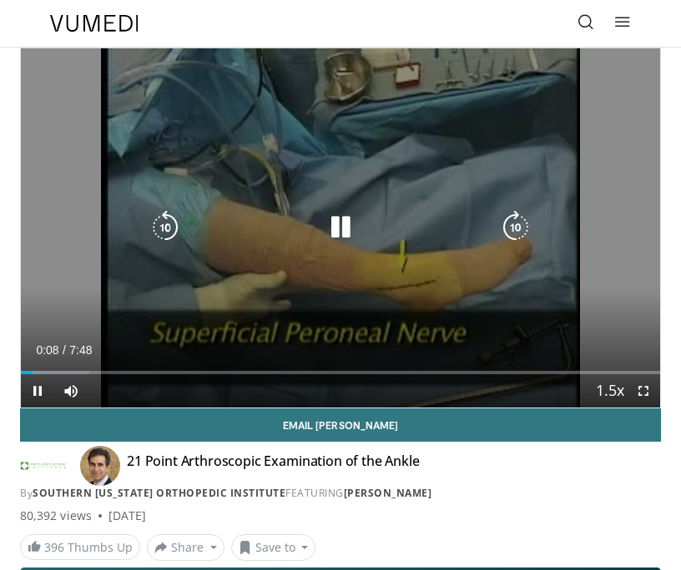
click at [541, 314] on div "10 seconds Tap to unmute" at bounding box center [340, 227] width 639 height 359
click at [160, 221] on icon "Video Player" at bounding box center [164, 227] width 33 height 33
click at [330, 218] on icon "Video Player" at bounding box center [340, 227] width 33 height 33
click at [438, 284] on div "10 seconds Tap to unmute" at bounding box center [340, 227] width 639 height 359
click at [440, 275] on div "10 seconds Tap to unmute" at bounding box center [340, 227] width 639 height 359
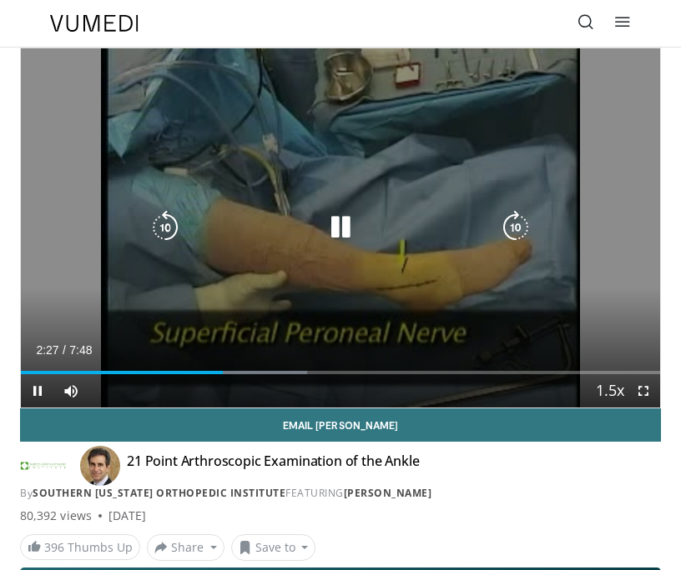
click at [161, 220] on icon "Video Player" at bounding box center [164, 227] width 33 height 33
click at [562, 274] on div "10 seconds Tap to unmute" at bounding box center [340, 227] width 639 height 359
click at [555, 309] on div "10 seconds Tap to unmute" at bounding box center [340, 227] width 639 height 359
click at [577, 322] on div "10 seconds Tap to unmute" at bounding box center [340, 227] width 639 height 359
click at [597, 310] on div "10 seconds Tap to unmute" at bounding box center [340, 227] width 639 height 359
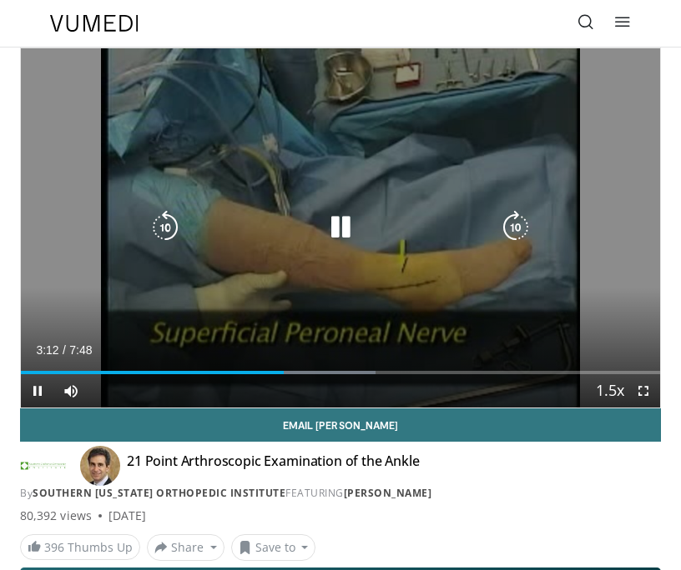
click at [626, 320] on div "10 seconds Tap to unmute" at bounding box center [340, 227] width 639 height 359
click at [606, 306] on div "10 seconds Tap to unmute" at bounding box center [340, 227] width 639 height 359
click at [632, 335] on div "10 seconds Tap to unmute" at bounding box center [340, 227] width 639 height 359
click at [605, 330] on div "10 seconds Tap to unmute" at bounding box center [340, 227] width 639 height 359
click at [632, 329] on div "10 seconds Tap to unmute" at bounding box center [340, 227] width 639 height 359
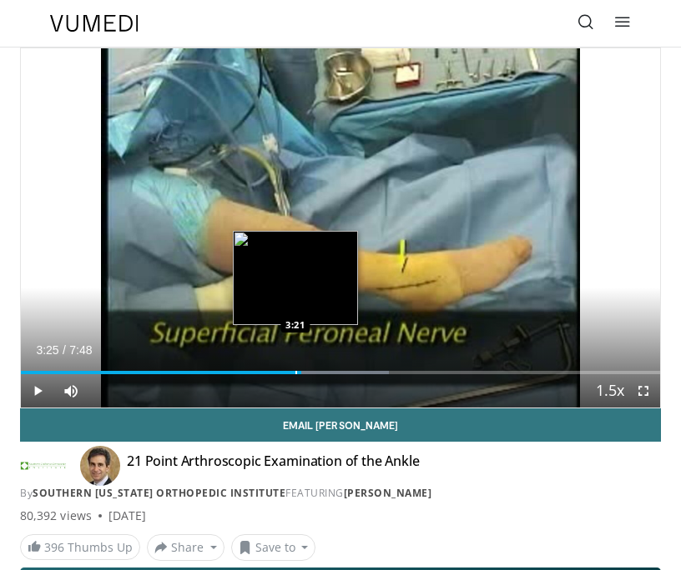
click at [295, 371] on div "Progress Bar" at bounding box center [296, 372] width 2 height 3
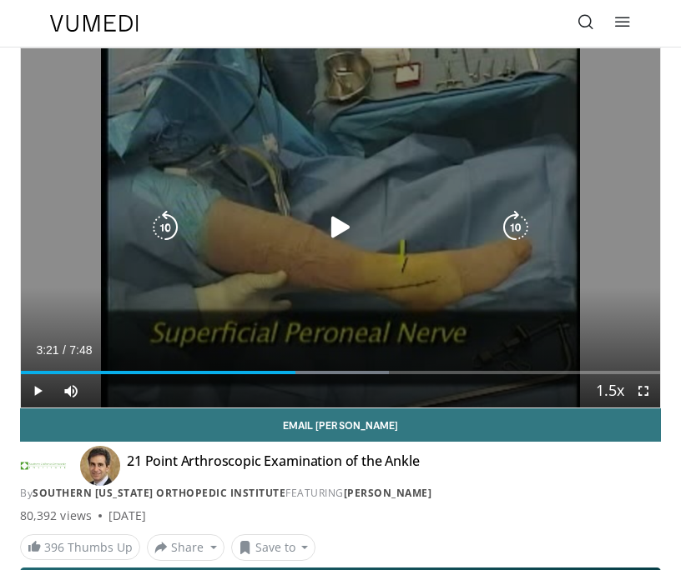
click at [517, 301] on div "10 seconds Tap to unmute" at bounding box center [340, 227] width 639 height 359
click at [170, 231] on icon "Video Player" at bounding box center [164, 227] width 33 height 33
click at [625, 266] on div "10 seconds Tap to unmute" at bounding box center [340, 227] width 639 height 359
click at [161, 217] on icon "Video Player" at bounding box center [164, 227] width 33 height 33
click at [337, 223] on icon "Video Player" at bounding box center [340, 227] width 33 height 33
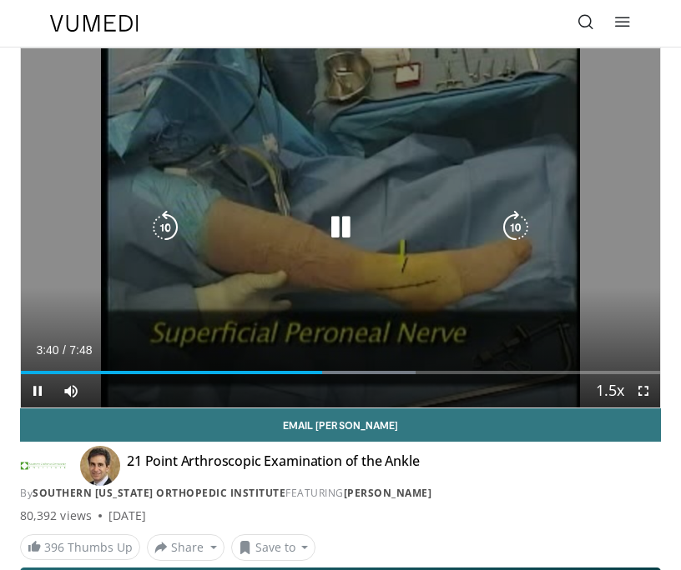
click at [628, 299] on div "10 seconds Tap to unmute" at bounding box center [340, 227] width 639 height 359
click at [620, 291] on div "10 seconds Tap to unmute" at bounding box center [340, 227] width 639 height 359
click at [626, 281] on div "10 seconds Tap to unmute" at bounding box center [340, 227] width 639 height 359
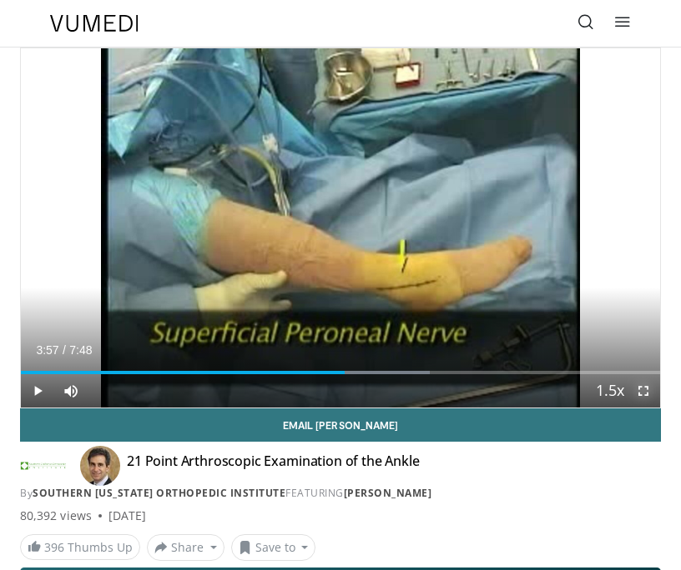
click at [653, 403] on span "Video Player" at bounding box center [642, 390] width 33 height 33
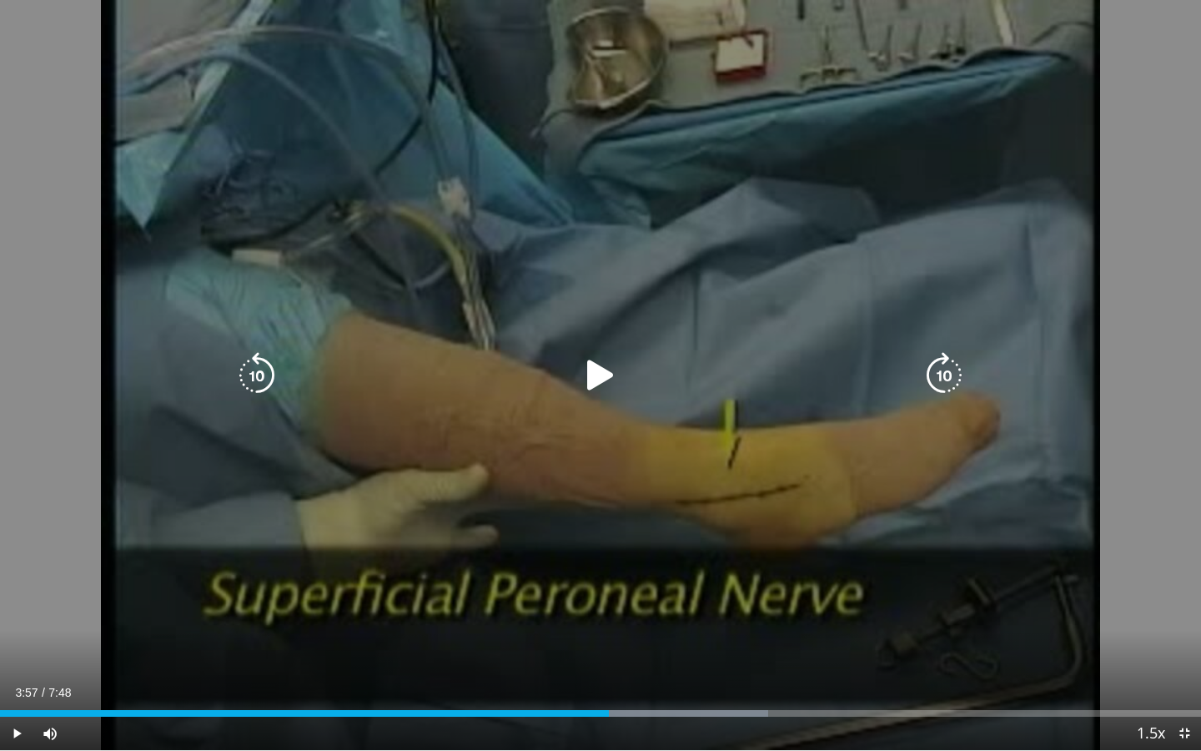
click at [680, 570] on div "10 seconds Tap to unmute" at bounding box center [600, 375] width 1201 height 750
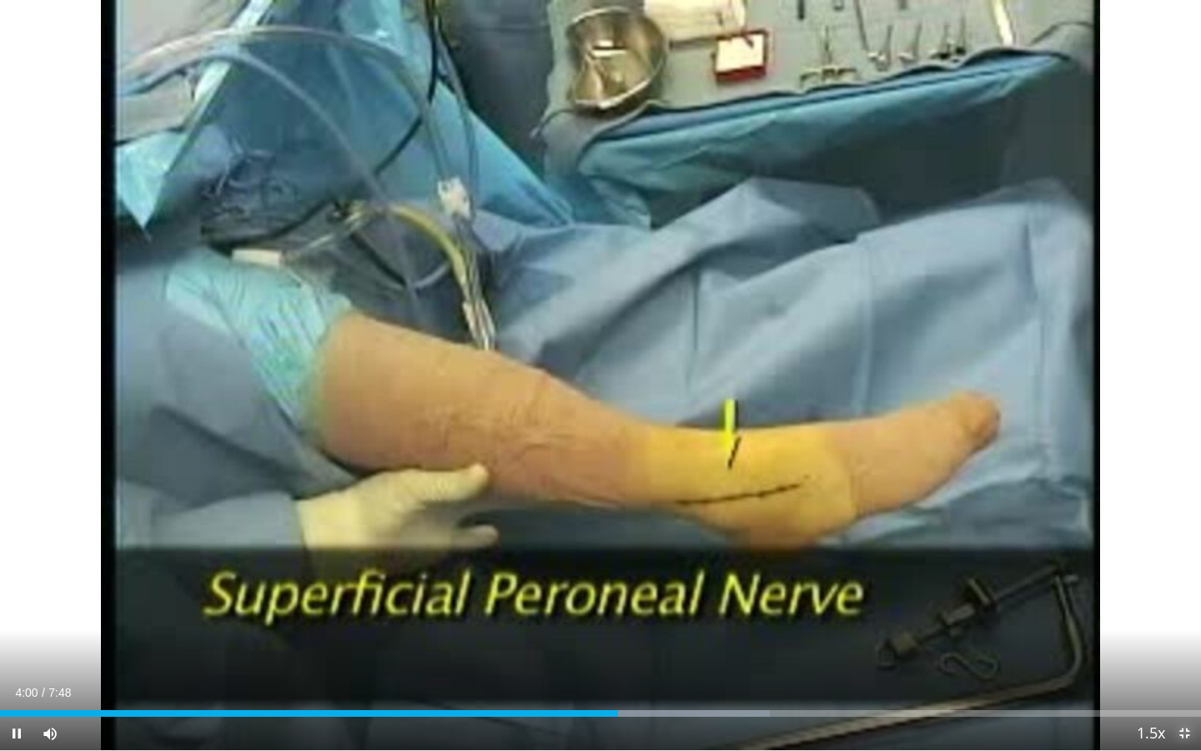
click at [680, 570] on span "Video Player" at bounding box center [1184, 732] width 33 height 33
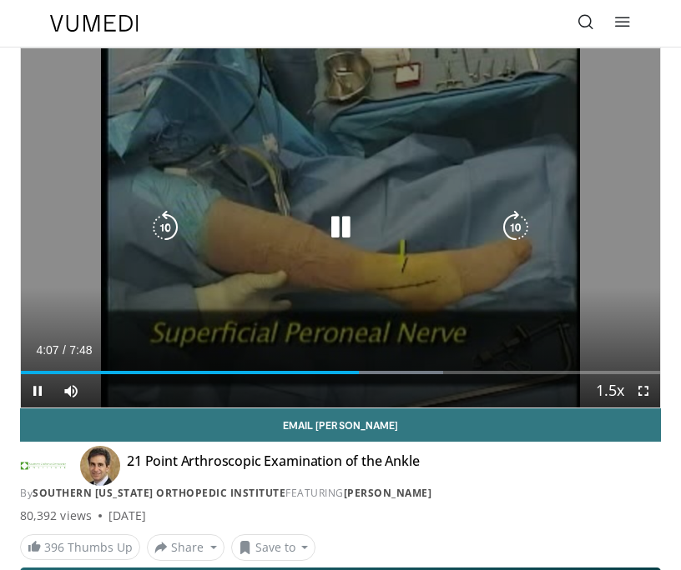
click at [599, 302] on div "10 seconds Tap to unmute" at bounding box center [340, 227] width 639 height 359
click at [610, 302] on div "10 seconds Tap to unmute" at bounding box center [340, 227] width 639 height 359
click at [481, 215] on div "Video Player" at bounding box center [340, 227] width 384 height 33
click at [446, 210] on div "10 seconds Tap to unmute" at bounding box center [340, 227] width 639 height 359
click at [172, 235] on icon "Video Player" at bounding box center [164, 227] width 33 height 33
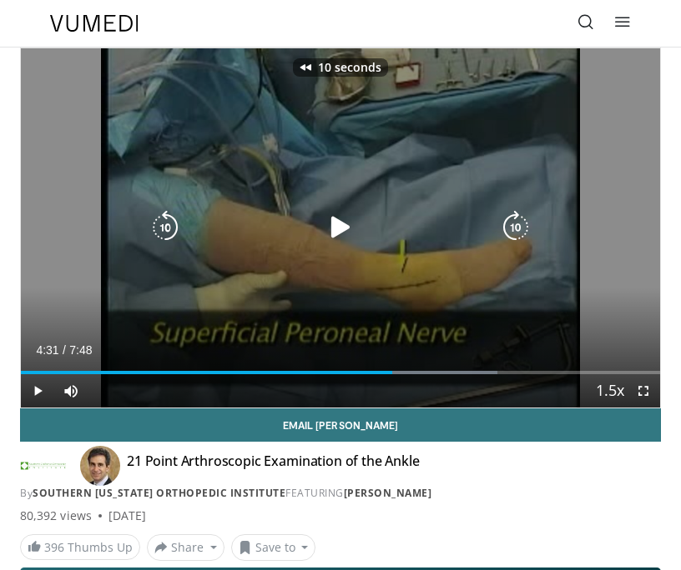
click at [339, 306] on div "10 seconds Tap to unmute" at bounding box center [340, 227] width 639 height 359
click at [625, 295] on div "10 seconds Tap to unmute" at bounding box center [340, 227] width 639 height 359
click at [622, 297] on div "10 seconds Tap to unmute" at bounding box center [340, 227] width 639 height 359
click at [601, 327] on div "10 seconds Tap to unmute" at bounding box center [340, 227] width 639 height 359
click at [173, 220] on icon "Video Player" at bounding box center [164, 227] width 33 height 33
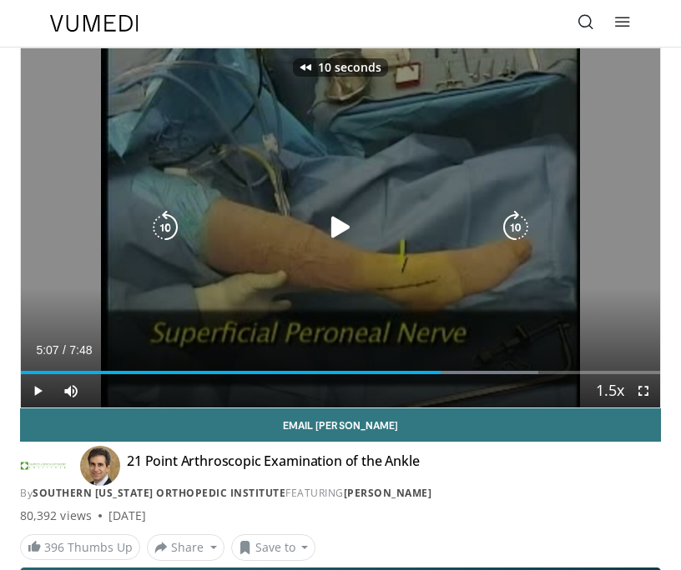
click at [305, 278] on div "10 seconds Tap to unmute" at bounding box center [340, 227] width 639 height 359
click at [620, 309] on div "10 seconds Tap to unmute" at bounding box center [340, 227] width 639 height 359
click at [486, 288] on div "10 seconds Tap to unmute" at bounding box center [340, 227] width 639 height 359
click at [620, 304] on div "10 seconds Tap to unmute" at bounding box center [340, 227] width 639 height 359
click at [490, 295] on div "10 seconds Tap to unmute" at bounding box center [340, 227] width 639 height 359
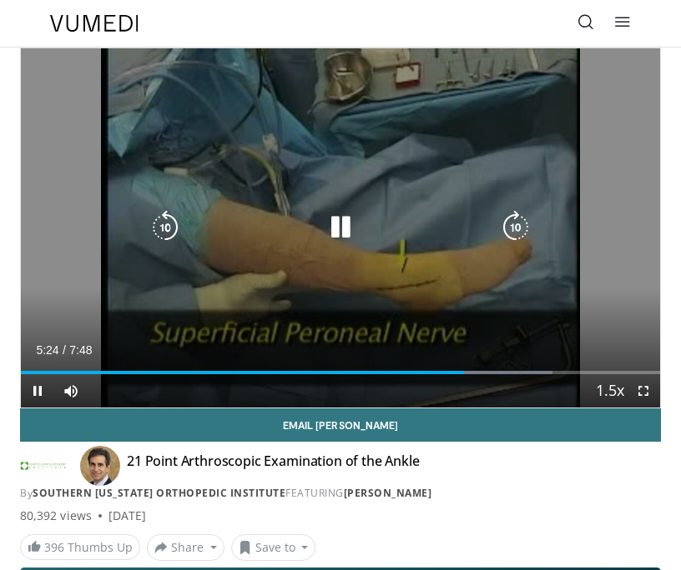
click at [616, 304] on div "10 seconds Tap to unmute" at bounding box center [340, 227] width 639 height 359
click at [582, 290] on div "10 seconds Tap to unmute" at bounding box center [340, 227] width 639 height 359
click at [178, 221] on icon "Video Player" at bounding box center [164, 227] width 33 height 33
click at [173, 225] on icon "Video Player" at bounding box center [164, 227] width 33 height 33
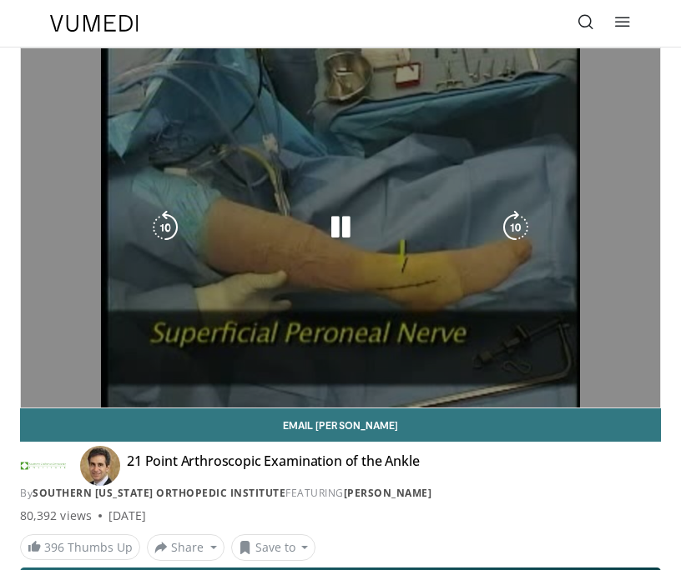
click at [592, 302] on div "20 seconds Tap to unmute" at bounding box center [340, 227] width 639 height 359
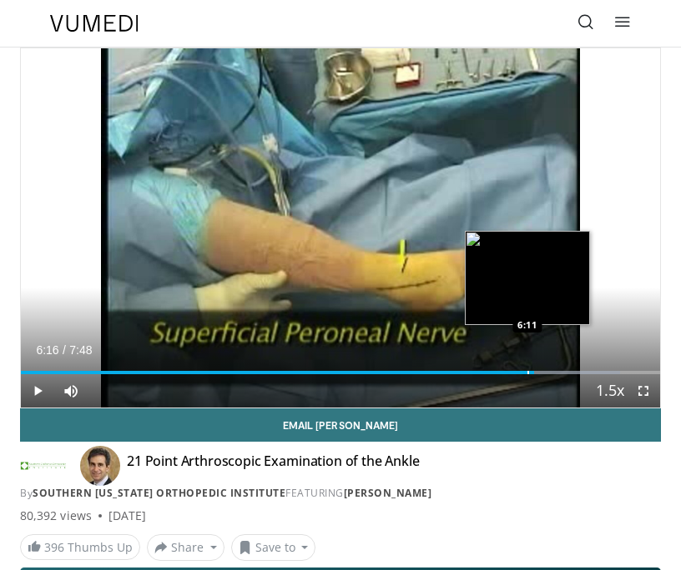
click at [526, 367] on div "Loaded : 93.79% 6:16 6:11" at bounding box center [340, 367] width 639 height 16
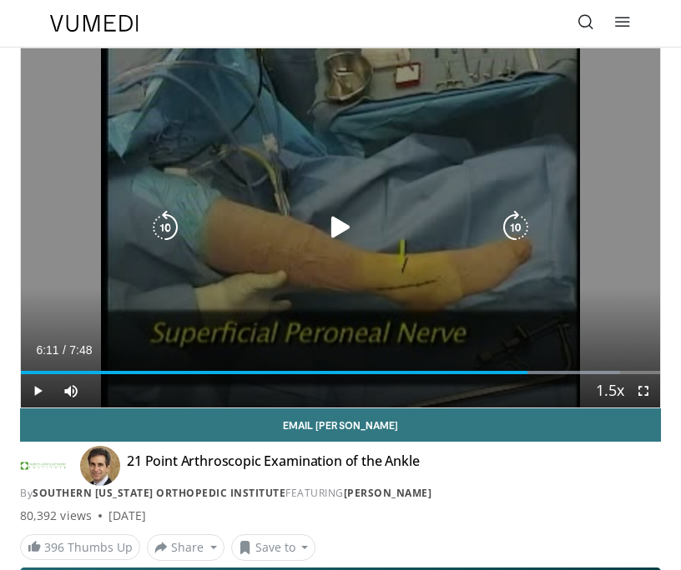
click at [455, 305] on div "20 seconds Tap to unmute" at bounding box center [340, 227] width 639 height 359
click at [168, 223] on icon "Video Player" at bounding box center [164, 227] width 33 height 33
click at [599, 289] on div "10 seconds Tap to unmute" at bounding box center [340, 227] width 639 height 359
click at [161, 235] on icon "Video Player" at bounding box center [164, 227] width 33 height 33
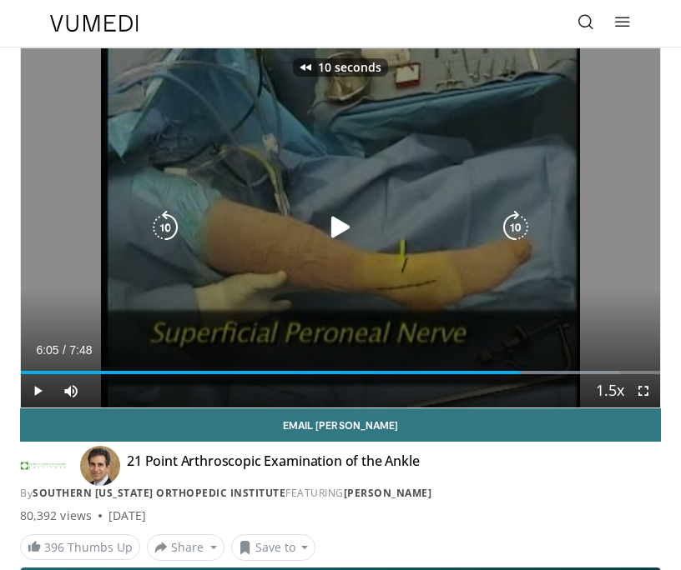
click at [161, 235] on icon "Video Player" at bounding box center [164, 227] width 33 height 33
click at [327, 232] on icon "Video Player" at bounding box center [340, 227] width 33 height 33
click at [167, 229] on icon "Video Player" at bounding box center [164, 227] width 33 height 33
click at [612, 310] on div "10 seconds Tap to unmute" at bounding box center [340, 227] width 639 height 359
click at [641, 304] on div "10 seconds Tap to unmute" at bounding box center [340, 227] width 639 height 359
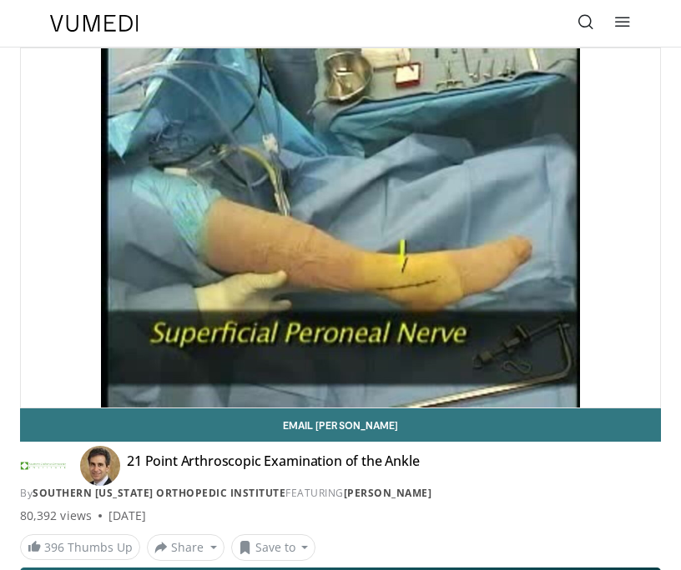
click at [612, 300] on div "10 seconds Tap to unmute" at bounding box center [340, 227] width 639 height 359
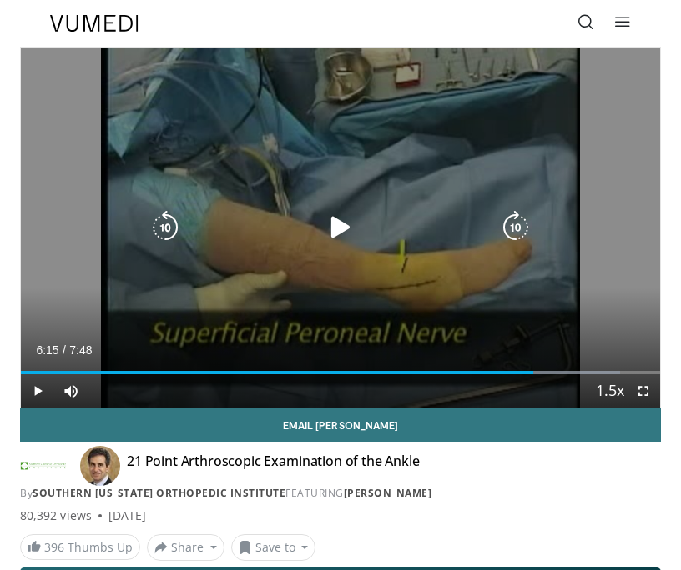
click at [545, 288] on div "10 seconds Tap to unmute" at bounding box center [340, 227] width 639 height 359
click at [175, 229] on icon "Video Player" at bounding box center [164, 227] width 33 height 33
click at [350, 329] on div "10 seconds Tap to unmute" at bounding box center [340, 227] width 639 height 359
click at [397, 292] on div "10 seconds Tap to unmute" at bounding box center [340, 227] width 639 height 359
click at [165, 225] on icon "Video Player" at bounding box center [164, 227] width 33 height 33
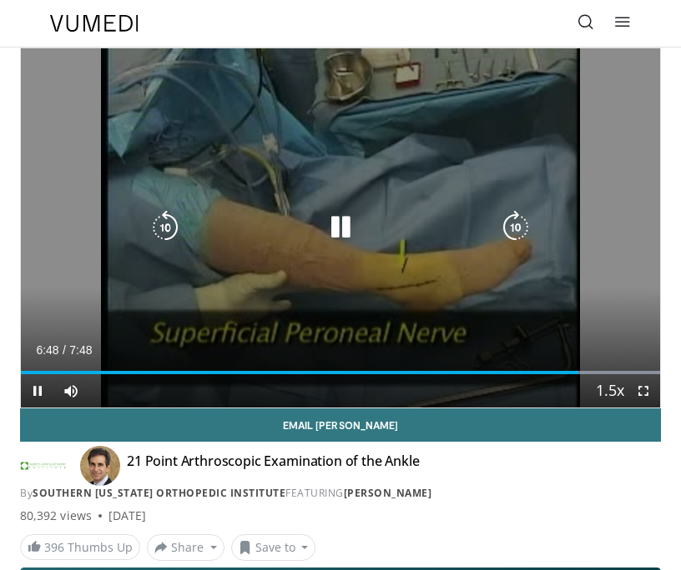
click at [170, 225] on icon "Video Player" at bounding box center [164, 227] width 33 height 33
click at [622, 294] on div "10 seconds Tap to unmute" at bounding box center [340, 227] width 639 height 359
click at [401, 187] on div "10 seconds Tap to unmute" at bounding box center [340, 227] width 639 height 359
click at [604, 293] on div "10 seconds Tap to unmute" at bounding box center [340, 227] width 639 height 359
click at [586, 308] on div "10 seconds Tap to unmute" at bounding box center [340, 227] width 639 height 359
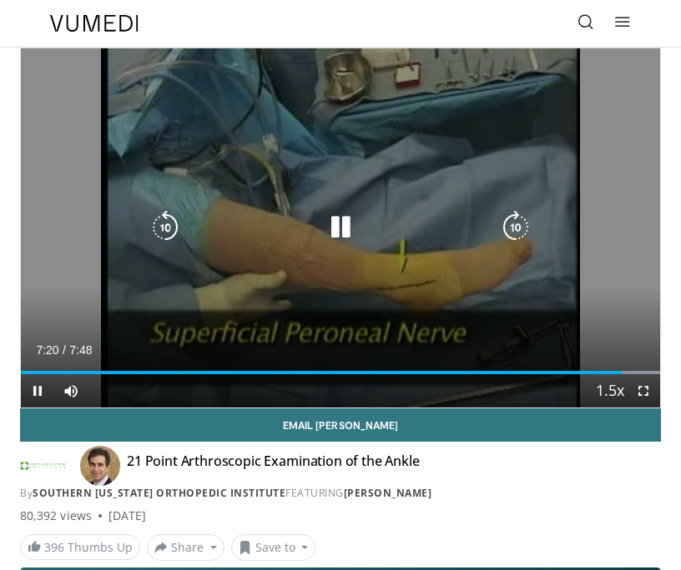
click at [613, 302] on div "10 seconds Tap to unmute" at bounding box center [340, 227] width 639 height 359
click at [158, 239] on icon "Video Player" at bounding box center [164, 227] width 33 height 33
click at [487, 290] on div "10 seconds Tap to unmute" at bounding box center [340, 227] width 639 height 359
click at [153, 217] on icon "Video Player" at bounding box center [164, 227] width 33 height 33
click at [163, 232] on icon "Video Player" at bounding box center [164, 227] width 33 height 33
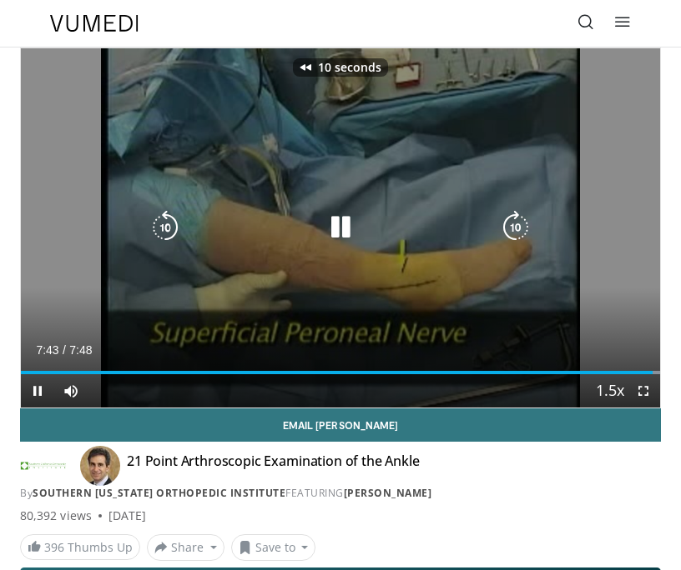
click at [163, 232] on icon "Video Player" at bounding box center [164, 227] width 33 height 33
click at [590, 314] on div "20 seconds Tap to unmute" at bounding box center [340, 227] width 639 height 359
click at [565, 250] on div "20 seconds Tap to unmute" at bounding box center [340, 227] width 639 height 359
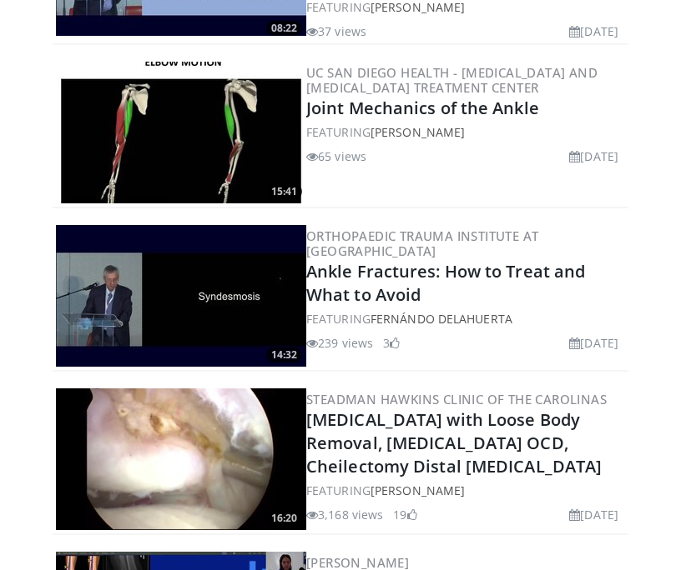
scroll to position [3718, 0]
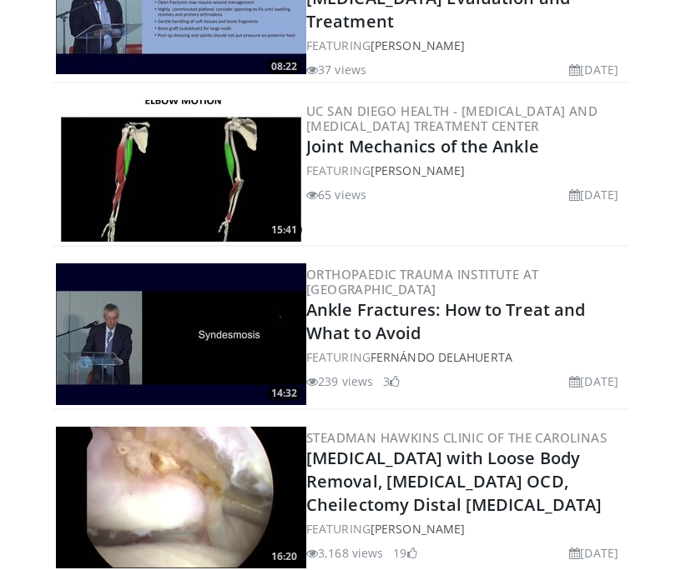
click at [234, 187] on img at bounding box center [181, 171] width 250 height 142
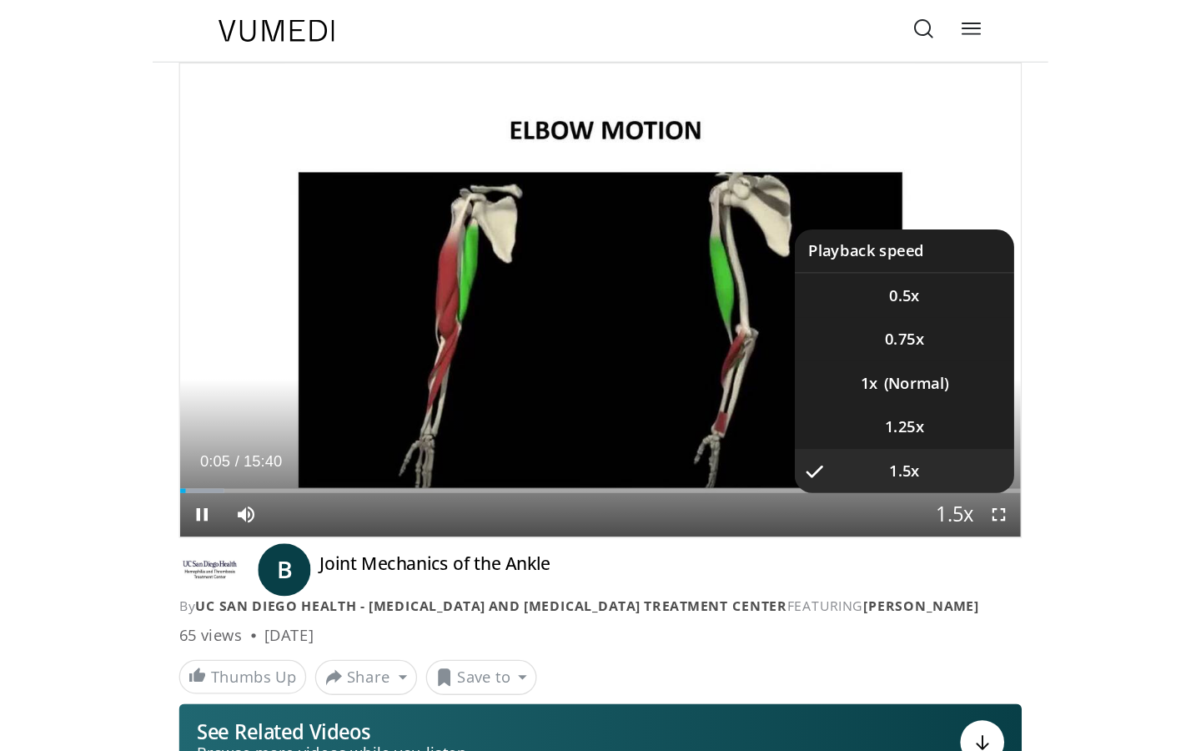
scroll to position [67, 0]
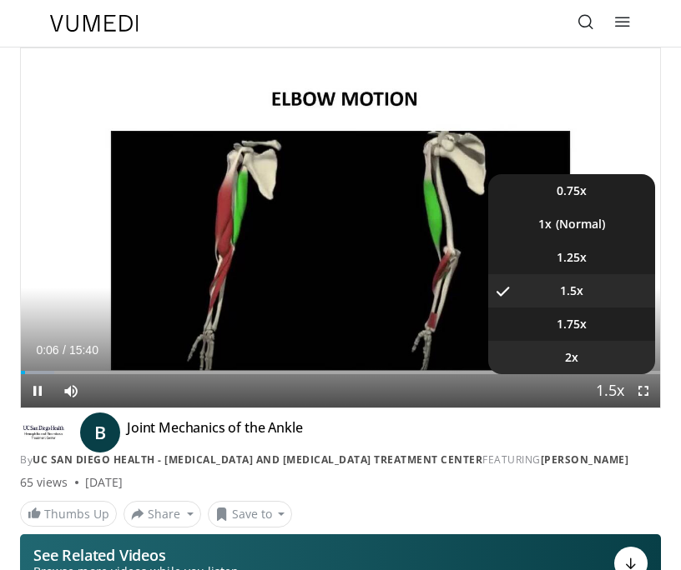
click at [587, 353] on li "2x" at bounding box center [571, 357] width 167 height 33
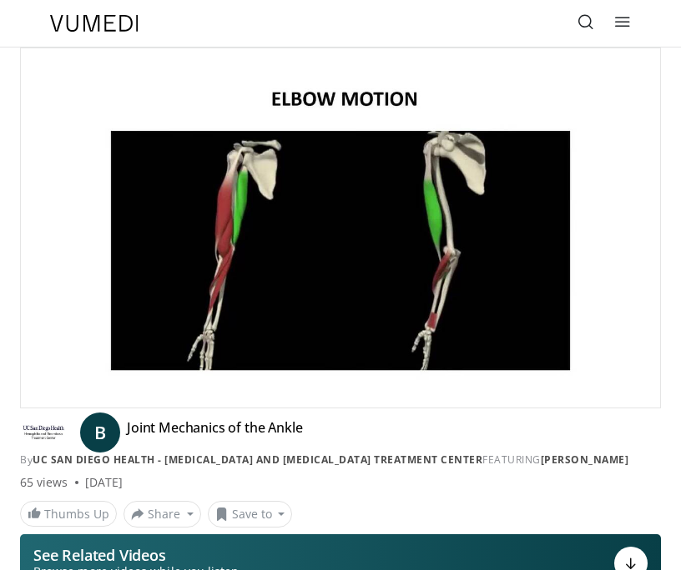
click at [641, 398] on span "Video Player" at bounding box center [642, 390] width 33 height 33
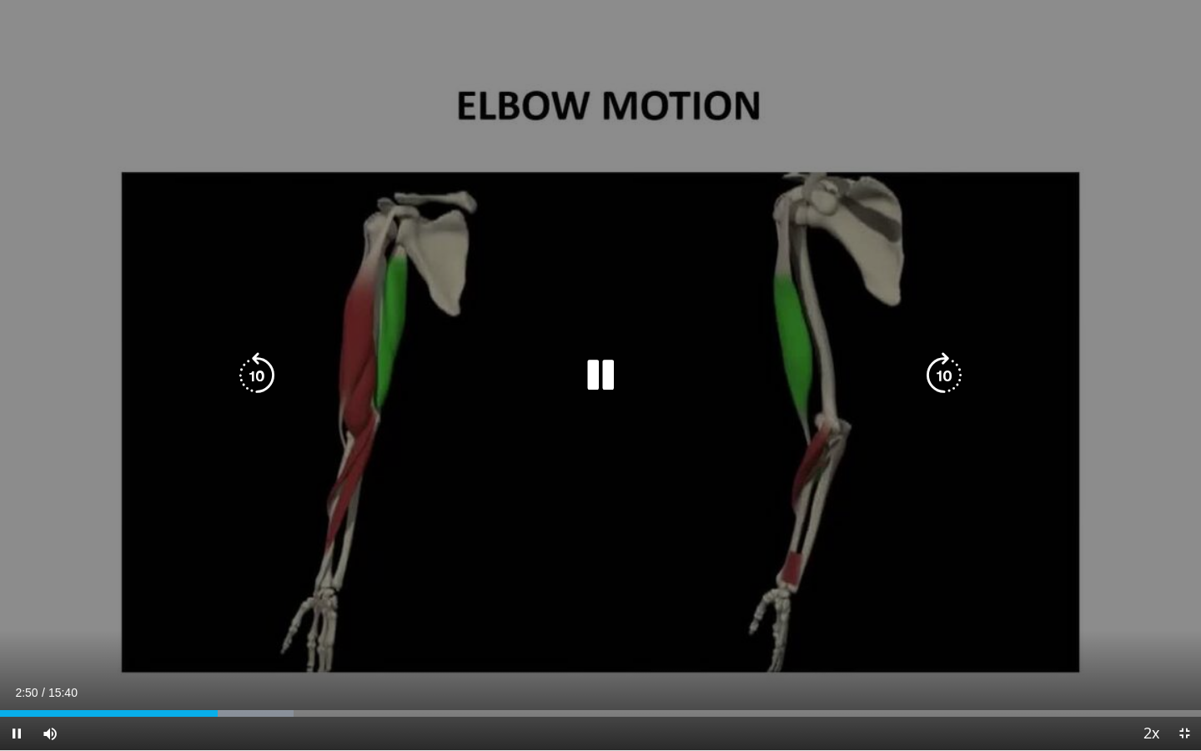
click at [680, 545] on div "10 seconds Tap to unmute" at bounding box center [600, 375] width 1201 height 750
click at [680, 555] on div "10 seconds Tap to unmute" at bounding box center [600, 375] width 1201 height 750
click at [270, 364] on icon "Video Player" at bounding box center [257, 375] width 47 height 47
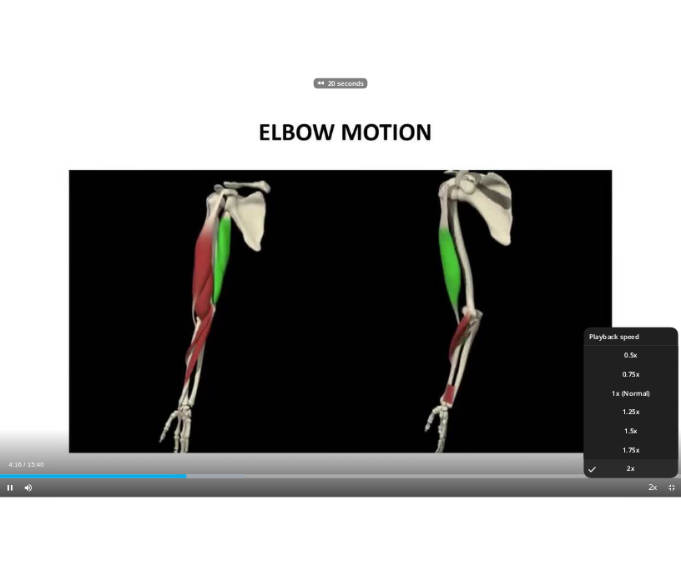
scroll to position [0, 0]
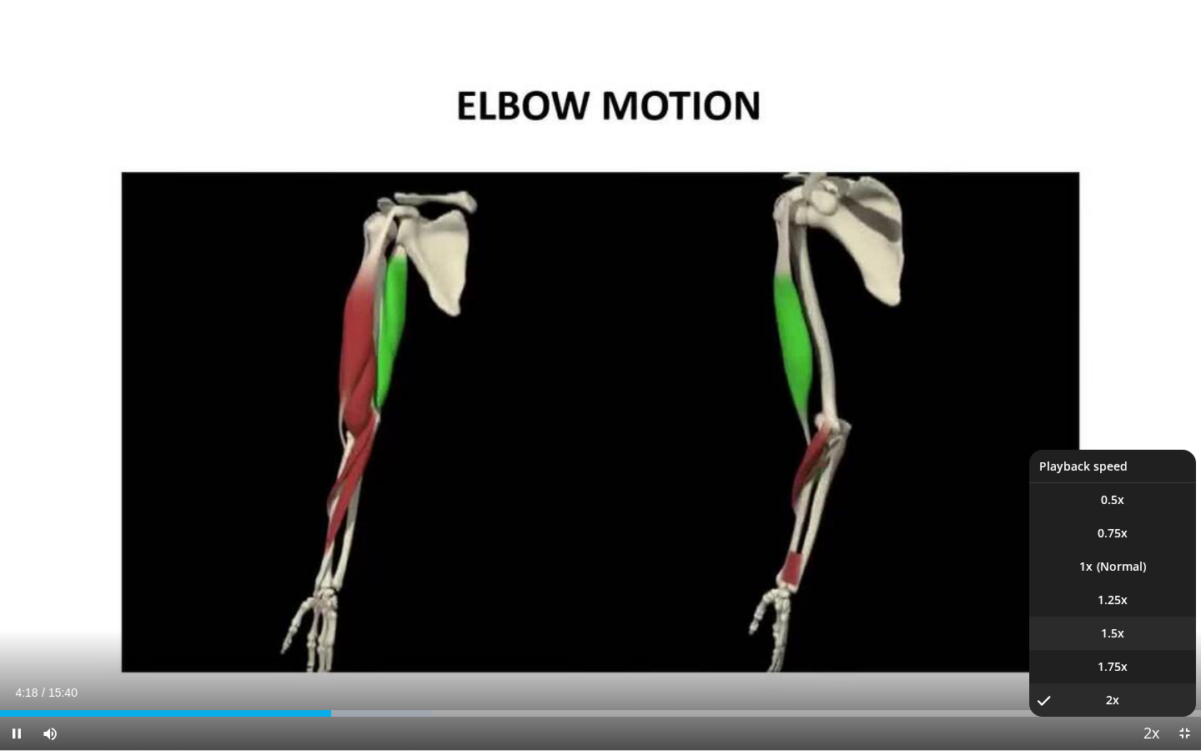
click at [680, 570] on li "1.5x" at bounding box center [1112, 632] width 167 height 33
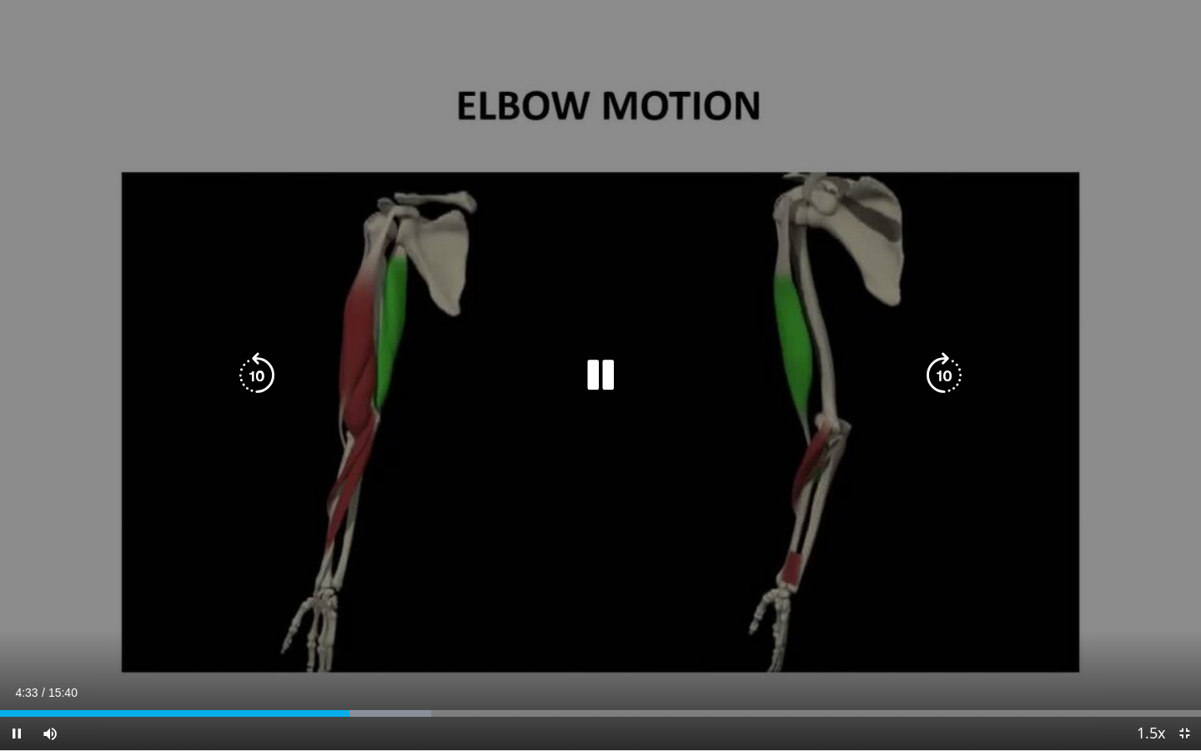
click at [680, 485] on div "20 seconds Tap to unmute" at bounding box center [600, 375] width 1201 height 750
click at [680, 293] on div "20 seconds Tap to unmute" at bounding box center [600, 375] width 1201 height 750
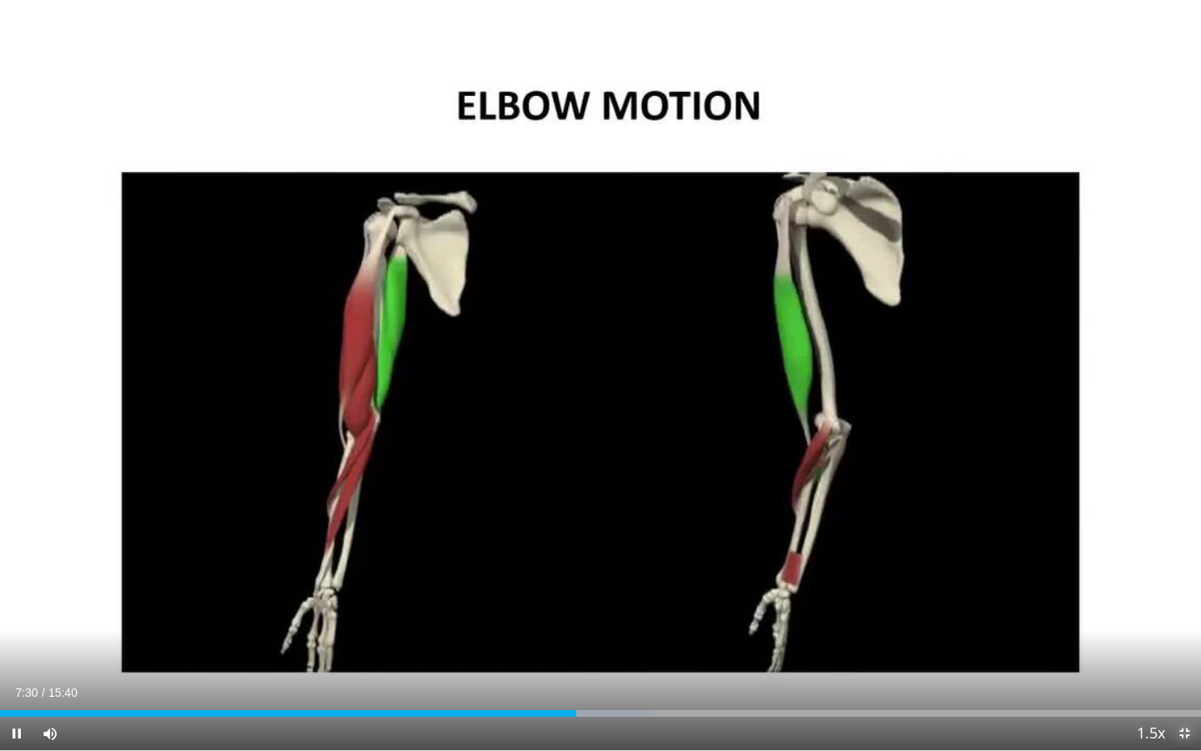
click at [680, 570] on span "Video Player" at bounding box center [1184, 732] width 33 height 33
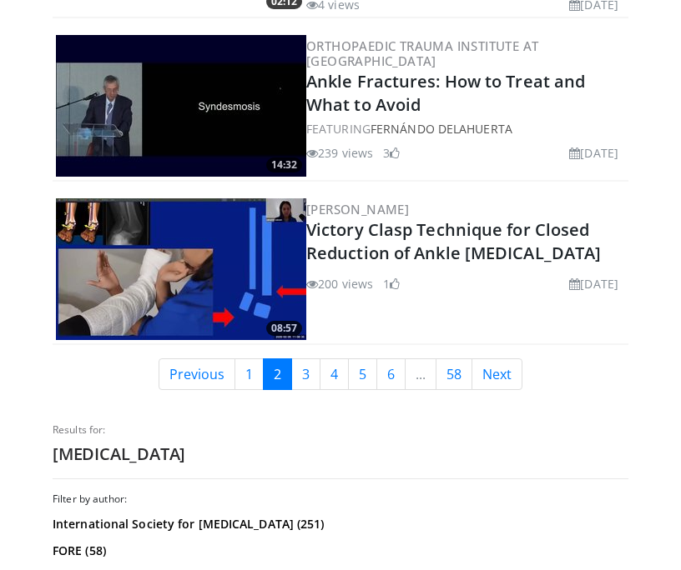
scroll to position [4315, 0]
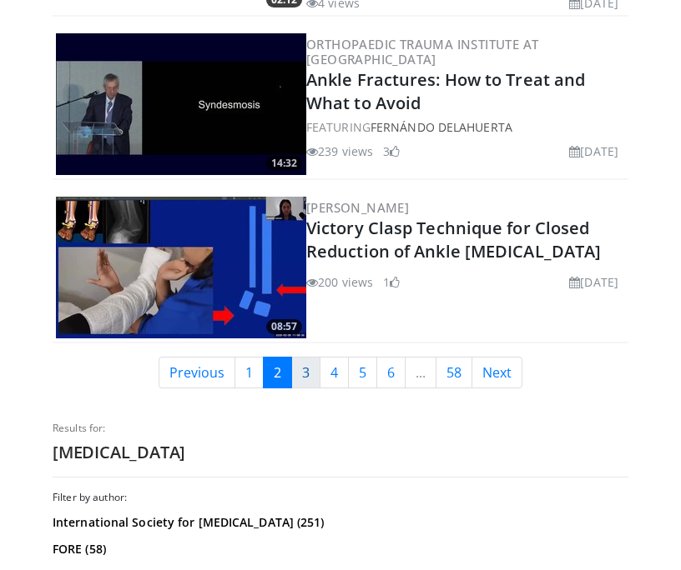
click at [309, 359] on link "3" at bounding box center [305, 373] width 29 height 32
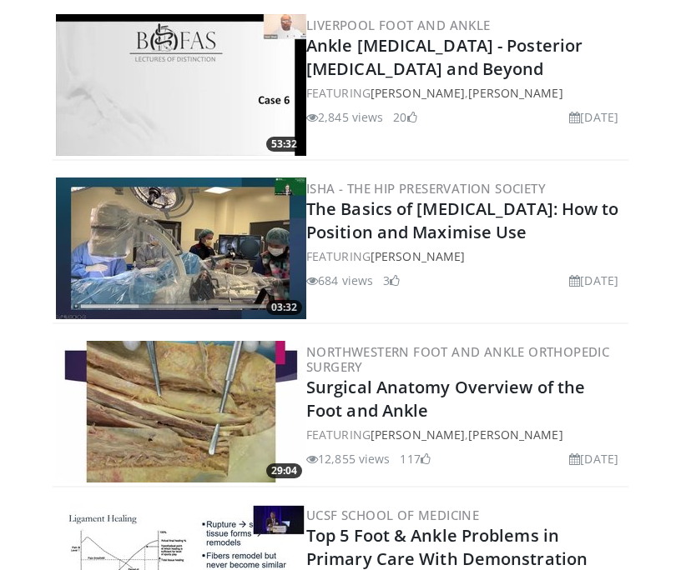
scroll to position [1953, 0]
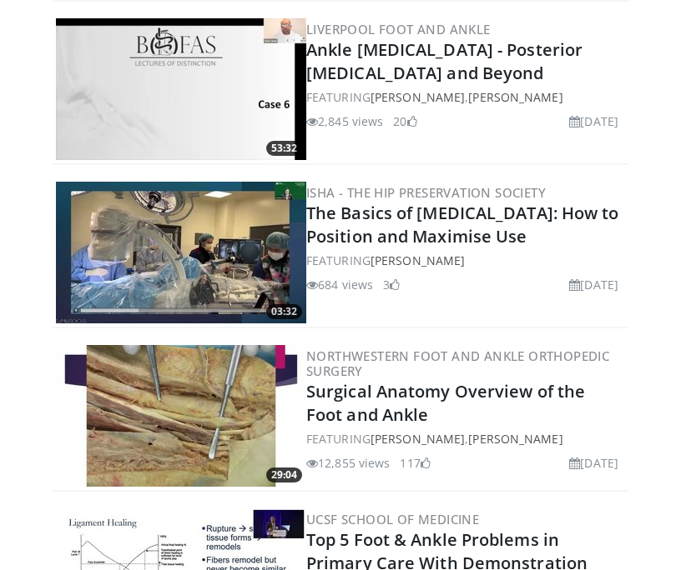
click at [216, 384] on img at bounding box center [181, 416] width 250 height 142
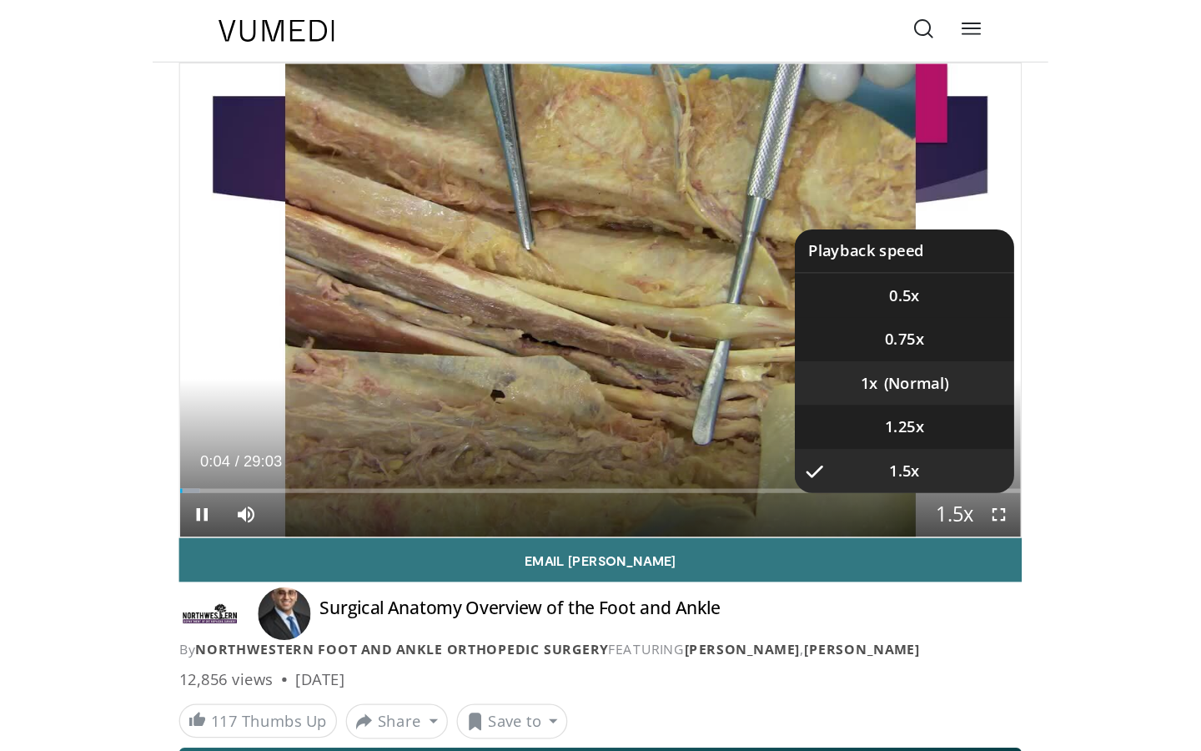
scroll to position [67, 0]
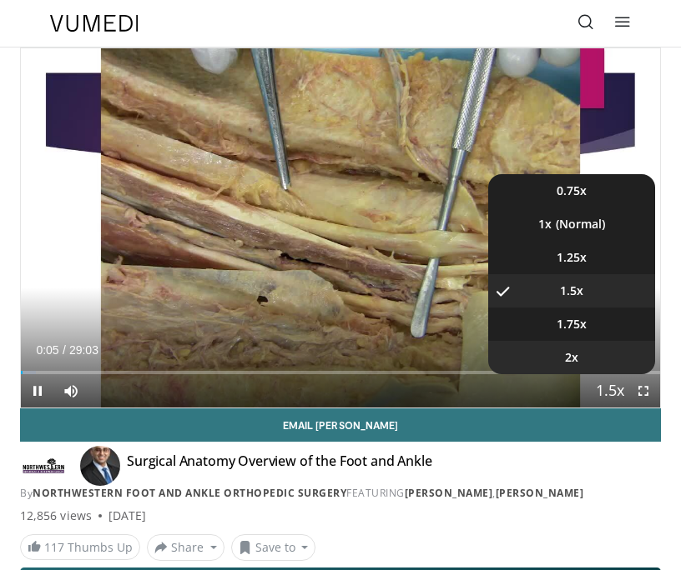
click at [582, 349] on li "2x" at bounding box center [571, 357] width 167 height 33
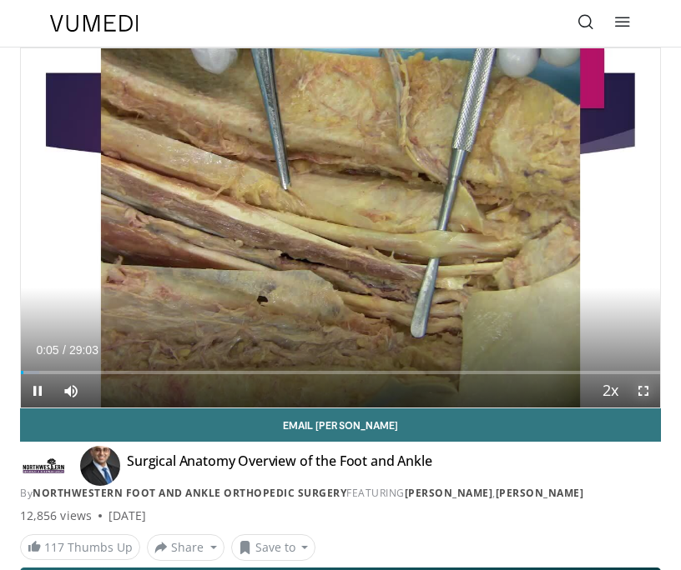
click at [642, 391] on span "Video Player" at bounding box center [642, 390] width 33 height 33
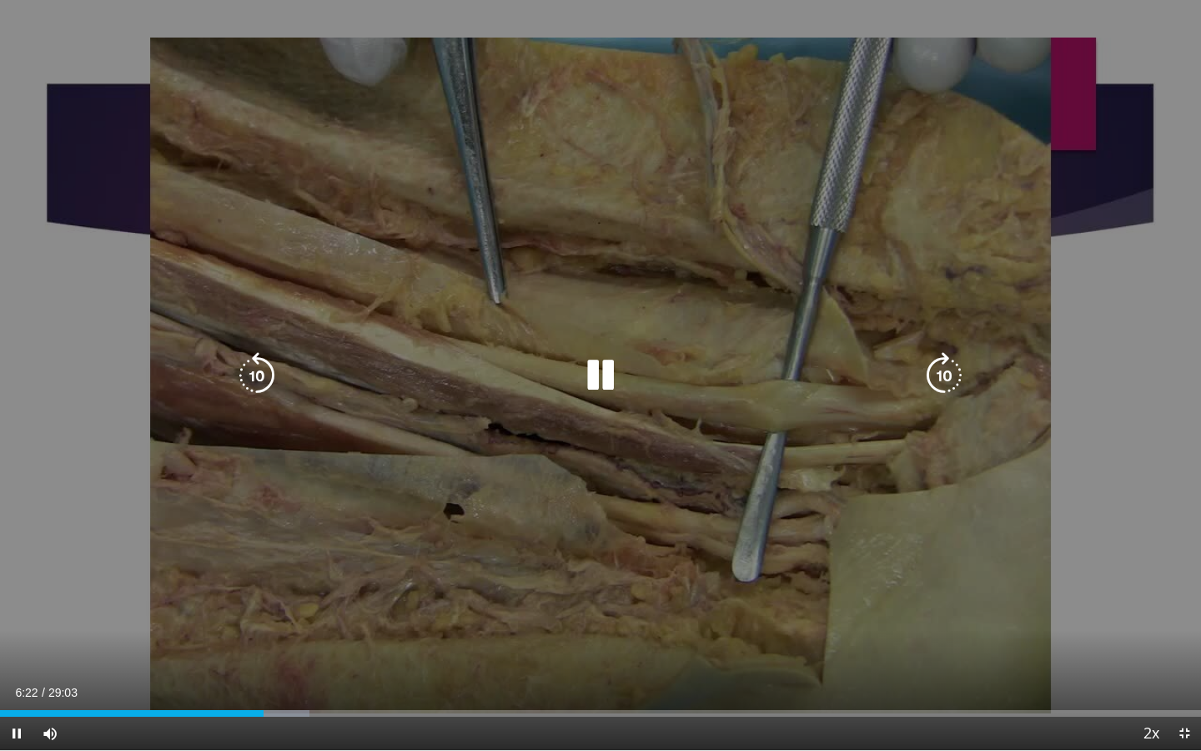
click at [680, 570] on div "10 seconds Tap to unmute" at bounding box center [600, 375] width 1201 height 750
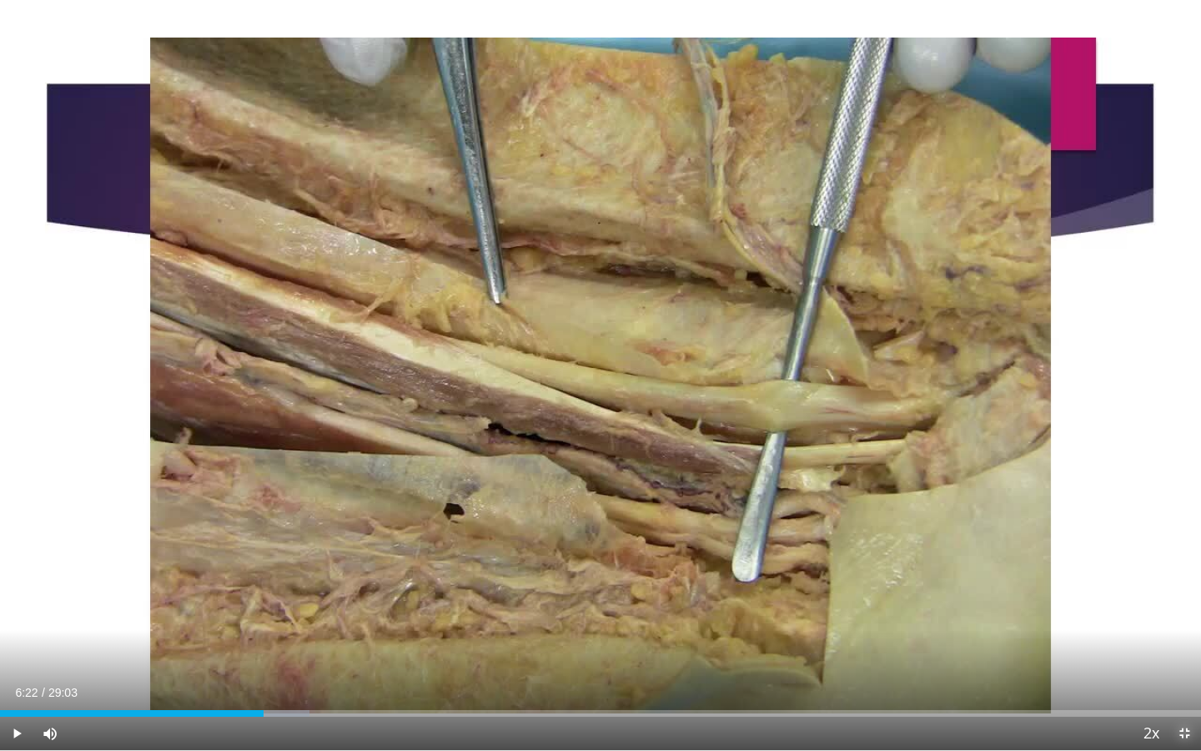
click at [680, 570] on span "Video Player" at bounding box center [1184, 732] width 33 height 33
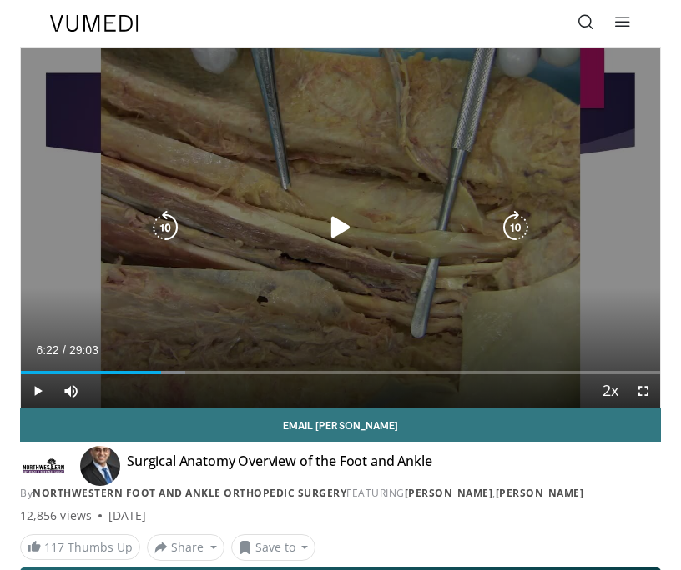
click at [428, 196] on div "10 seconds Tap to unmute" at bounding box center [340, 227] width 639 height 359
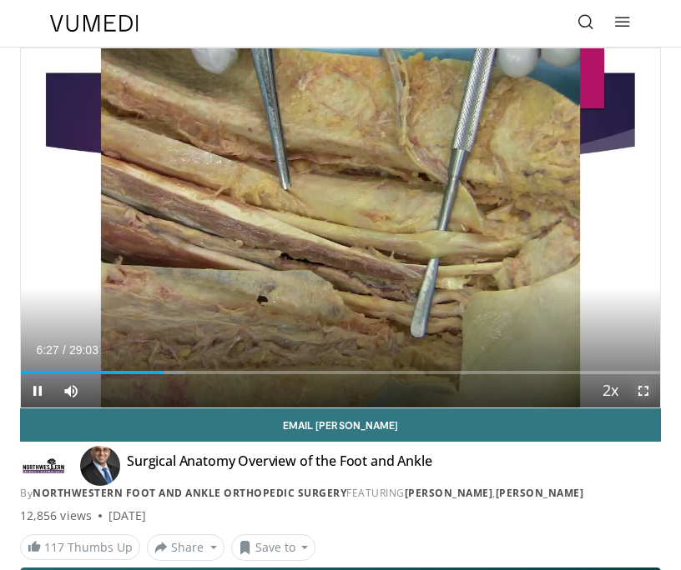
click at [640, 389] on span "Video Player" at bounding box center [642, 390] width 33 height 33
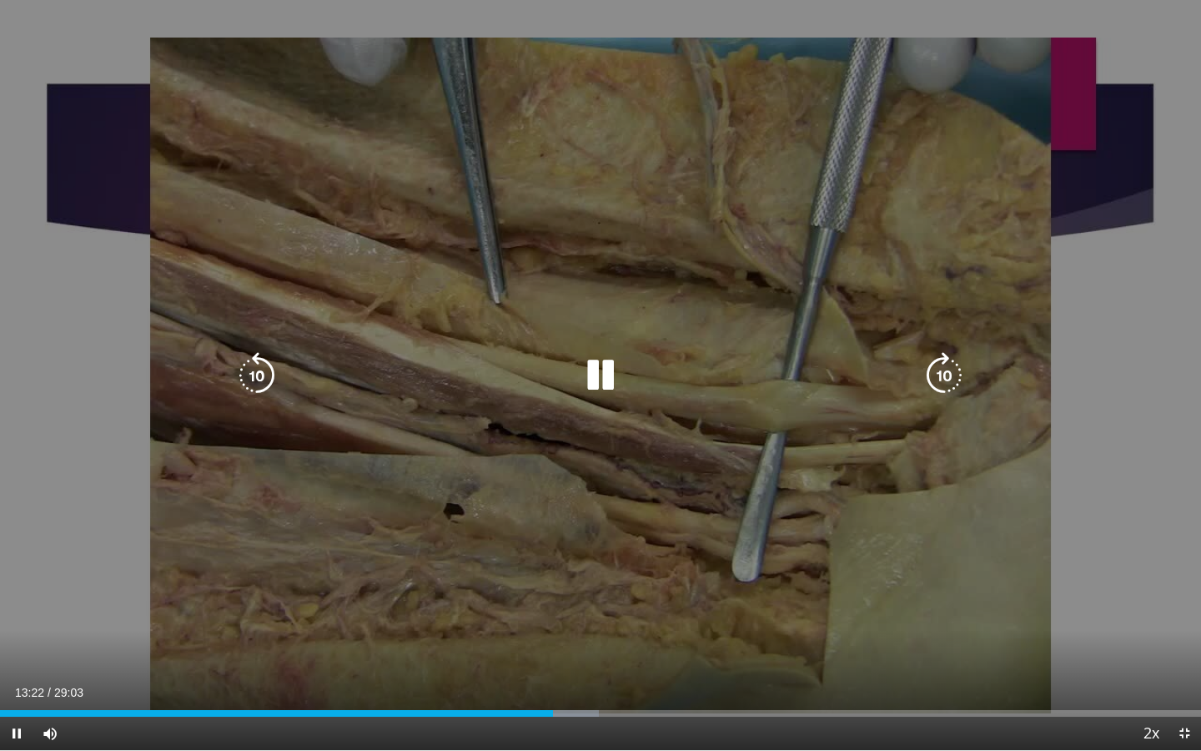
click at [253, 357] on icon "Video Player" at bounding box center [257, 375] width 47 height 47
click at [271, 357] on icon "Video Player" at bounding box center [257, 375] width 47 height 47
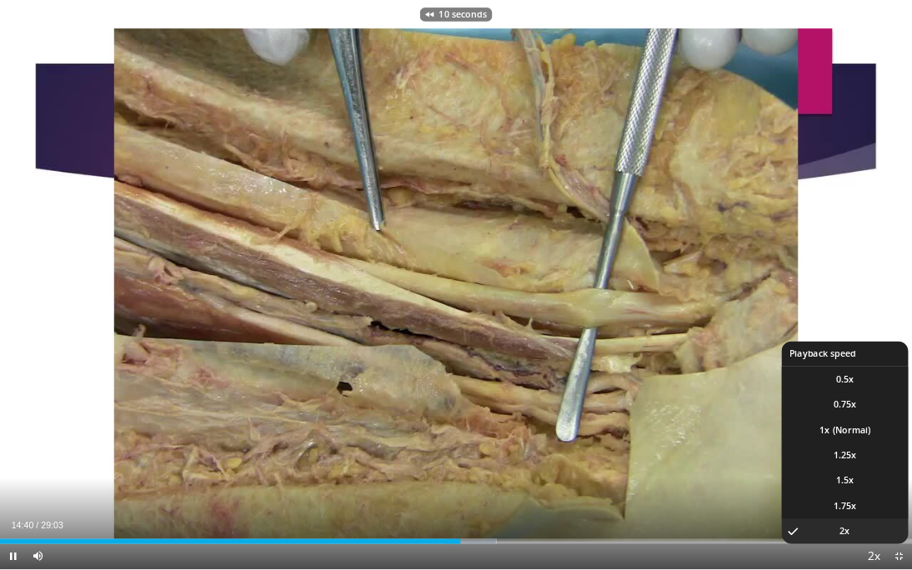
scroll to position [0, 0]
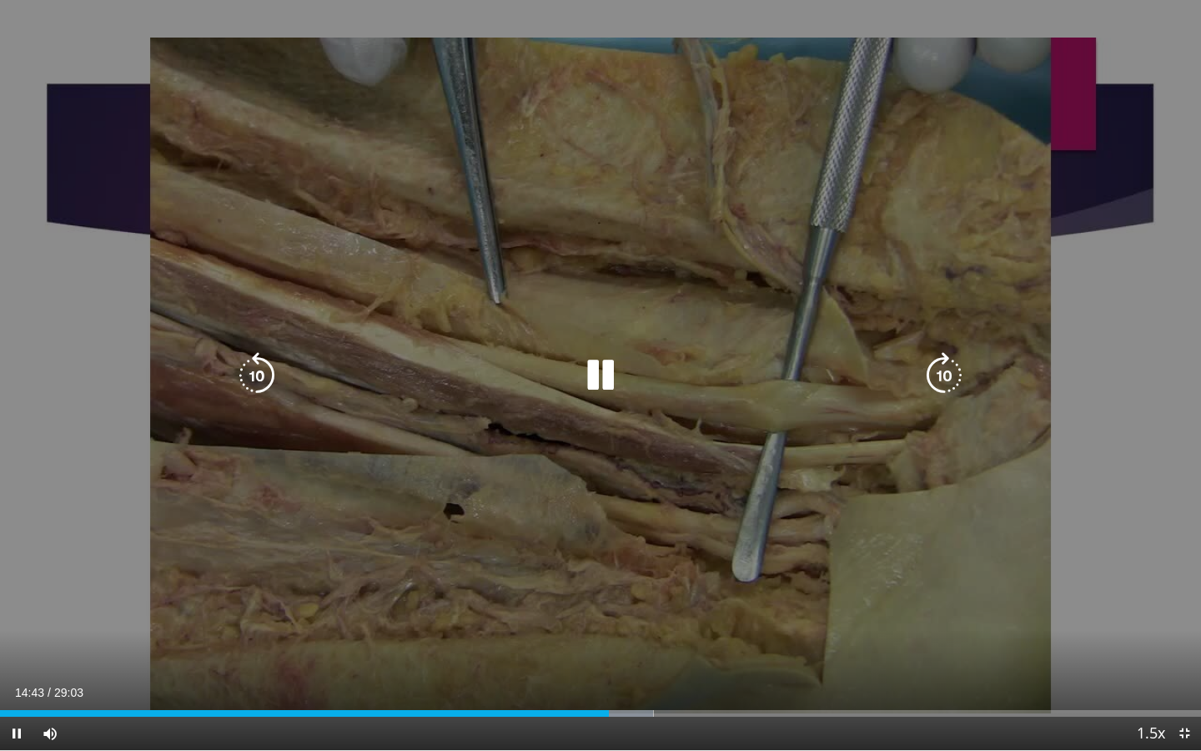
click at [252, 377] on icon "Video Player" at bounding box center [257, 375] width 47 height 47
click at [275, 369] on icon "Video Player" at bounding box center [257, 375] width 47 height 47
click at [273, 373] on icon "Video Player" at bounding box center [257, 375] width 47 height 47
click at [57, 570] on div "30 seconds Tap to unmute" at bounding box center [600, 375] width 1201 height 750
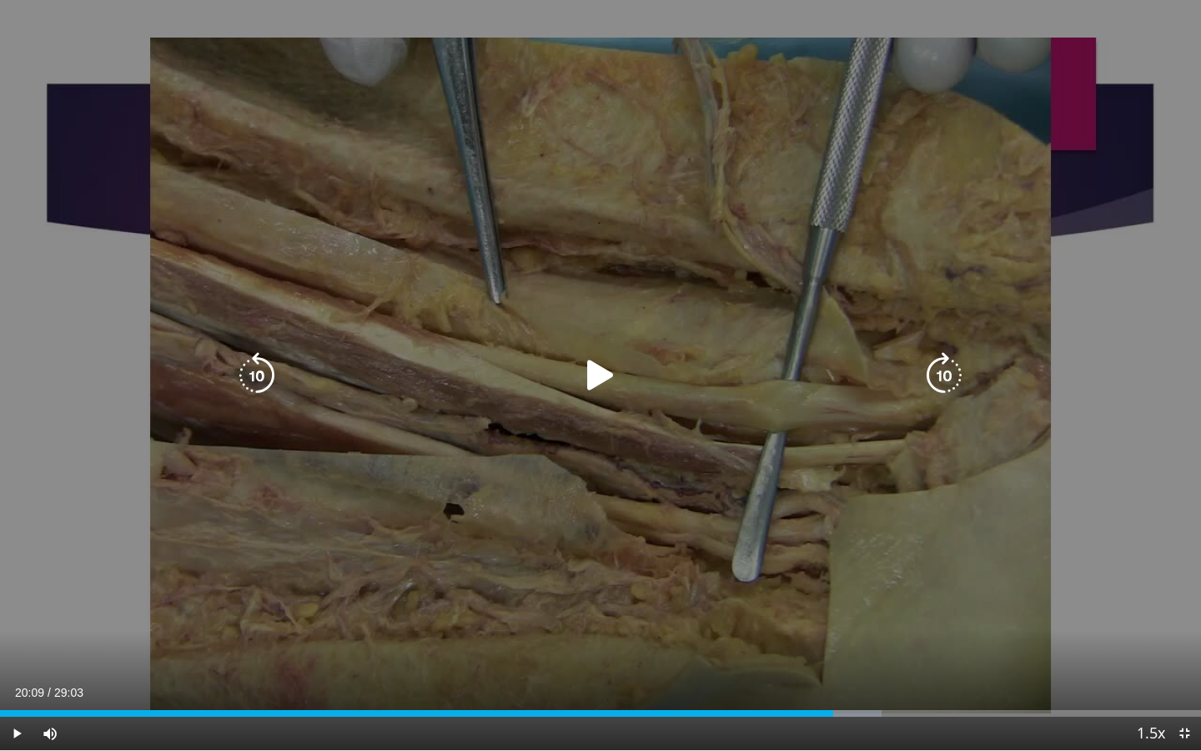
click at [120, 542] on div "30 seconds Tap to unmute" at bounding box center [600, 375] width 1201 height 750
click at [274, 384] on icon "Video Player" at bounding box center [257, 375] width 47 height 47
click at [261, 379] on icon "Video Player" at bounding box center [257, 375] width 47 height 47
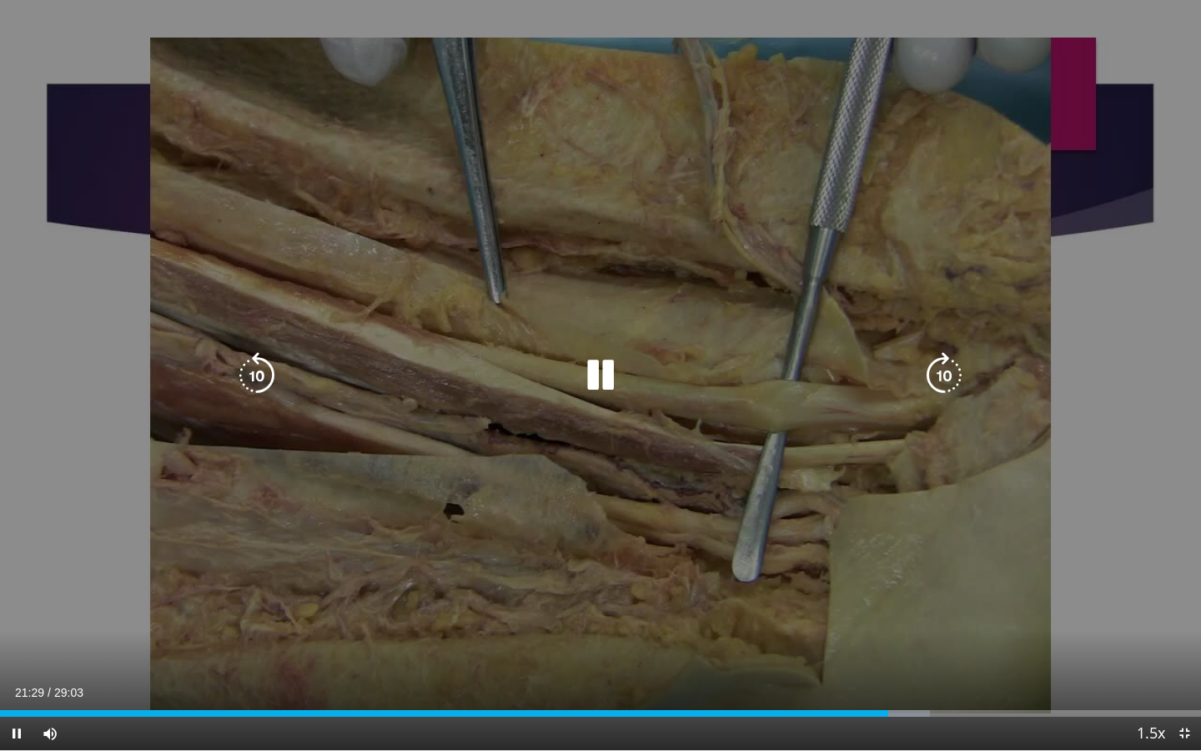
click at [264, 384] on icon "Video Player" at bounding box center [257, 375] width 47 height 47
click at [254, 379] on icon "Video Player" at bounding box center [257, 375] width 47 height 47
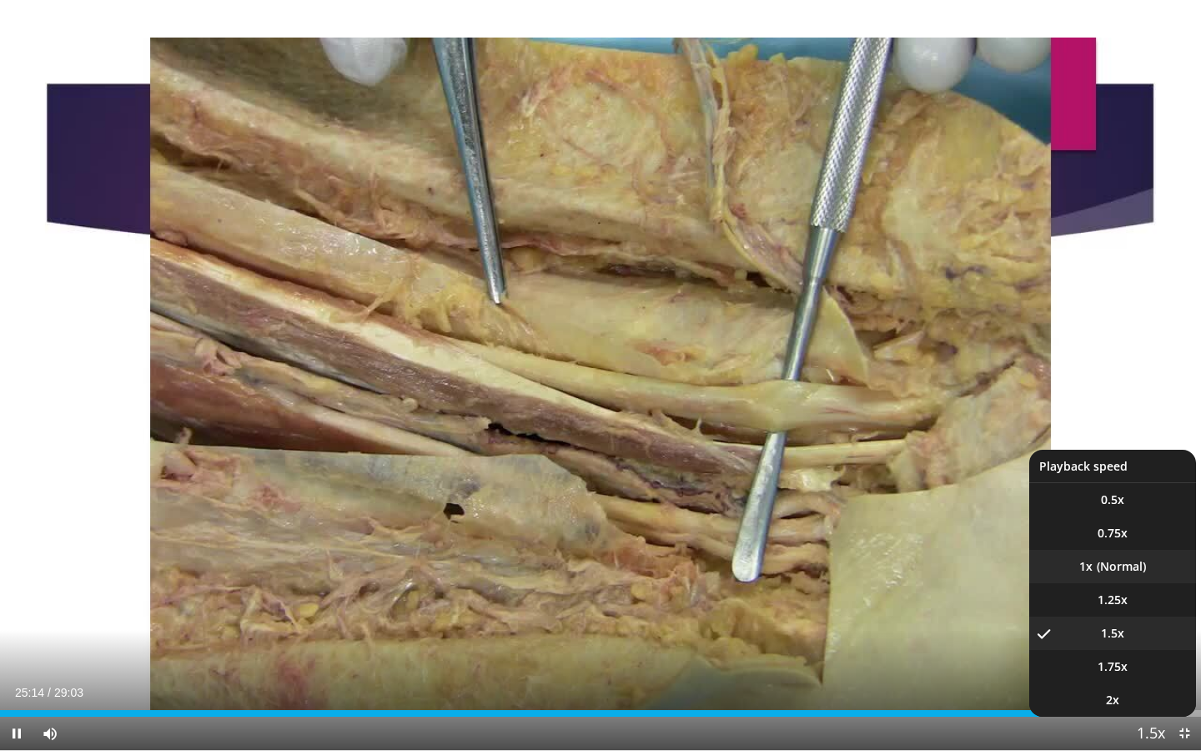
click at [680, 562] on li "1x" at bounding box center [1112, 566] width 167 height 33
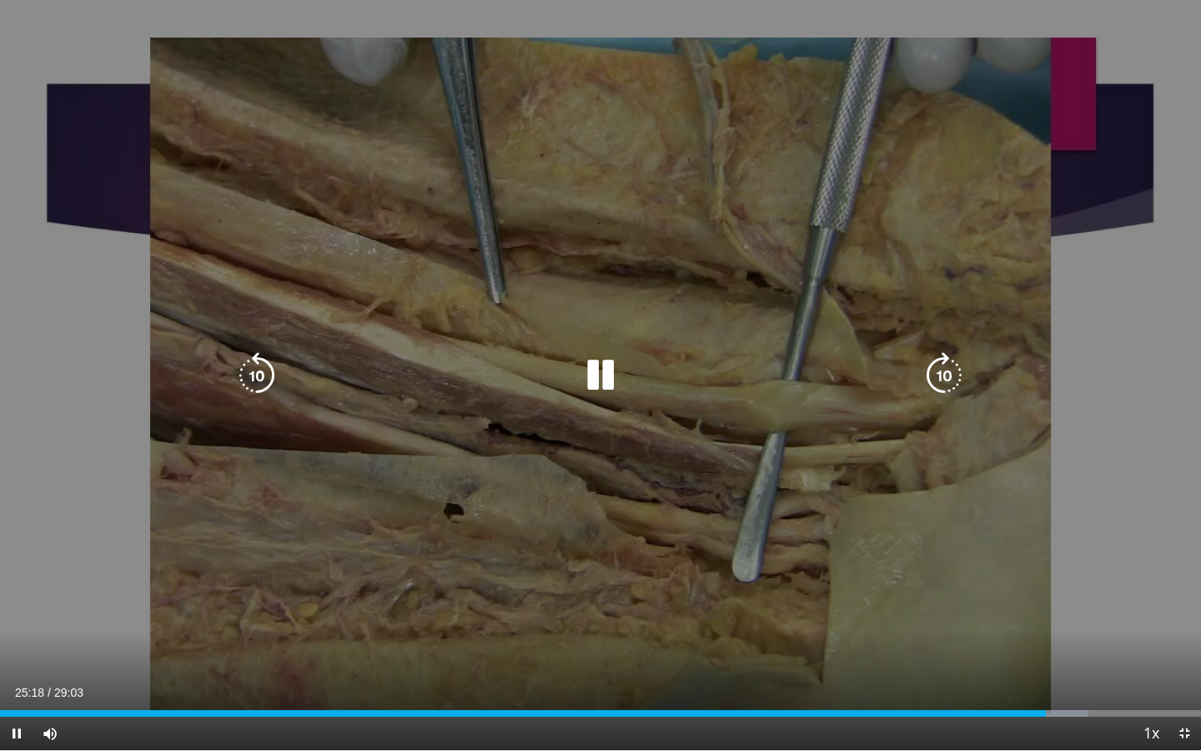
click at [680, 470] on div "40 seconds Tap to unmute" at bounding box center [600, 375] width 1201 height 750
click at [680, 547] on div "40 seconds Tap to unmute" at bounding box center [600, 375] width 1201 height 750
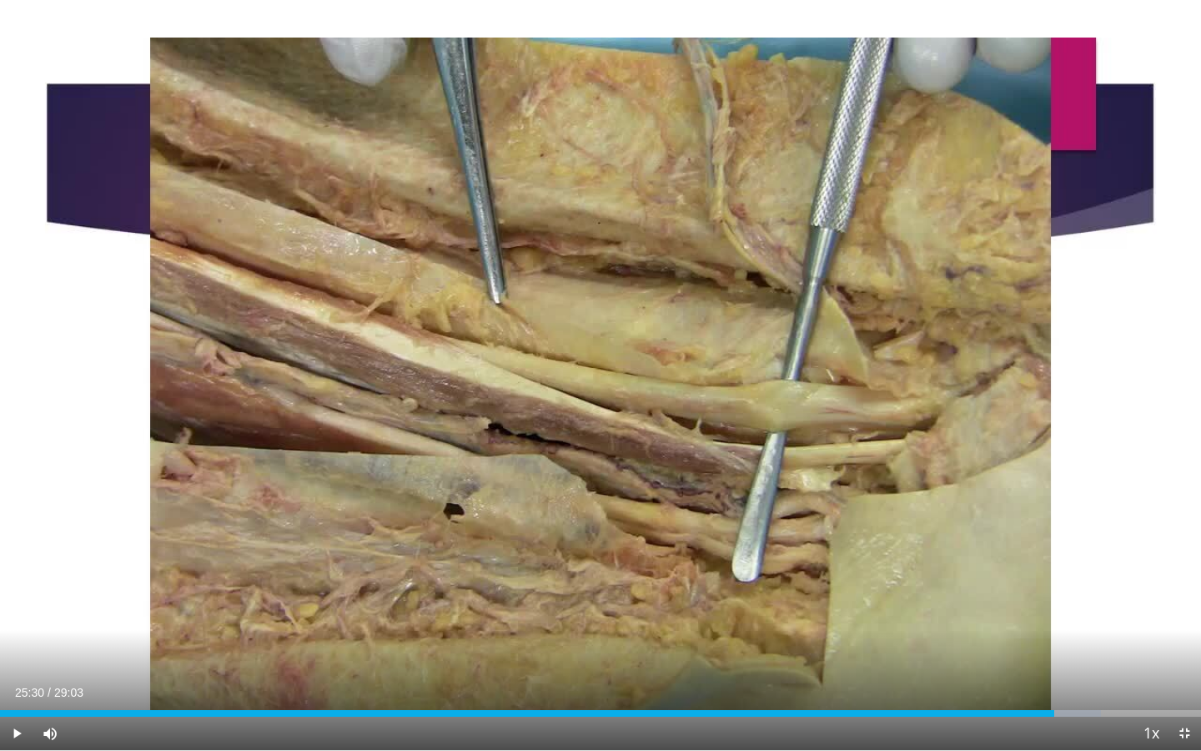
click at [680, 547] on div "40 seconds Tap to unmute" at bounding box center [600, 375] width 1201 height 750
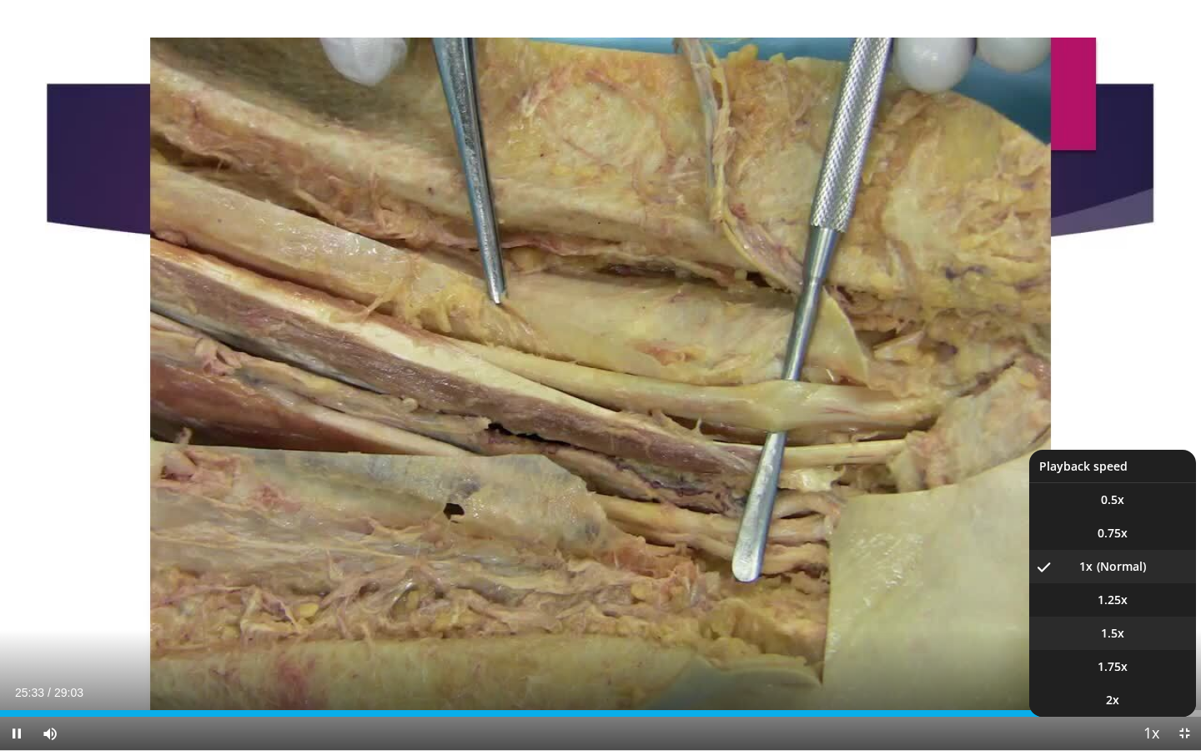
click at [680, 570] on li "1.5x" at bounding box center [1112, 632] width 167 height 33
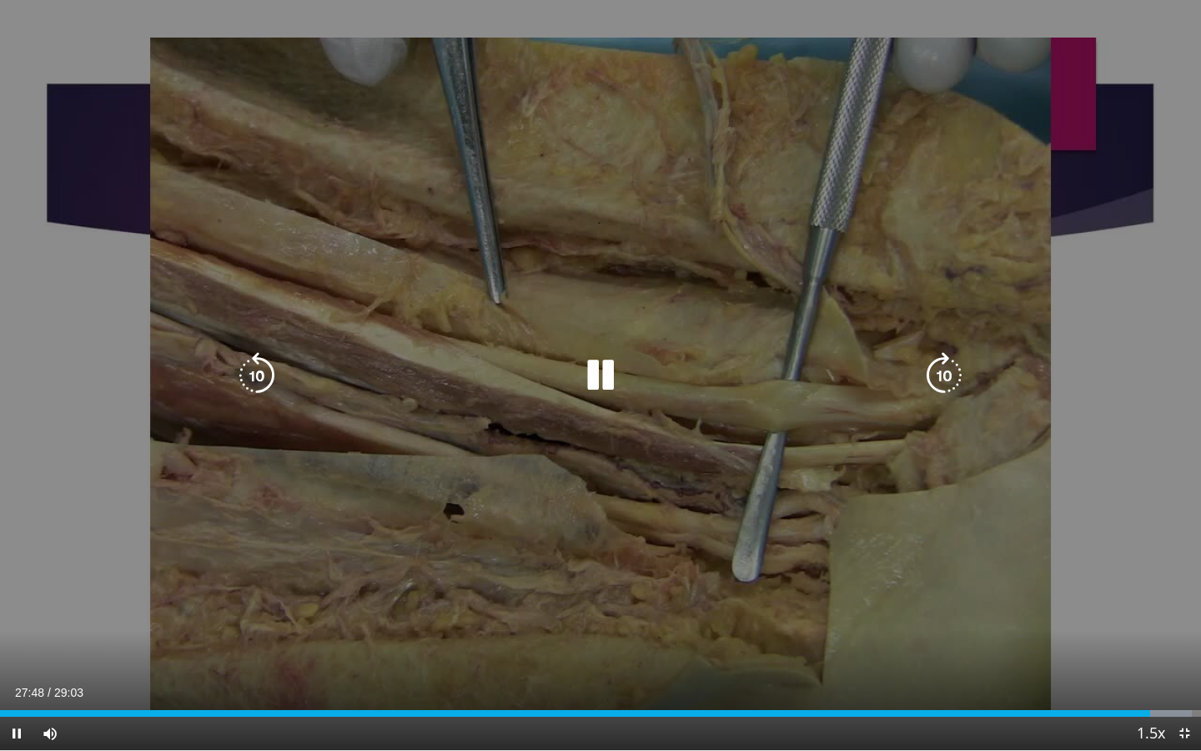
click at [274, 379] on icon "Video Player" at bounding box center [257, 375] width 47 height 47
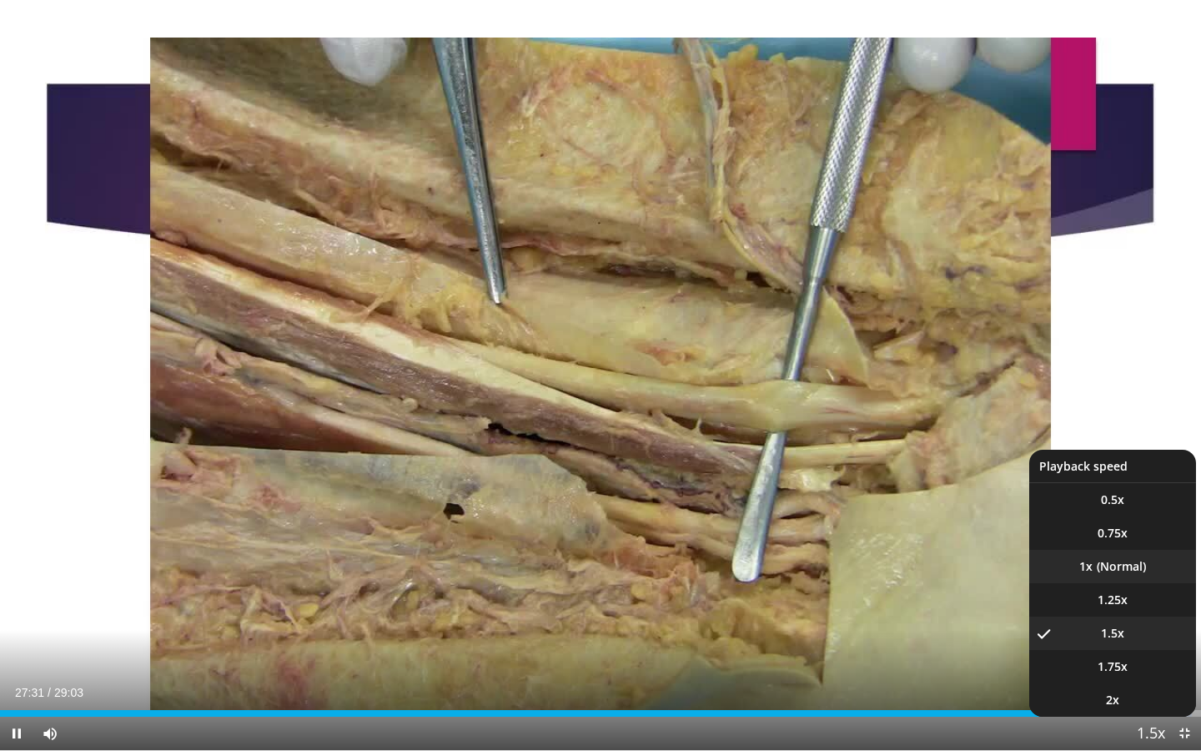
click at [680, 558] on li "1x" at bounding box center [1112, 566] width 167 height 33
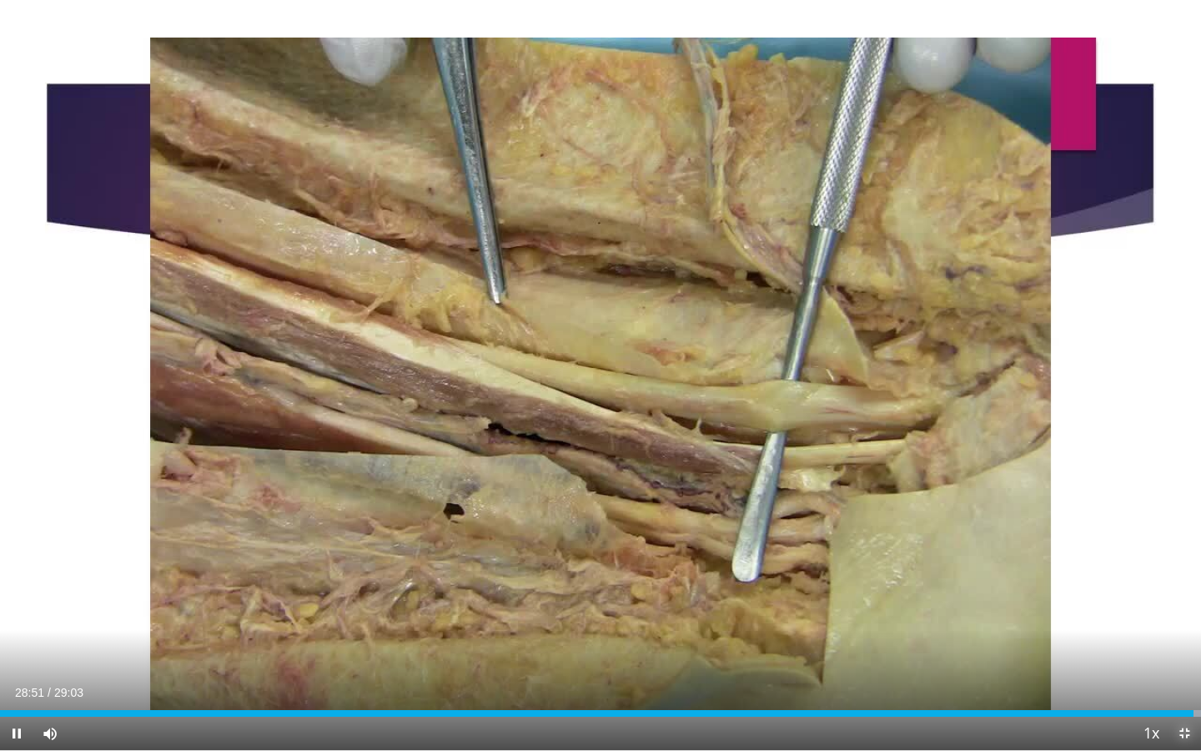
click at [680, 570] on span "Video Player" at bounding box center [1184, 732] width 33 height 33
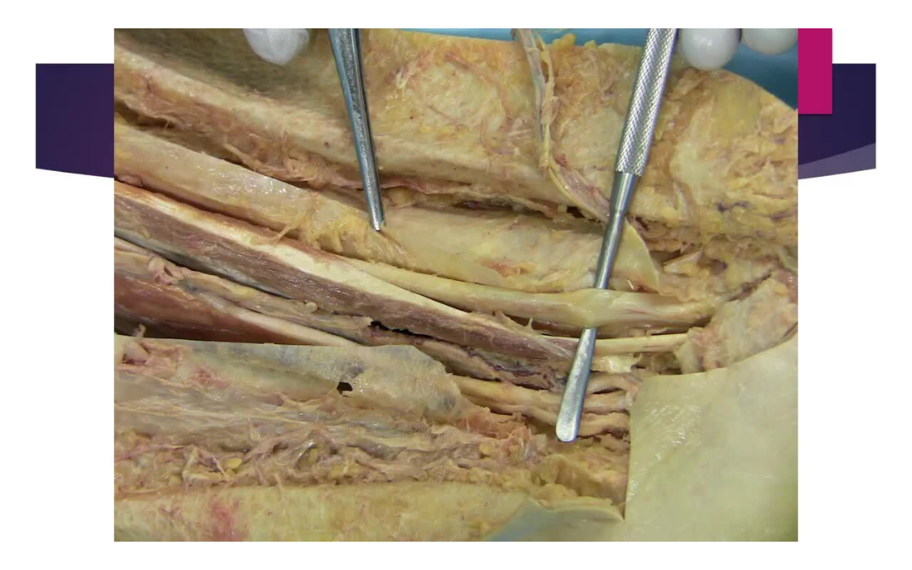
scroll to position [171, 0]
